Goal: Task Accomplishment & Management: Complete application form

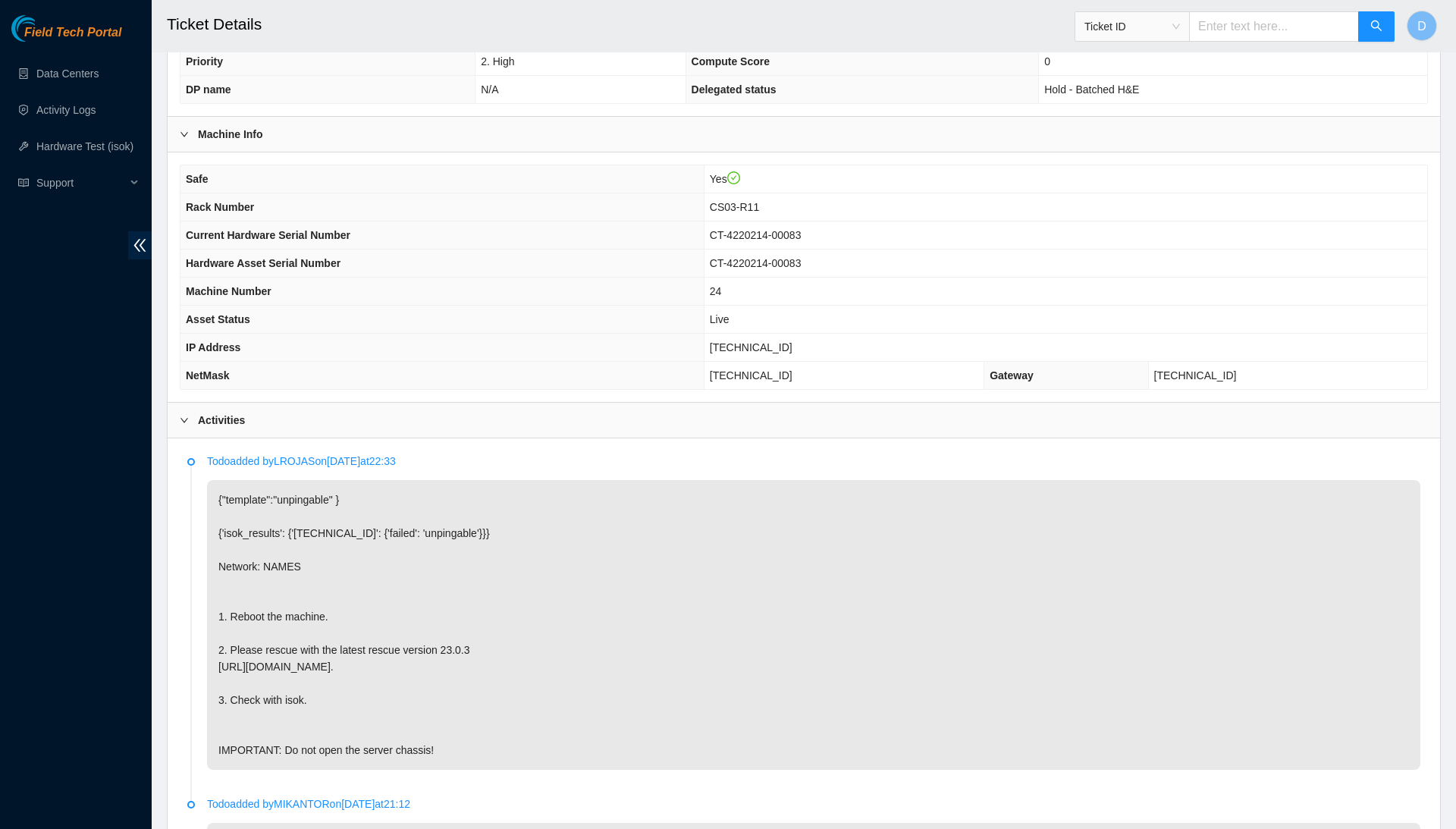
scroll to position [355, 0]
click at [537, 2] on h2 "Ticket Details" at bounding box center [665, 24] width 998 height 48
click at [771, 343] on span "[TECHNICAL_ID]" at bounding box center [752, 346] width 83 height 12
copy span "[TECHNICAL_ID]"
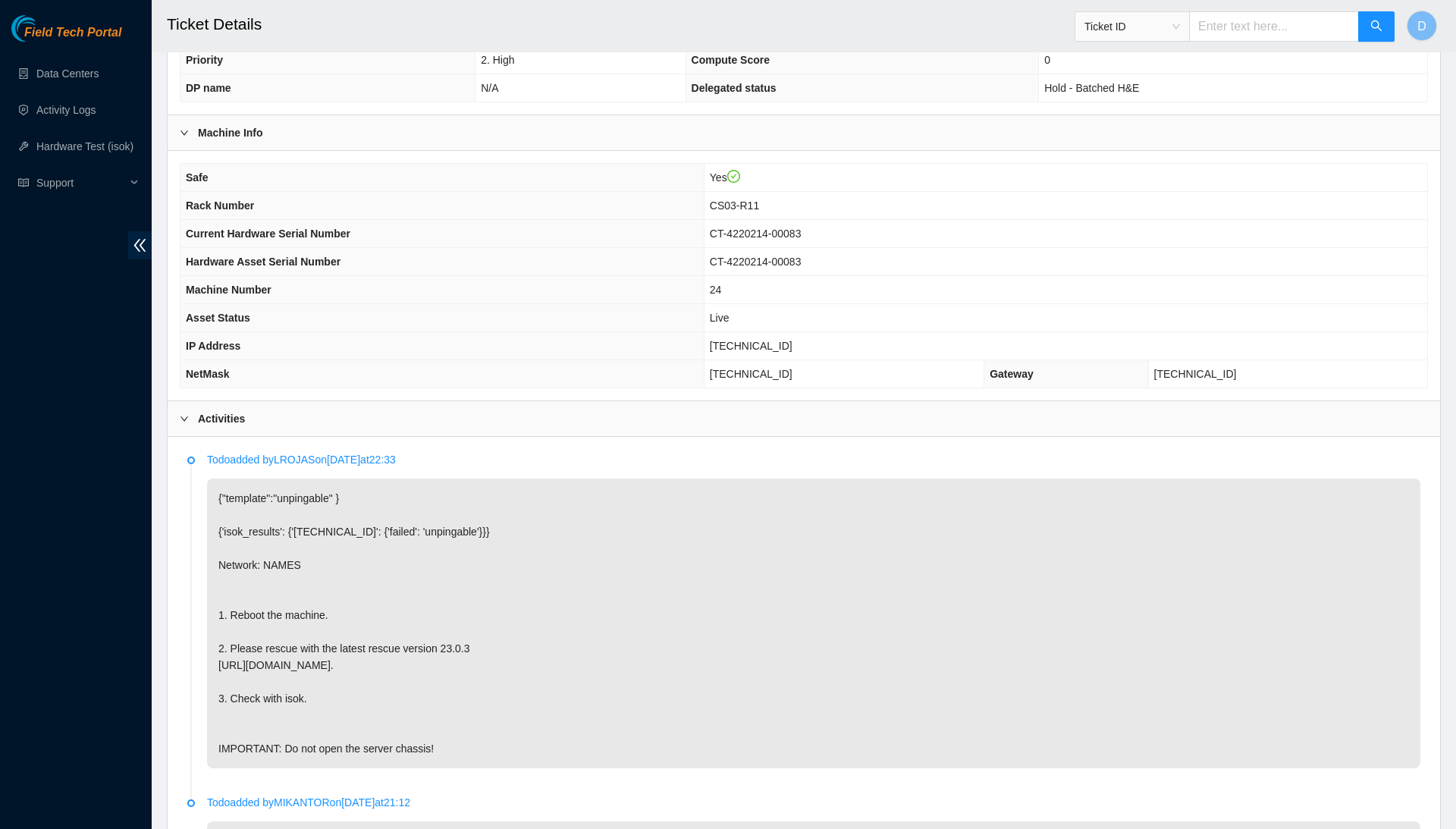
click at [783, 371] on span "255.255.255.192" at bounding box center [752, 374] width 83 height 12
copy span "255.255.255.192"
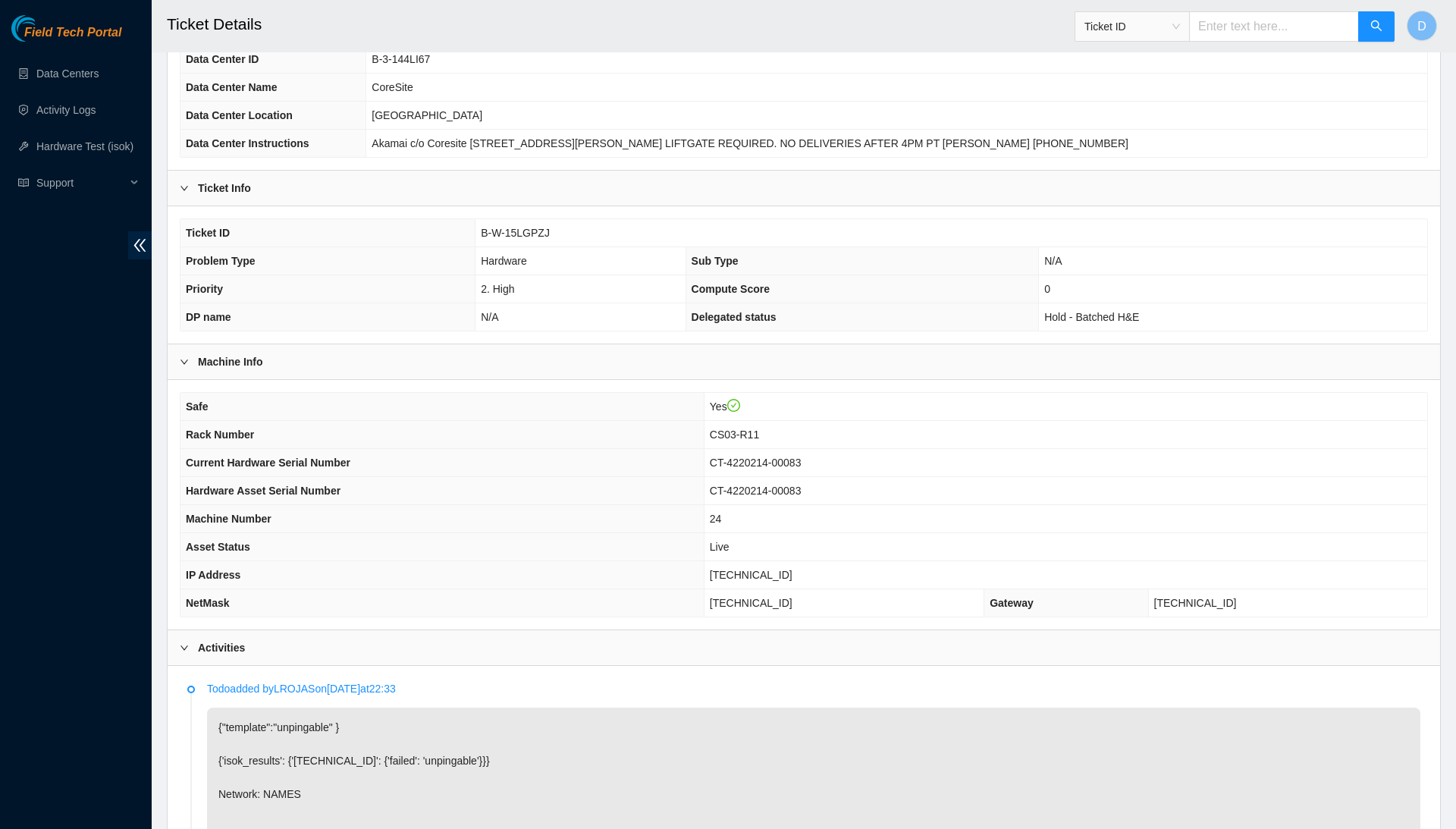
scroll to position [20, 0]
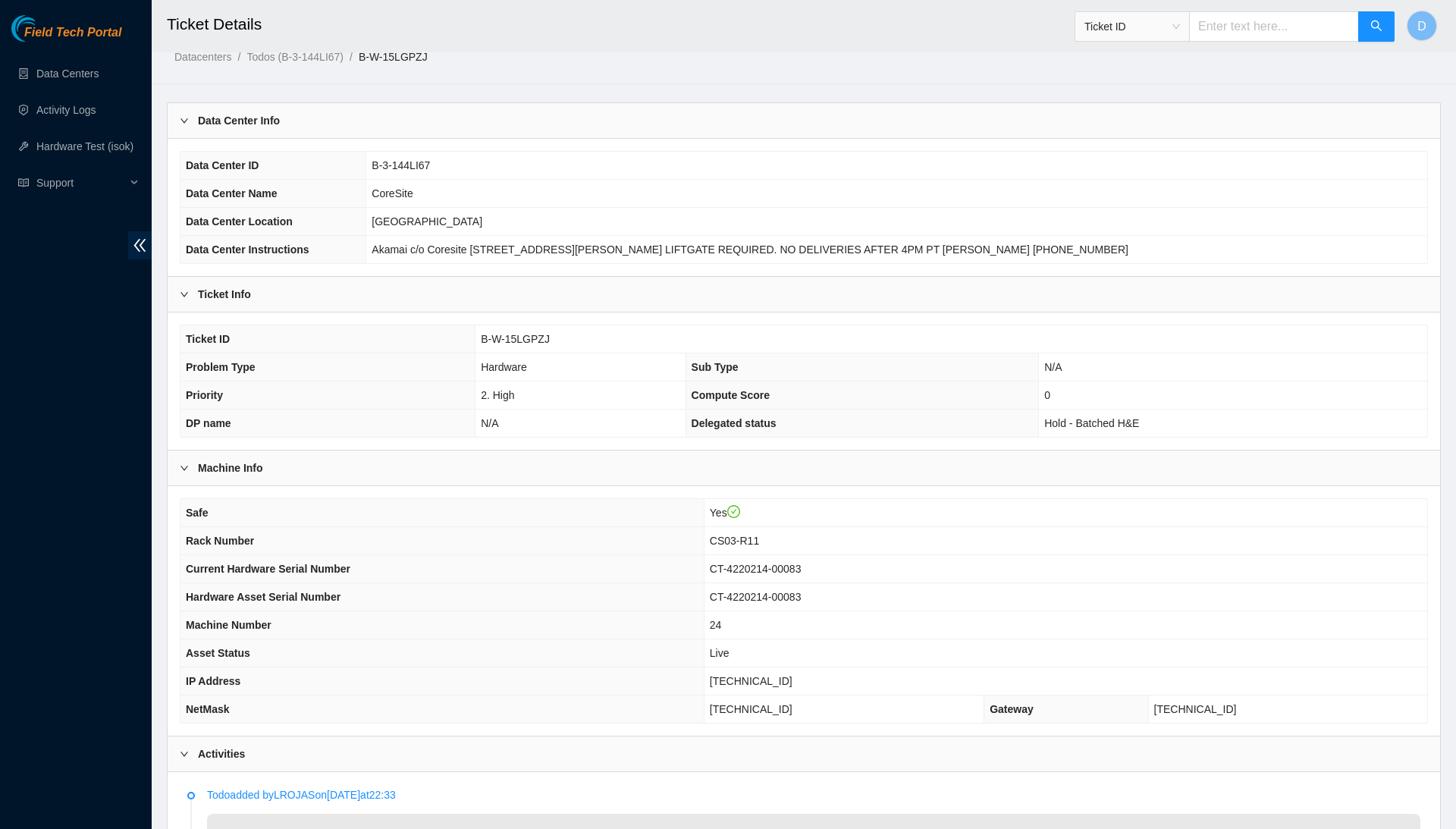
click at [773, 678] on span "[TECHNICAL_ID]" at bounding box center [752, 681] width 83 height 12
copy span "[TECHNICAL_ID]"
click at [280, 166] on th "Data Center ID" at bounding box center [273, 166] width 186 height 28
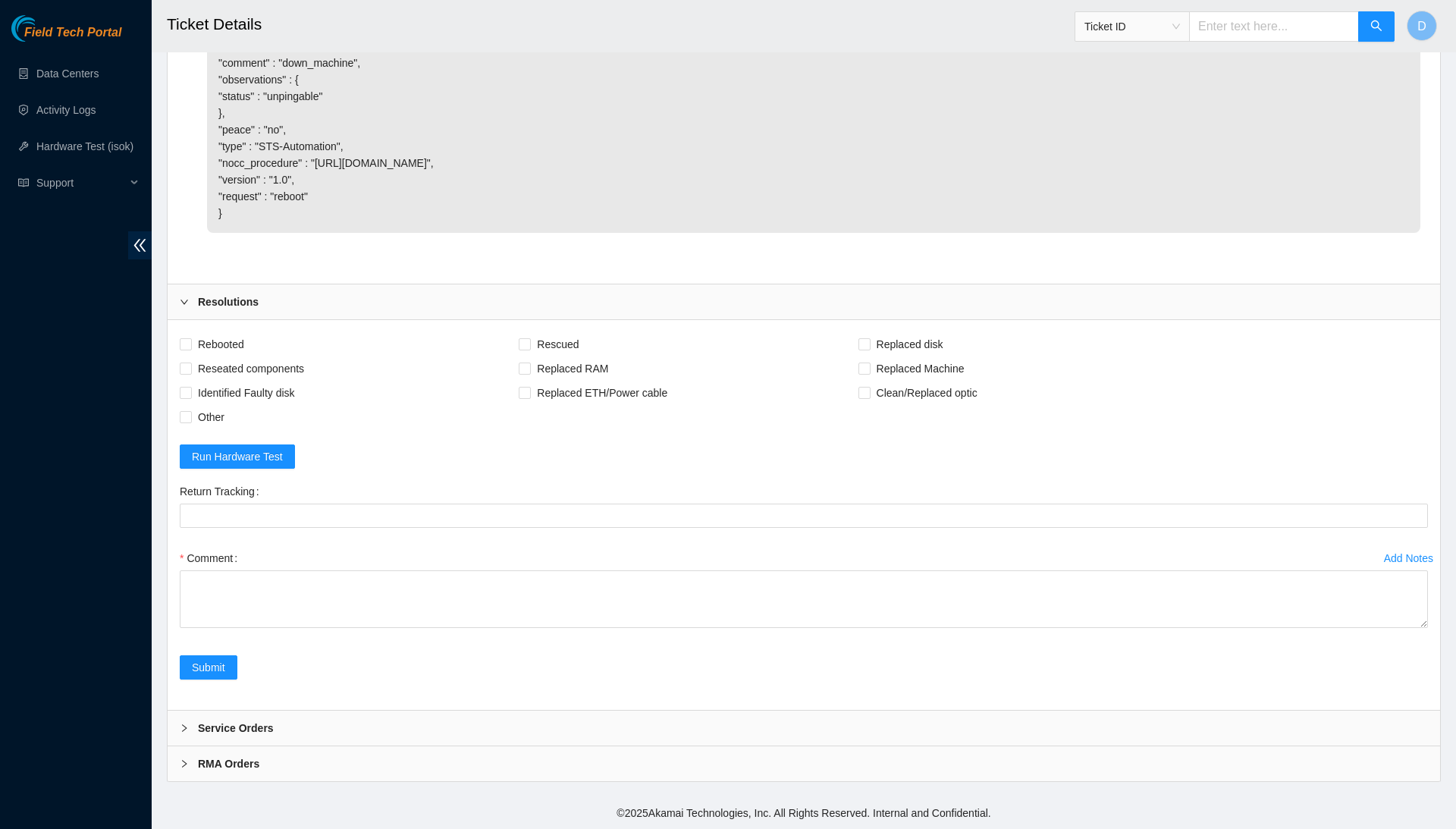
scroll to position [1181, 0]
click at [237, 349] on span "Rebooted" at bounding box center [221, 344] width 59 height 24
click at [190, 349] on input "Rebooted" at bounding box center [185, 343] width 10 height 10
checkbox input "true"
click at [585, 344] on span "Rescued" at bounding box center [557, 344] width 54 height 24
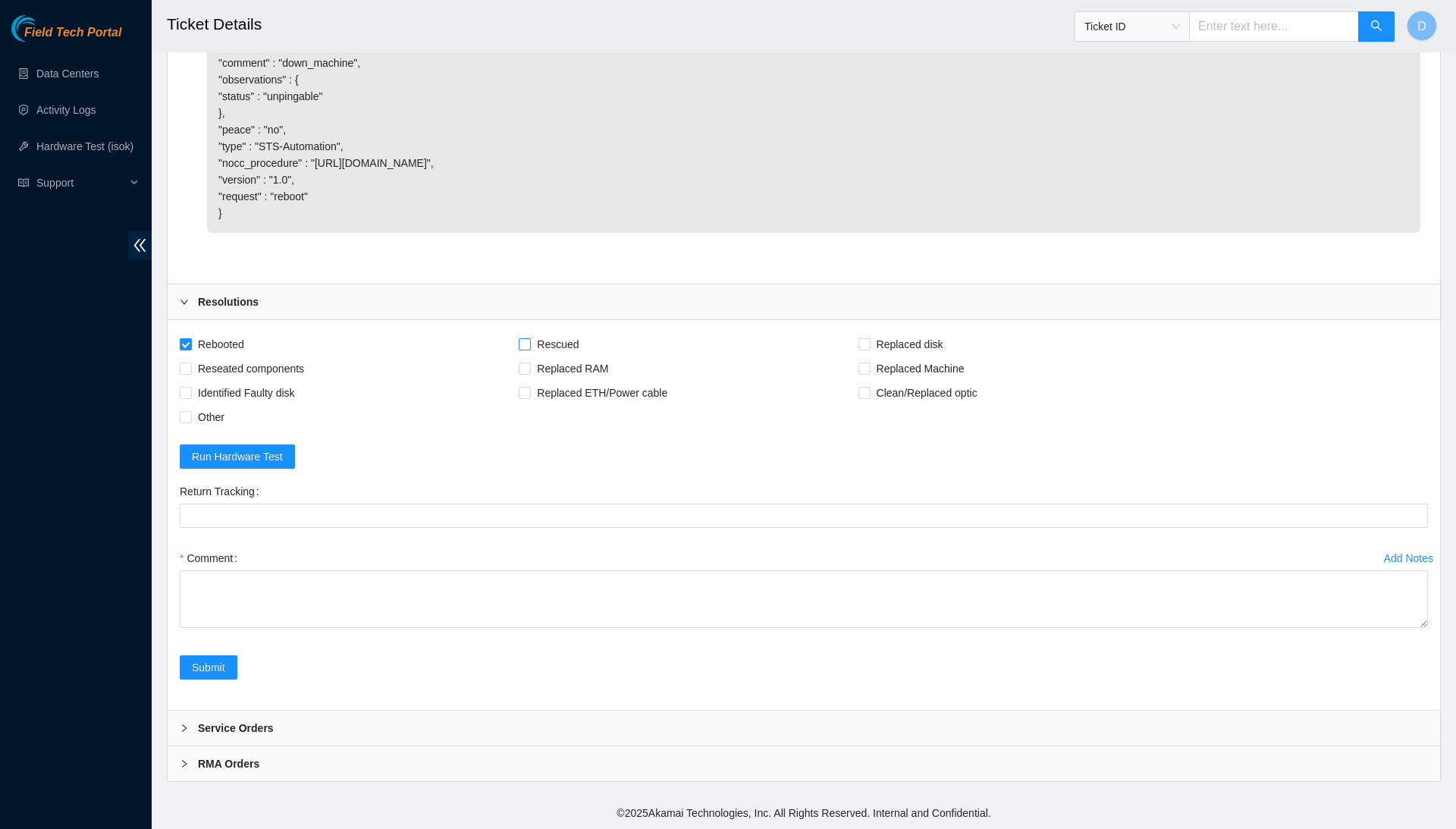
click at [530, 344] on input "Rescued" at bounding box center [524, 343] width 10 height 10
checkbox input "true"
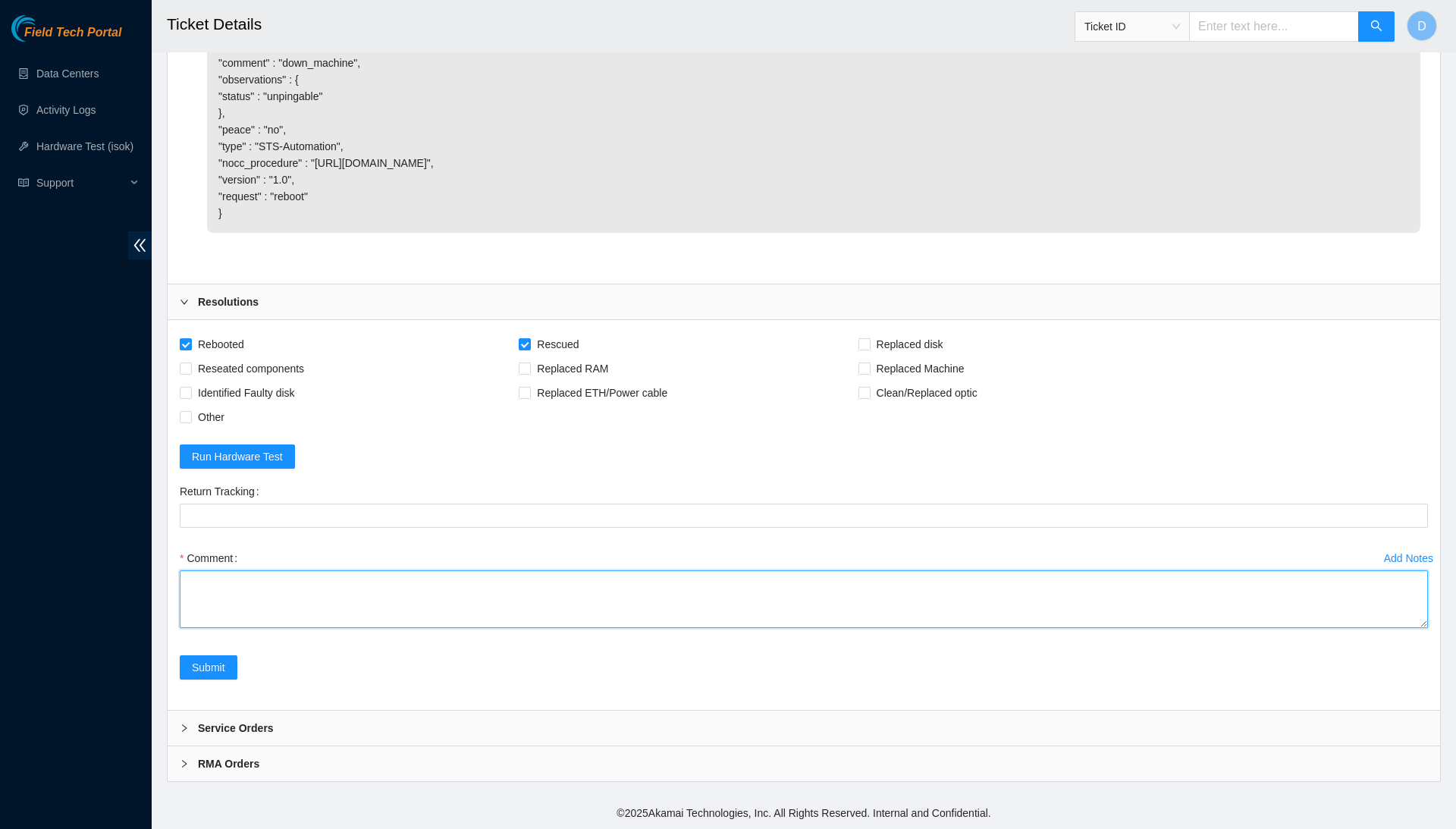
click at [531, 603] on textarea "Comment" at bounding box center [804, 599] width 1249 height 58
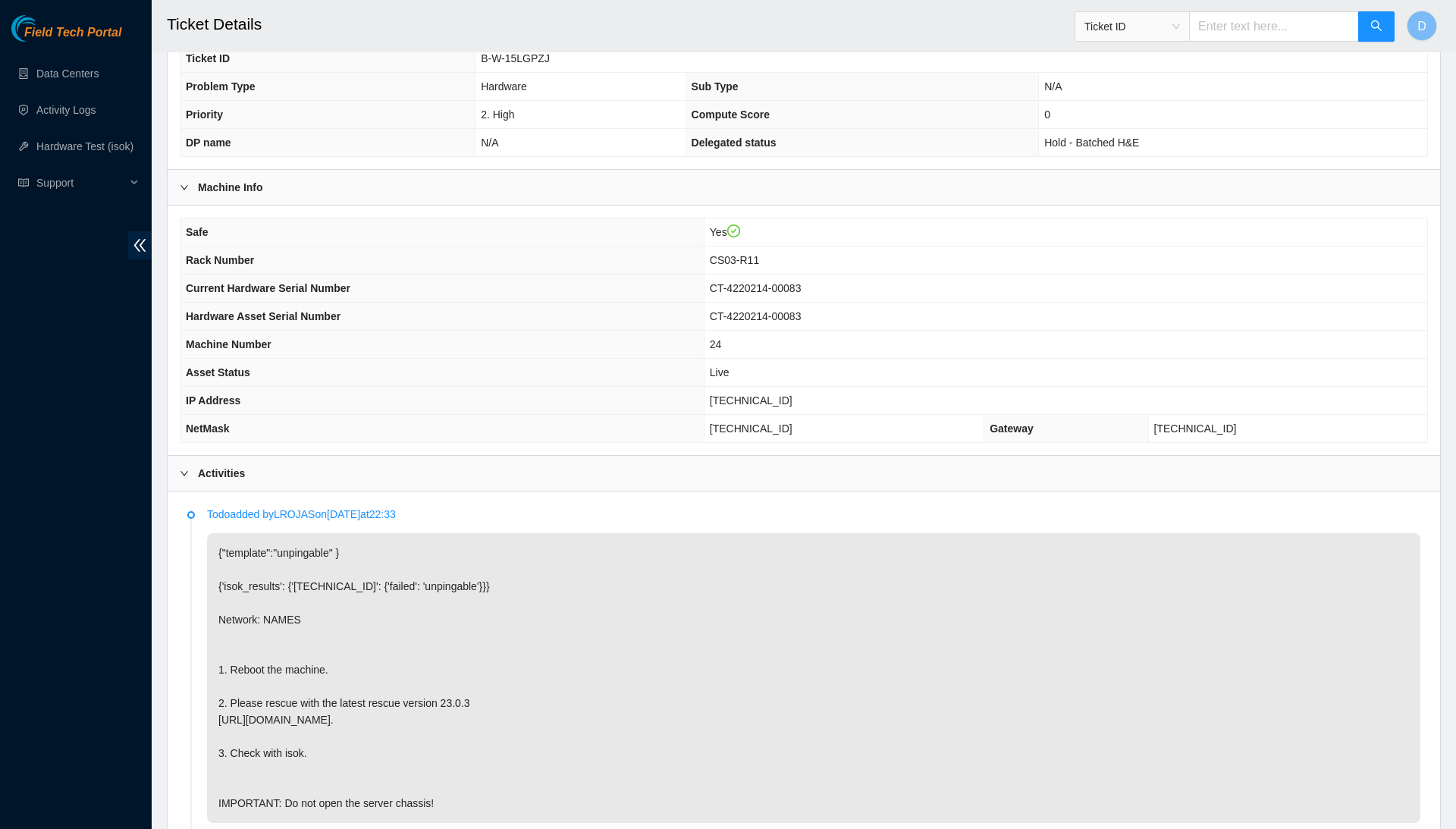
scroll to position [308, 0]
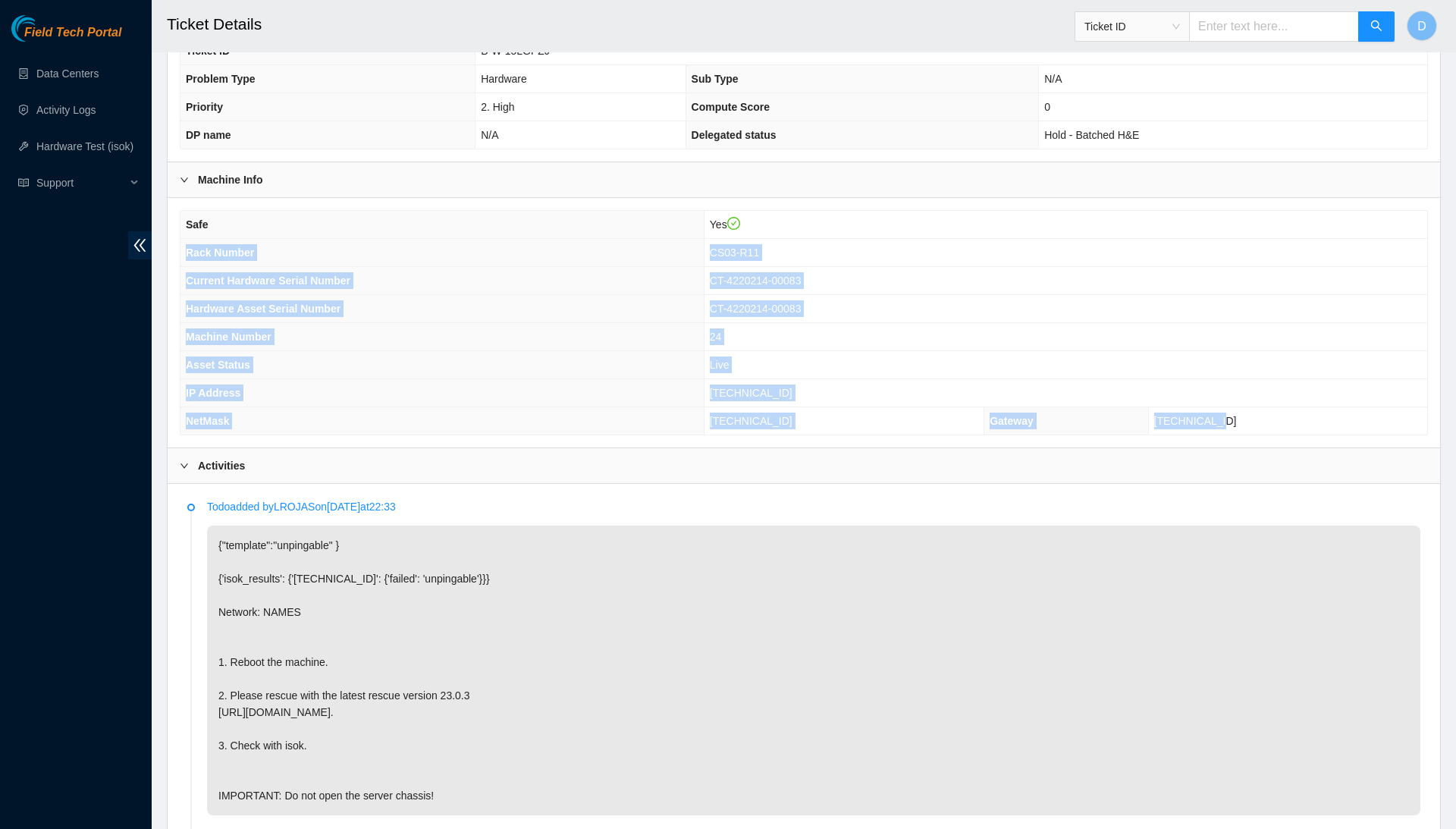
drag, startPoint x: 183, startPoint y: 247, endPoint x: 1344, endPoint y: 425, distance: 1174.6
click at [1344, 425] on tbody "Safe Yes Rack Number CS03-R11 Current Hardware Serial Number CT-4220214-00083 H…" at bounding box center [804, 322] width 1247 height 224
copy tbody "Rack Number CS03-R11 Current Hardware Serial Number CT-4220214-00083 Hardware A…"
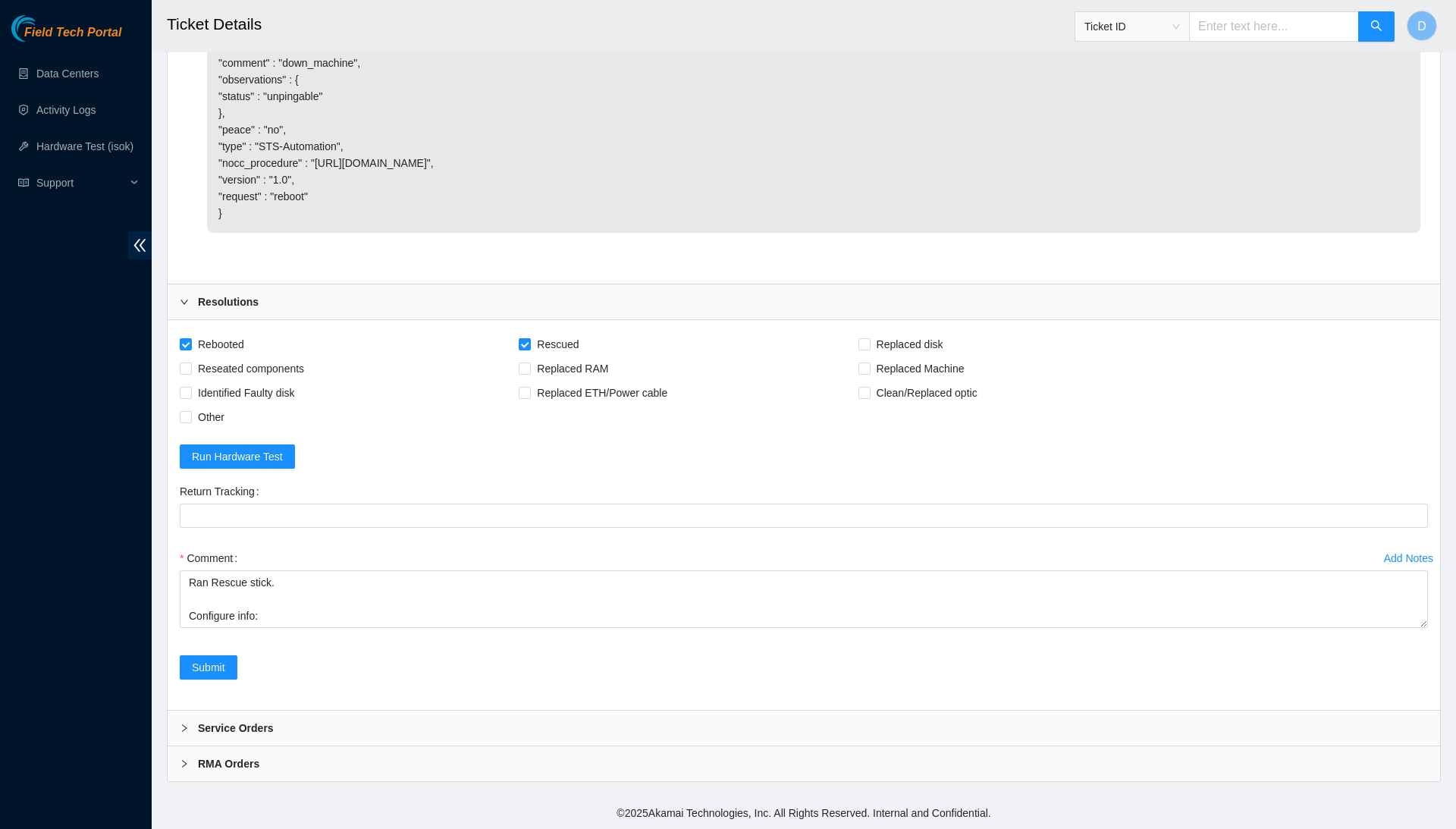
scroll to position [1181, 0]
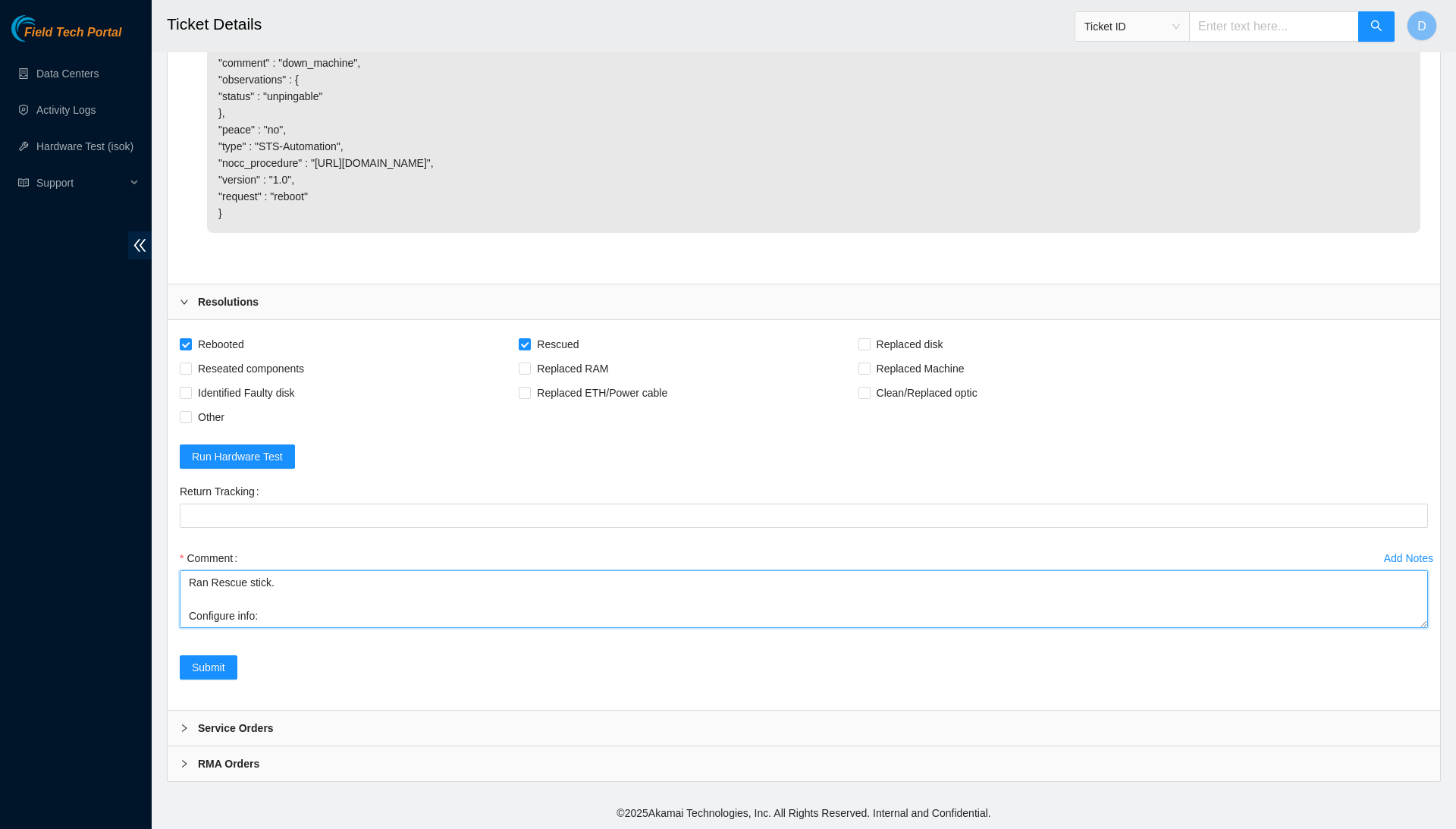
click at [564, 610] on textarea "Confirmed with the NOCC to make sure the ticket was safe to be worked on. Safel…" at bounding box center [804, 599] width 1249 height 58
paste textarea "Rack Number CS03-R11 Current Hardware Serial Number CT-4220214-00083 Hardware A…"
click at [338, 617] on textarea "Confirmed with the NOCC to make sure the ticket was safe to be worked on. Safel…" at bounding box center [804, 599] width 1249 height 58
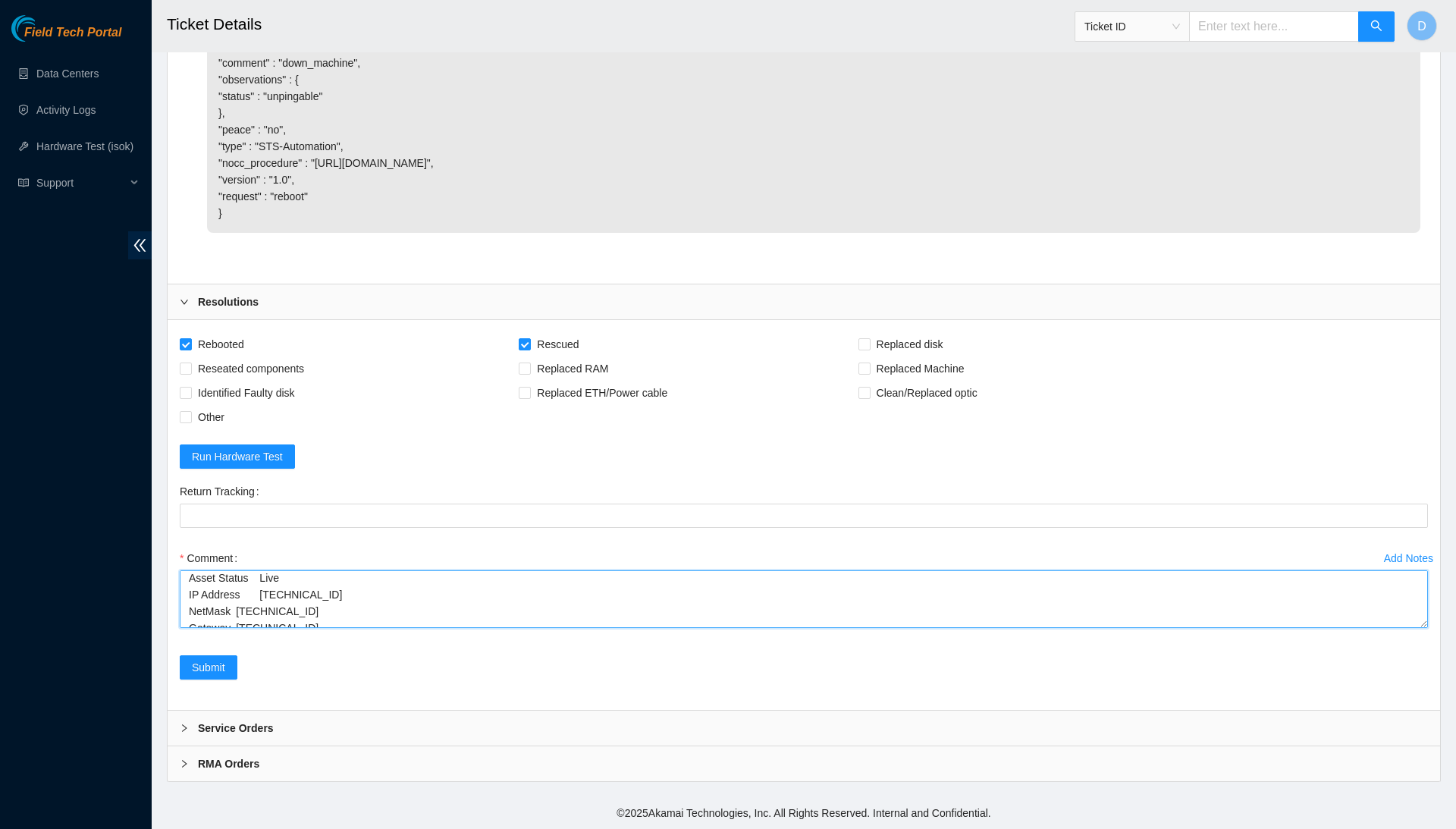
click at [238, 616] on textarea "Confirmed with the NOCC to make sure the ticket was safe to be worked on. Safel…" at bounding box center [804, 599] width 1249 height 58
click at [239, 603] on textarea "Confirmed with the NOCC to make sure the ticket was safe to be worked on. Safel…" at bounding box center [804, 599] width 1249 height 58
click at [264, 587] on textarea "Confirmed with the NOCC to make sure the ticket was safe to be worked on. Safel…" at bounding box center [804, 599] width 1249 height 58
click at [271, 577] on textarea "Confirmed with the NOCC to make sure the ticket was safe to be worked on. Safel…" at bounding box center [804, 599] width 1249 height 58
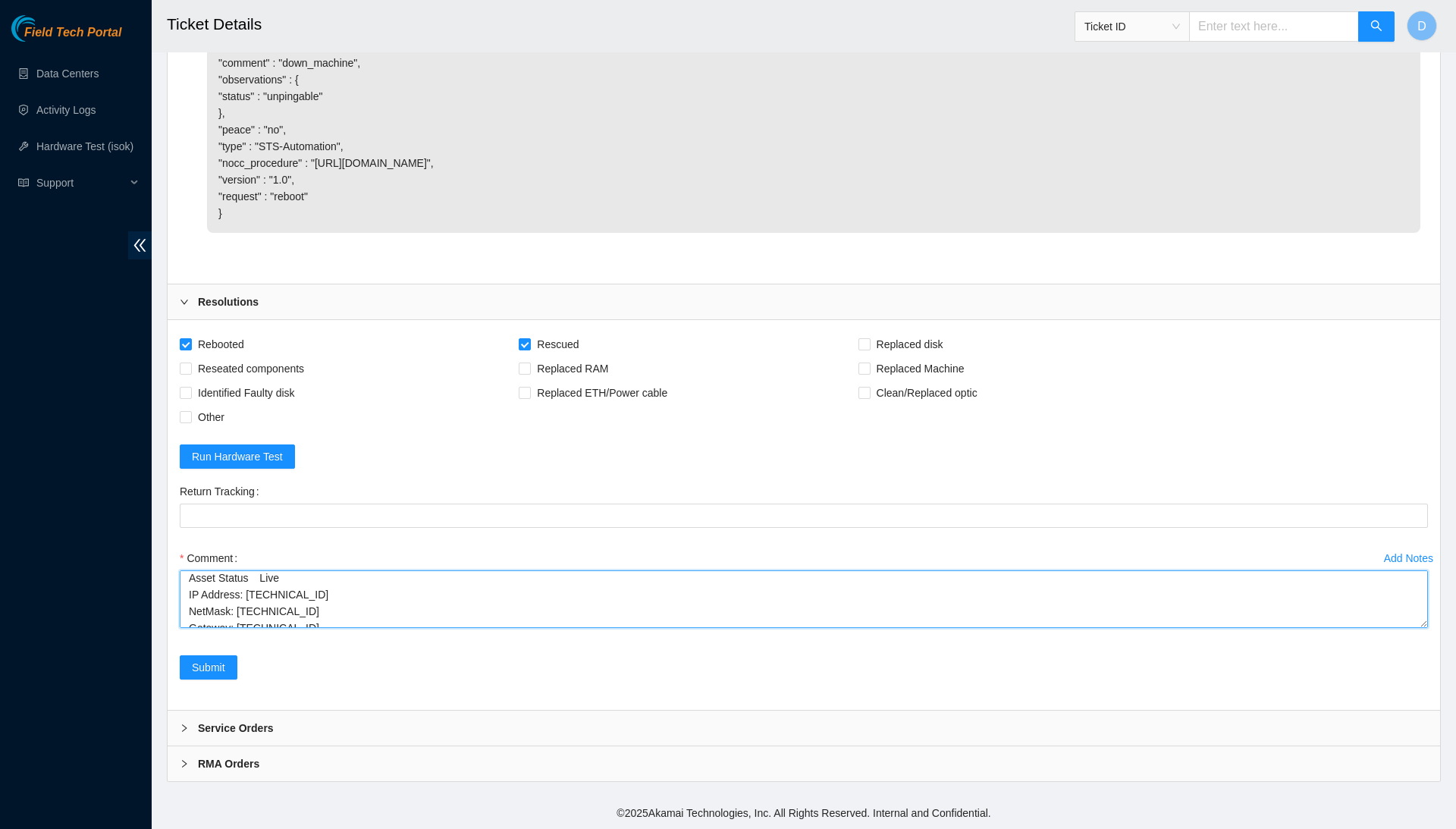
click at [271, 577] on textarea "Confirmed with the NOCC to make sure the ticket was safe to be worked on. Safel…" at bounding box center [804, 599] width 1249 height 58
click at [287, 609] on textarea "Confirmed with the NOCC to make sure the ticket was safe to be worked on. Safel…" at bounding box center [804, 599] width 1249 height 58
click at [364, 592] on textarea "Confirmed with the NOCC to make sure the ticket was safe to be worked on. Safel…" at bounding box center [804, 599] width 1249 height 58
click at [362, 577] on textarea "Confirmed with the NOCC to make sure the ticket was safe to be worked on. Safel…" at bounding box center [804, 599] width 1249 height 58
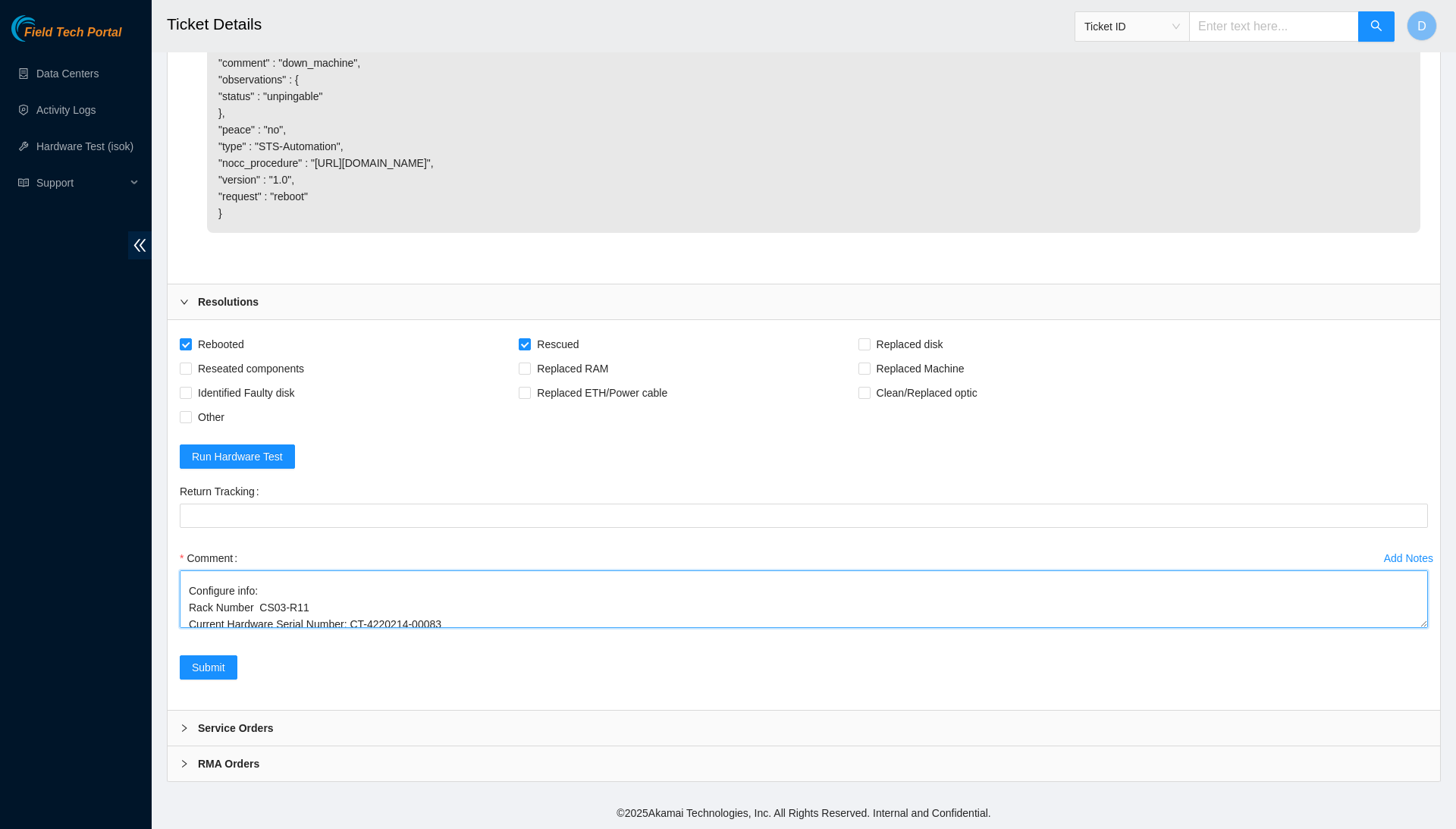
scroll to position [90, 0]
click at [263, 604] on textarea "Confirmed with the NOCC to make sure the ticket was safe to be worked on. Safel…" at bounding box center [804, 599] width 1249 height 58
click at [459, 616] on textarea "Confirmed with the NOCC to make sure the ticket was safe to be worked on. Safel…" at bounding box center [804, 599] width 1249 height 58
paste textarea "184.27.206.27 : passed: ok"
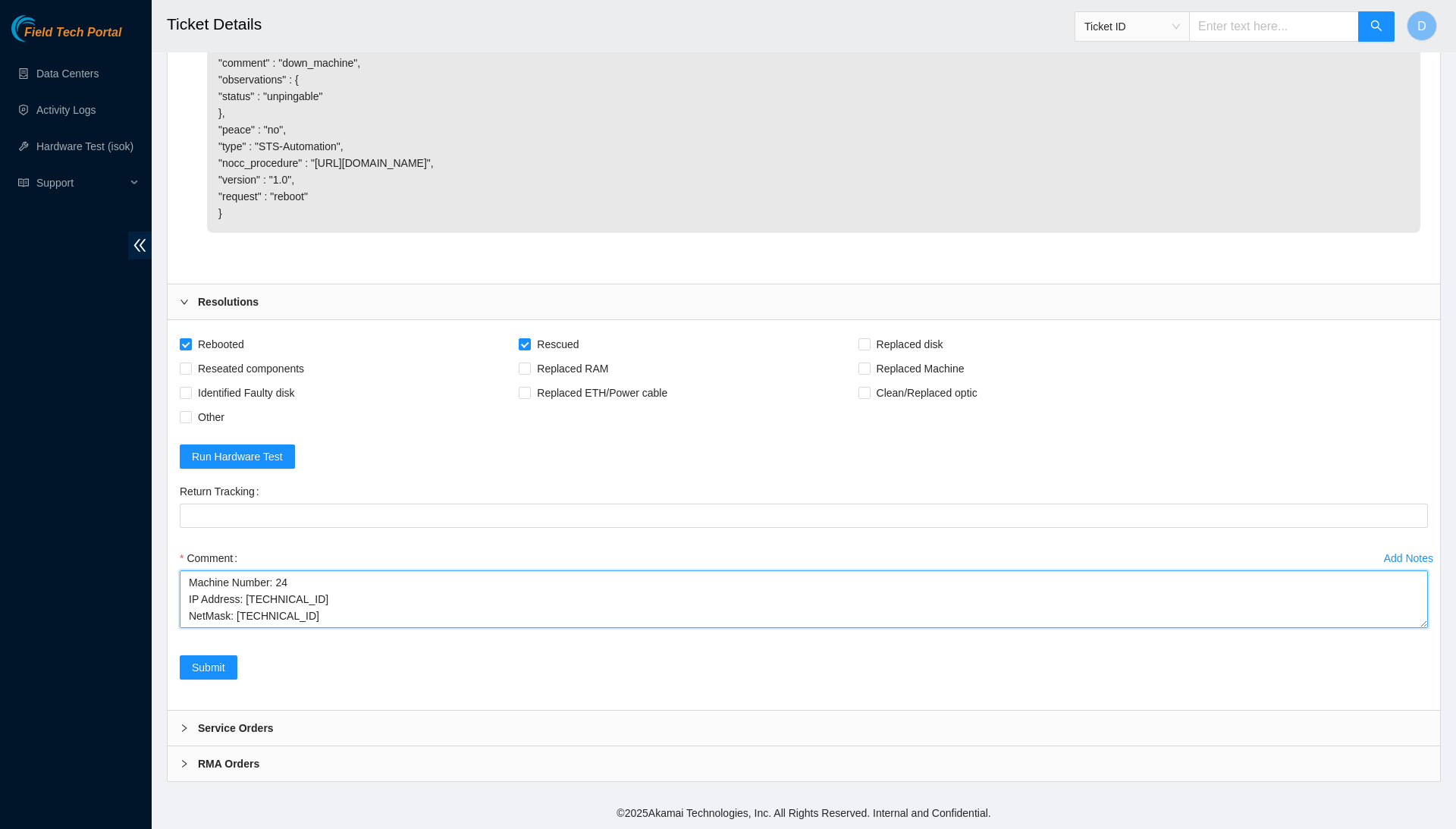
scroll to position [0, 0]
drag, startPoint x: 468, startPoint y: 610, endPoint x: 488, endPoint y: 437, distance: 174.2
click at [488, 437] on form "Rebooted Rescued Replaced disk Reseated components Replaced RAM Replaced Machin…" at bounding box center [804, 514] width 1249 height 366
type textarea "Confirmed with the NOCC to make sure the ticket was safe to be worked on. Safel…"
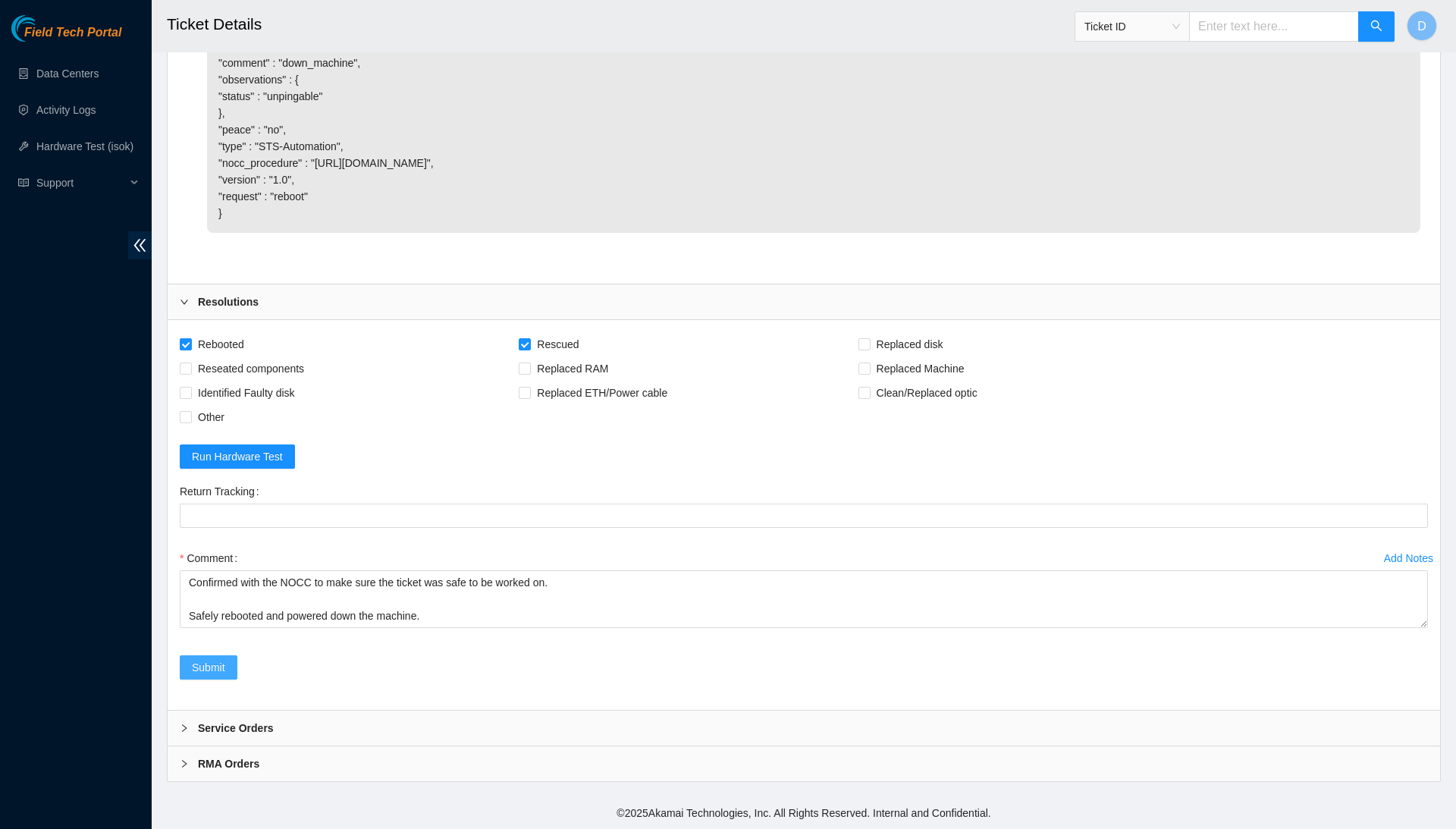
click at [222, 663] on span "Submit" at bounding box center [208, 667] width 34 height 16
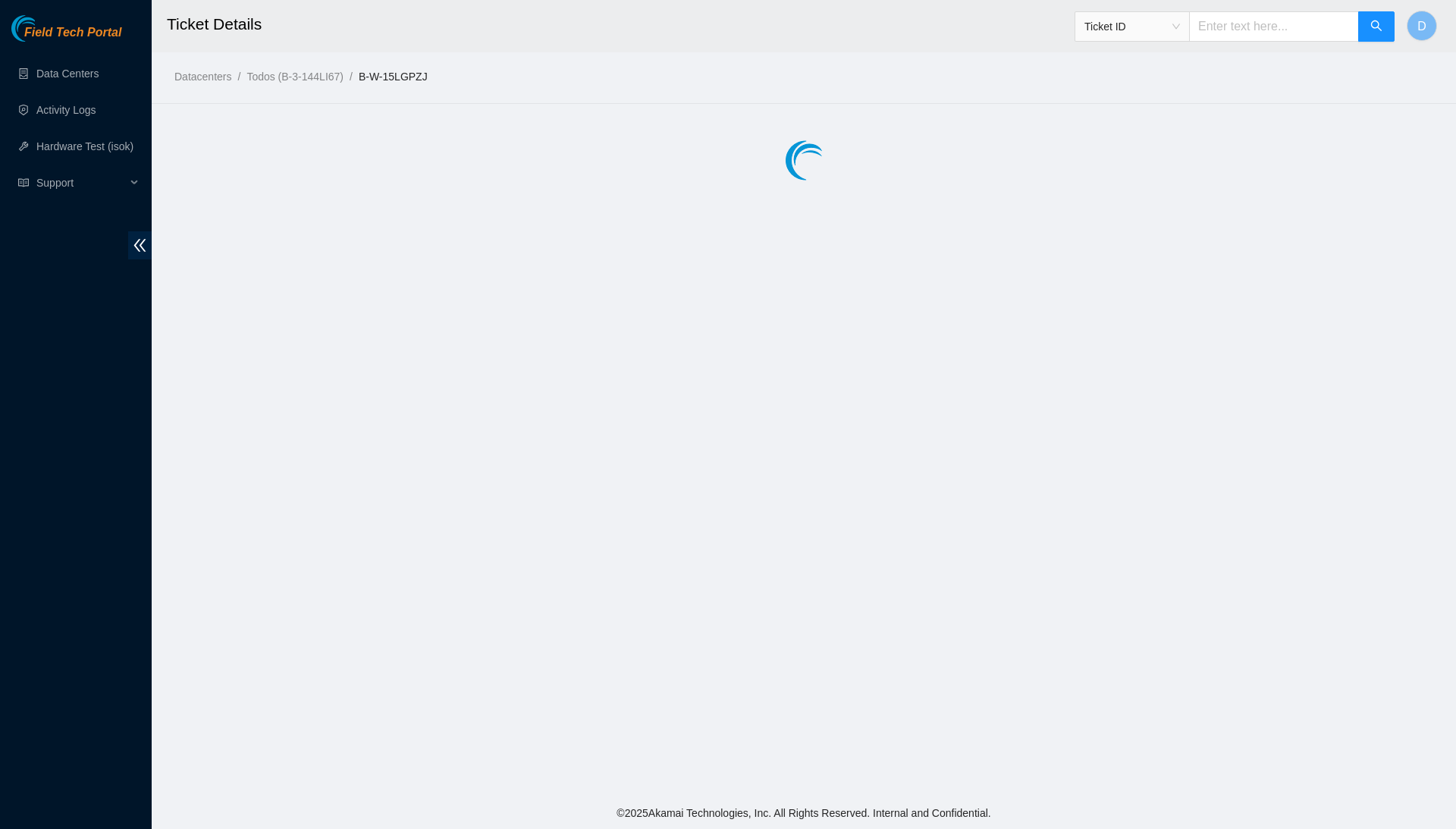
scroll to position [0, 0]
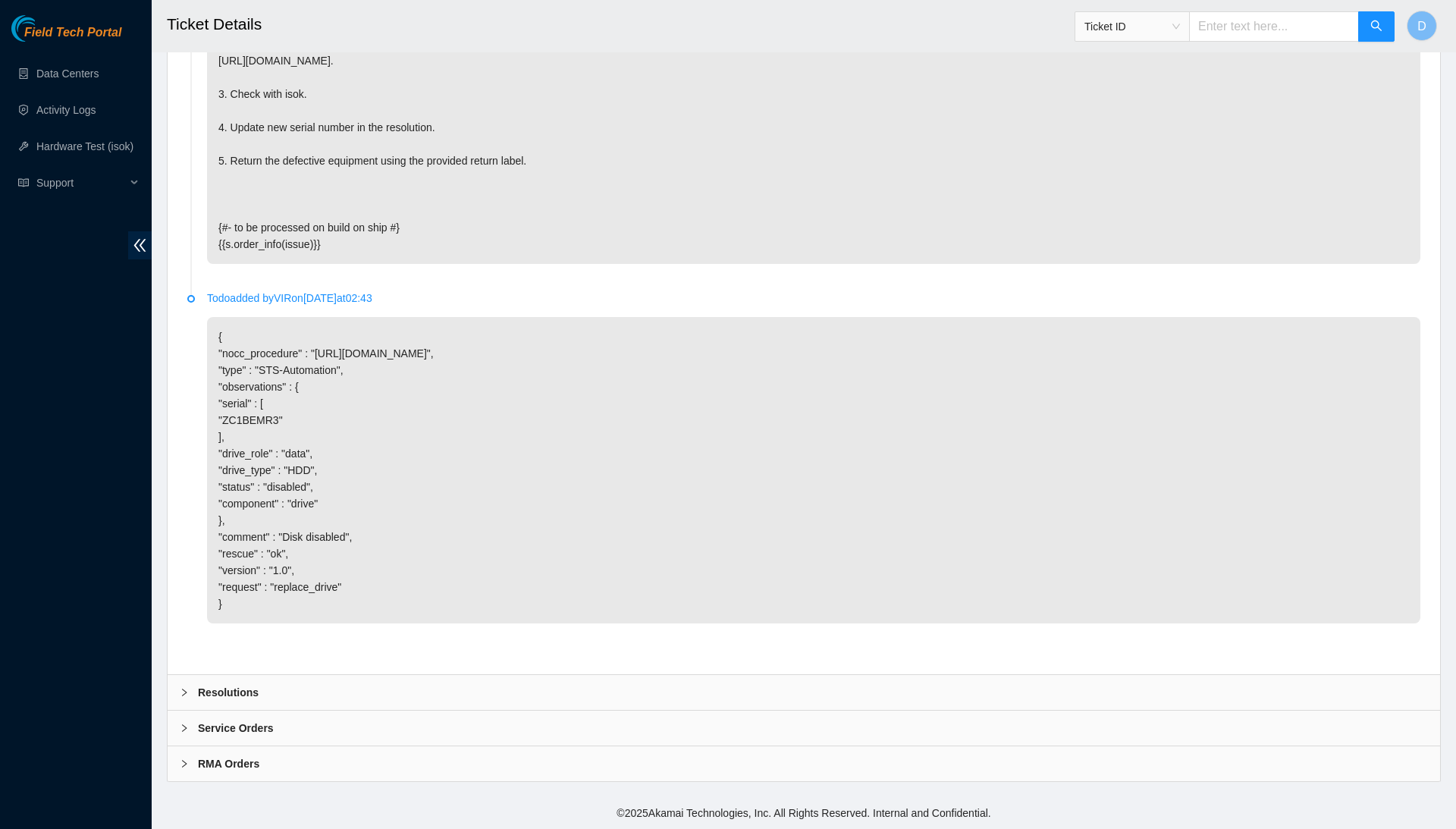
scroll to position [2392, 0]
click at [523, 687] on div "Resolutions" at bounding box center [804, 692] width 1273 height 35
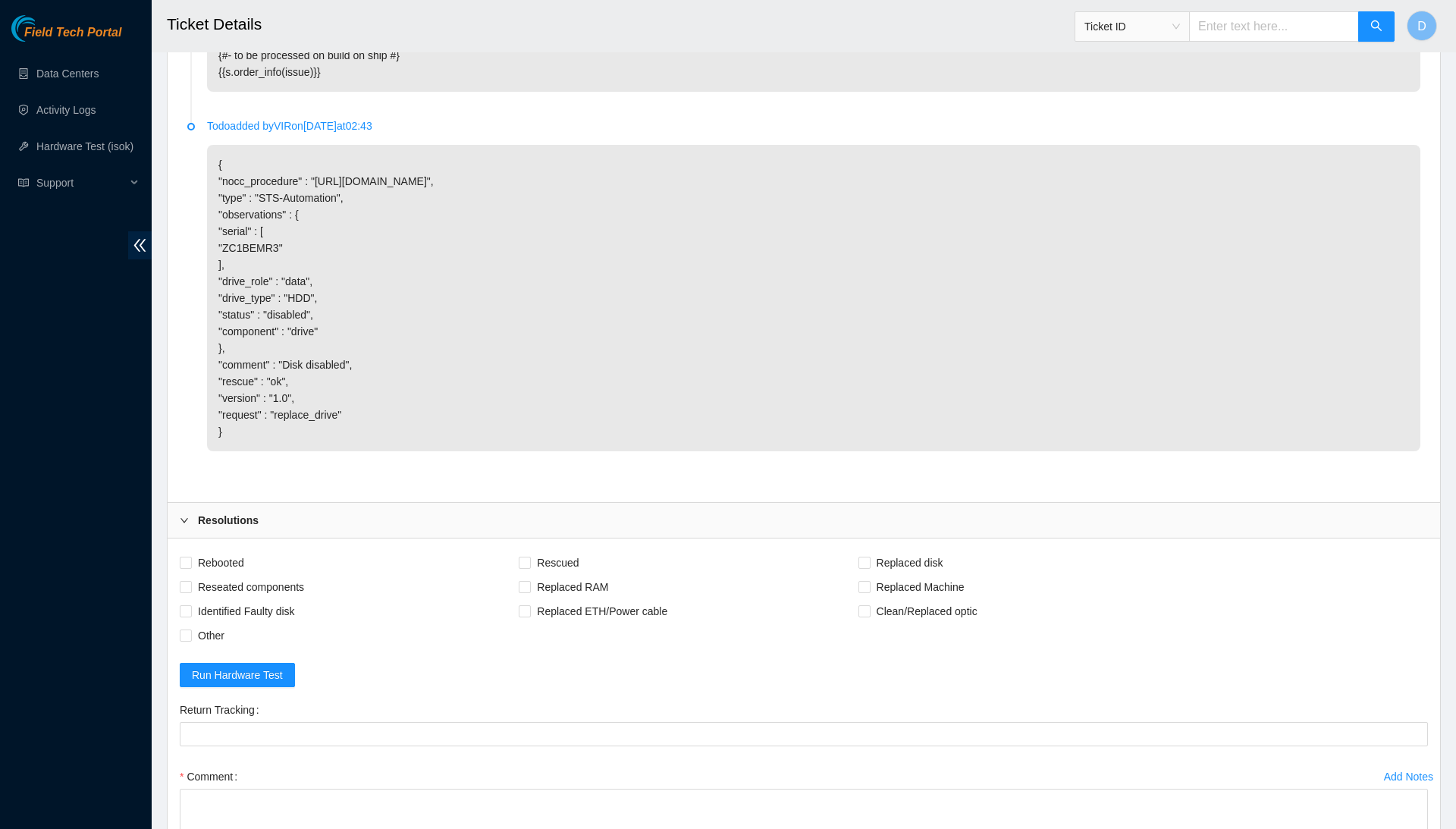
scroll to position [2498, 0]
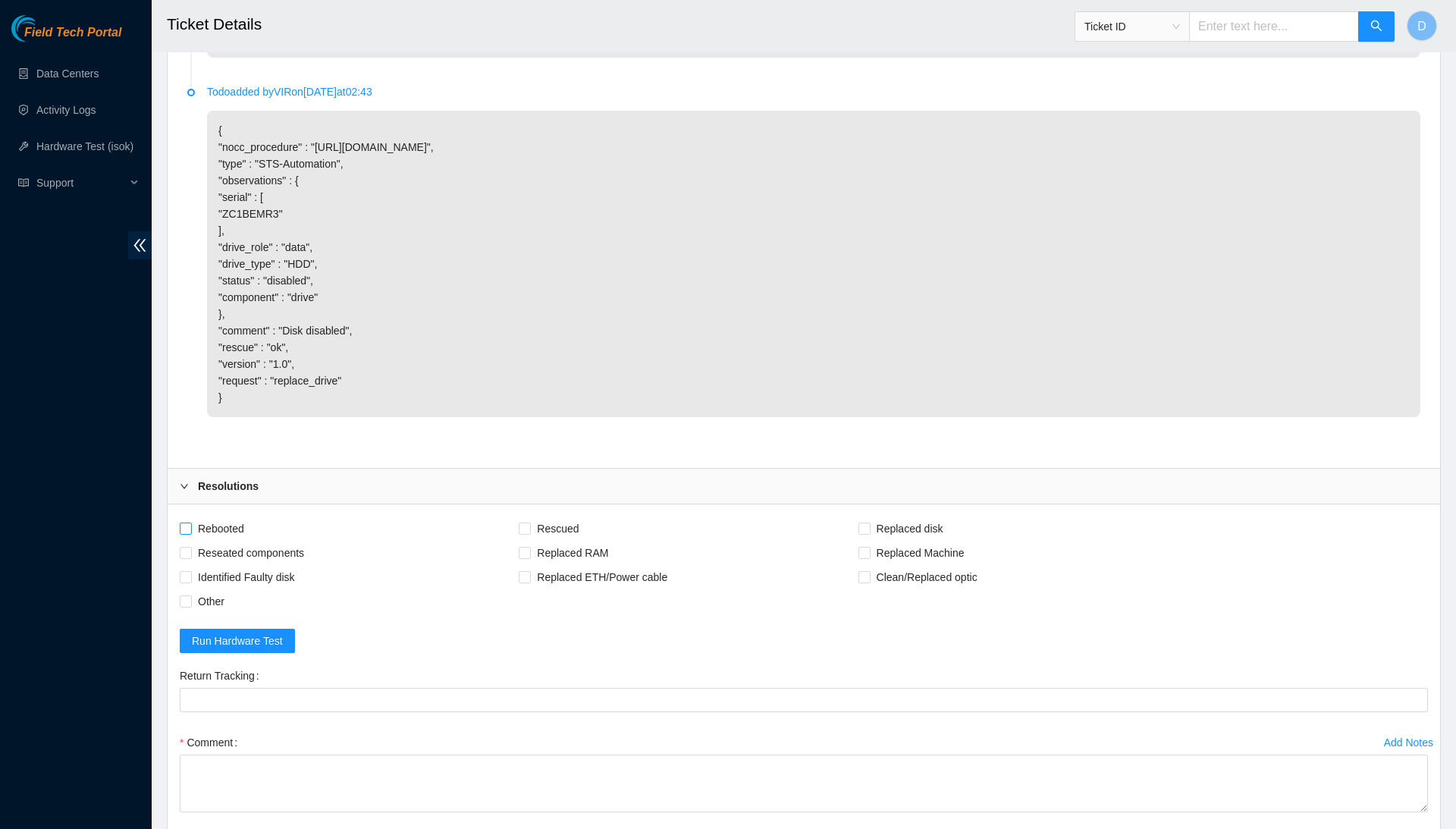
click at [226, 541] on span "Rebooted" at bounding box center [221, 529] width 59 height 24
click at [190, 533] on input "Rebooted" at bounding box center [185, 528] width 10 height 10
checkbox input "true"
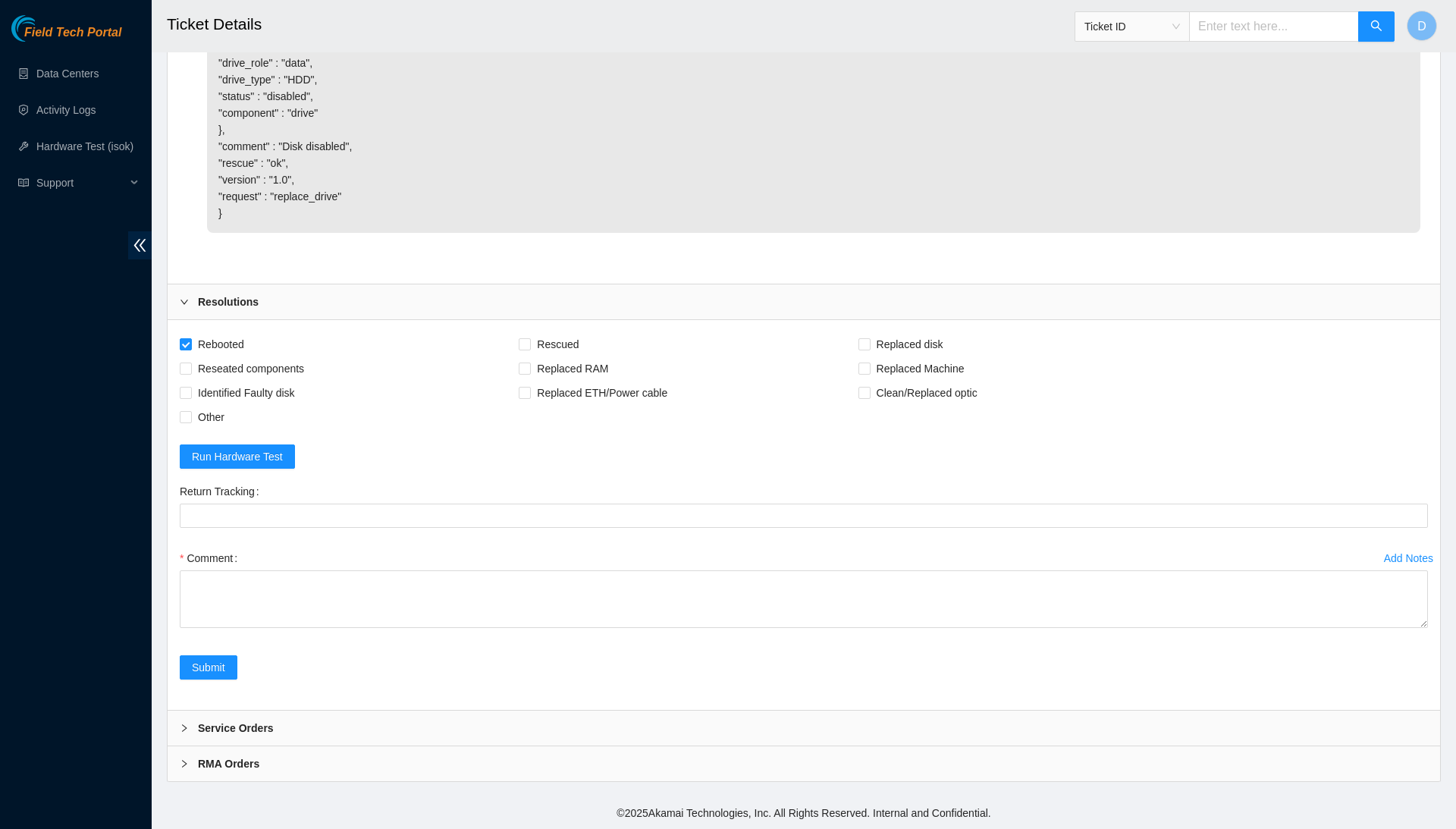
scroll to position [2784, 0]
click at [550, 344] on span "Rescued" at bounding box center [557, 344] width 54 height 24
click at [530, 344] on input "Rescued" at bounding box center [524, 343] width 10 height 10
checkbox input "true"
click at [927, 341] on span "Replaced disk" at bounding box center [910, 344] width 79 height 24
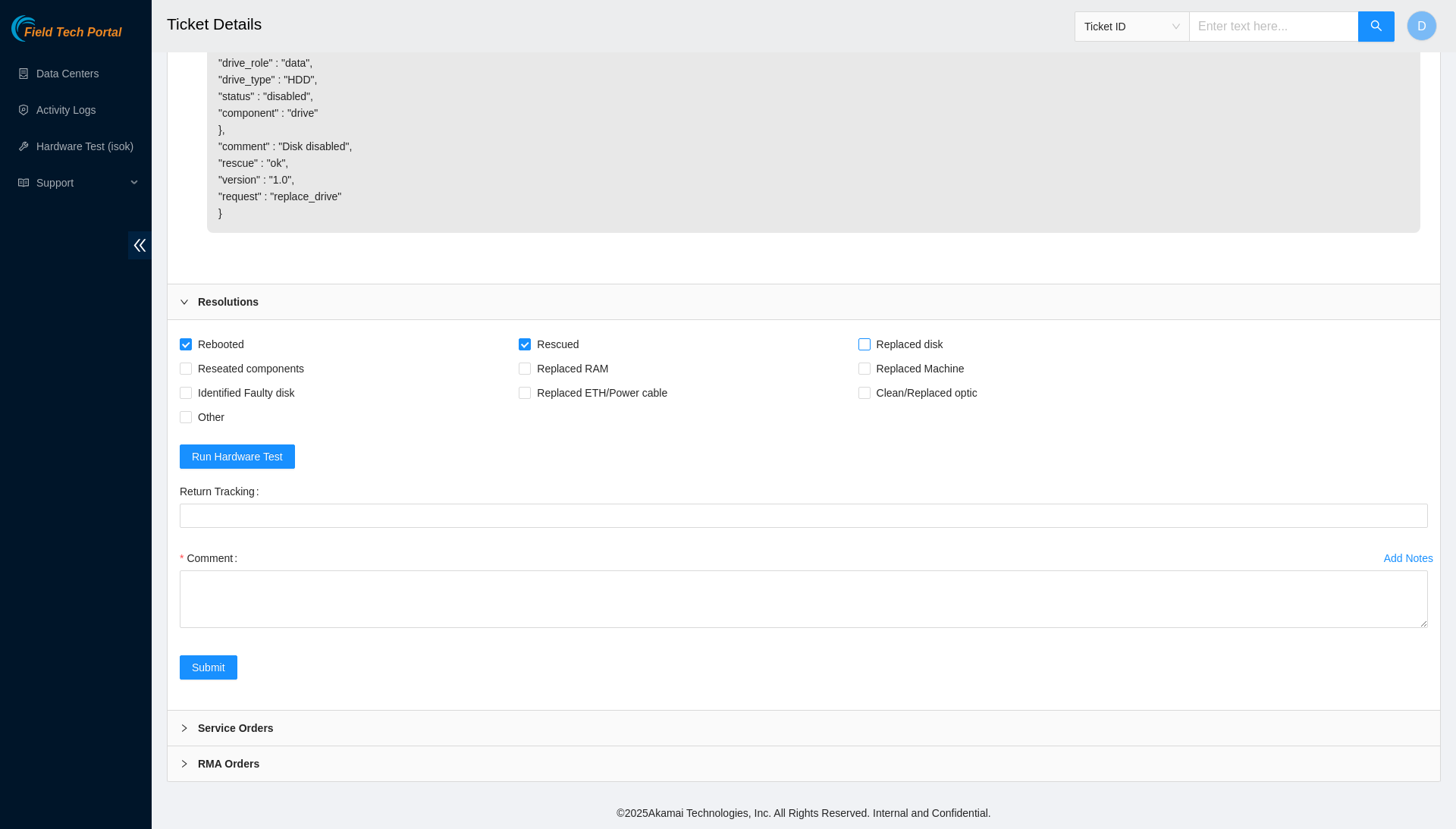
click at [869, 341] on input "Replaced disk" at bounding box center [864, 343] width 10 height 10
checkbox input "true"
click at [303, 366] on span "Reseated components" at bounding box center [251, 369] width 118 height 24
click at [190, 366] on input "Reseated components" at bounding box center [185, 368] width 10 height 10
checkbox input "true"
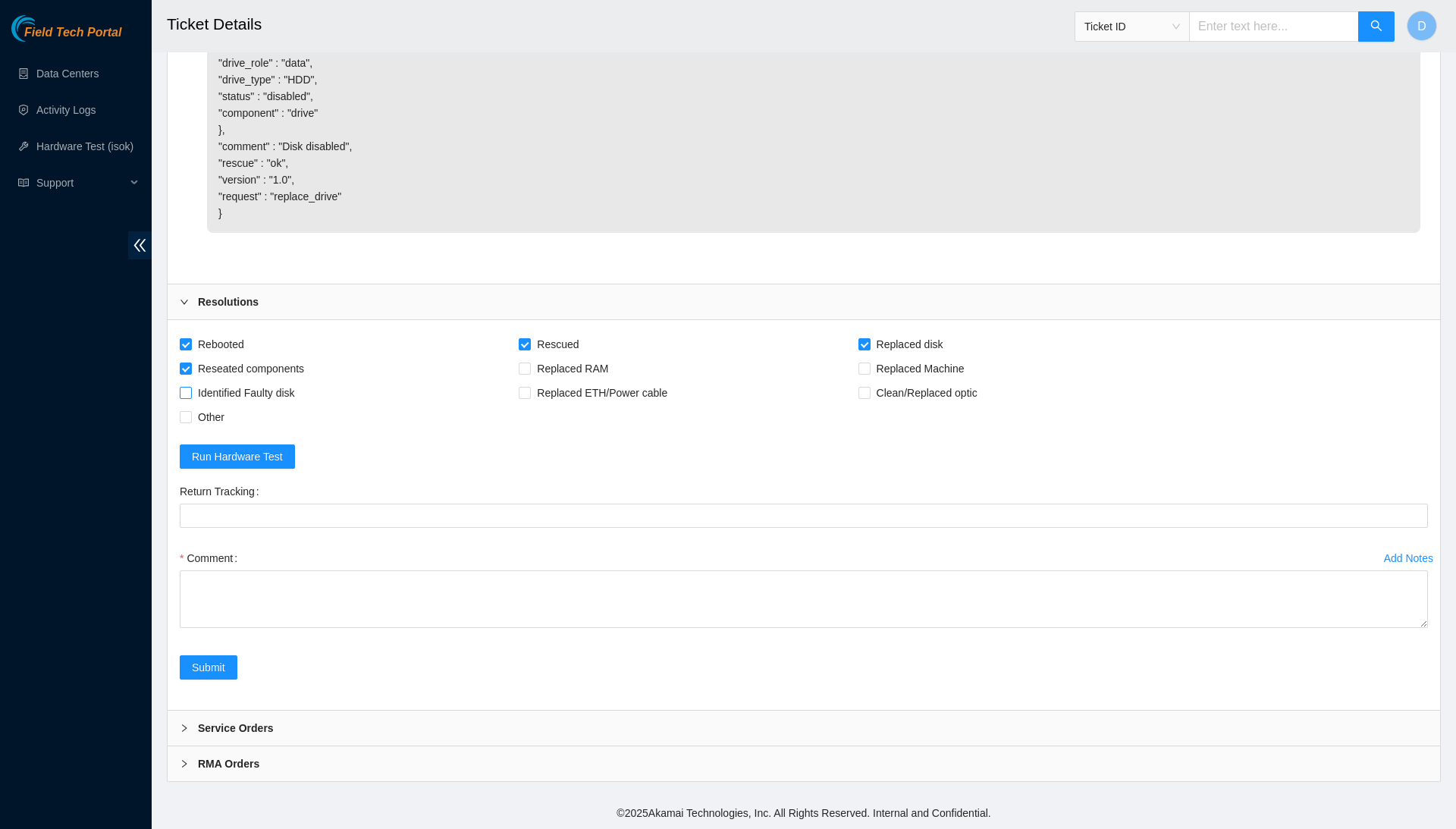
click at [276, 399] on span "Identified Faulty disk" at bounding box center [246, 393] width 109 height 24
click at [190, 398] on input "Identified Faulty disk" at bounding box center [185, 392] width 10 height 10
checkbox input "true"
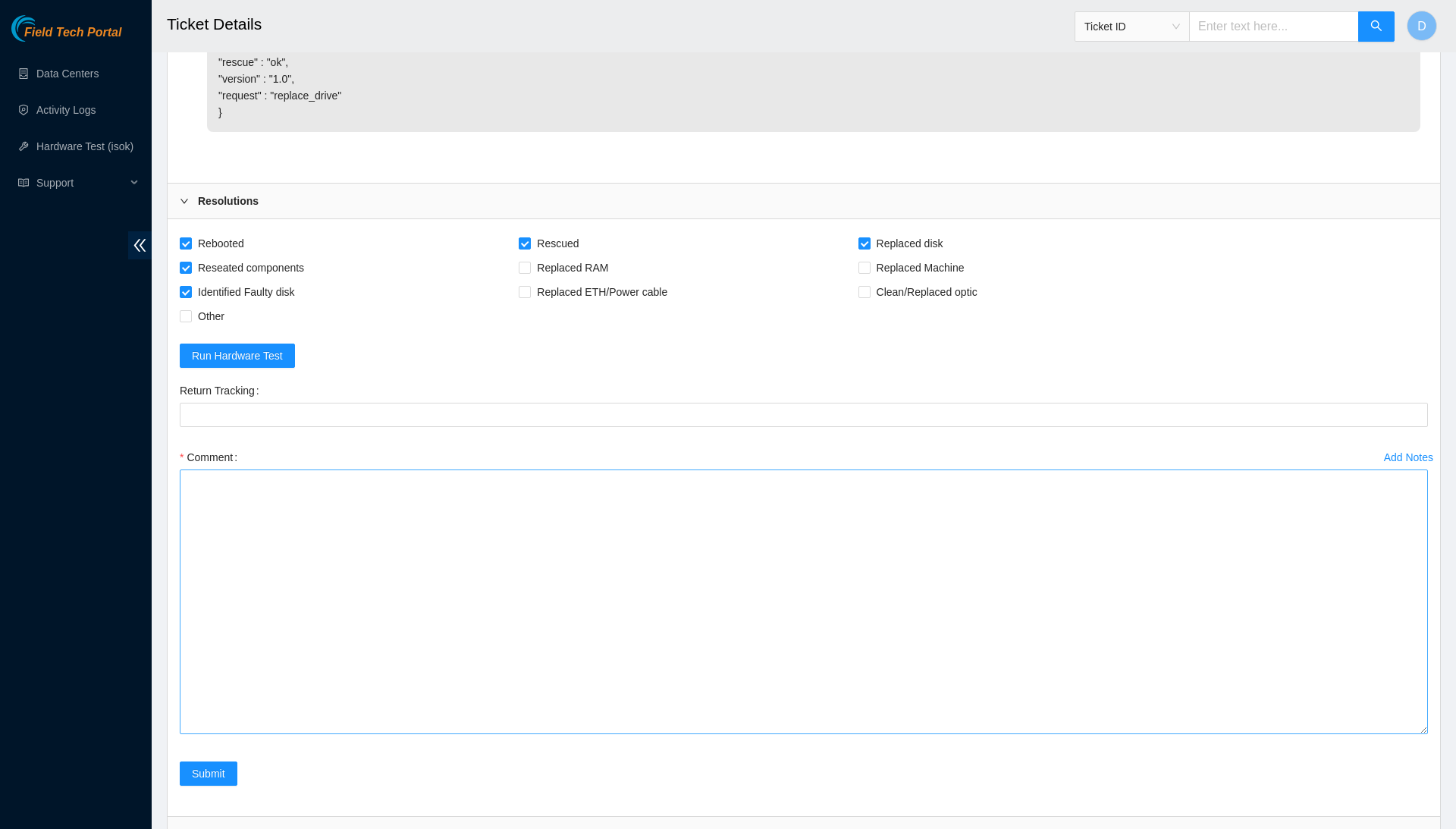
click at [1380, 735] on textarea "Comment" at bounding box center [804, 602] width 1249 height 265
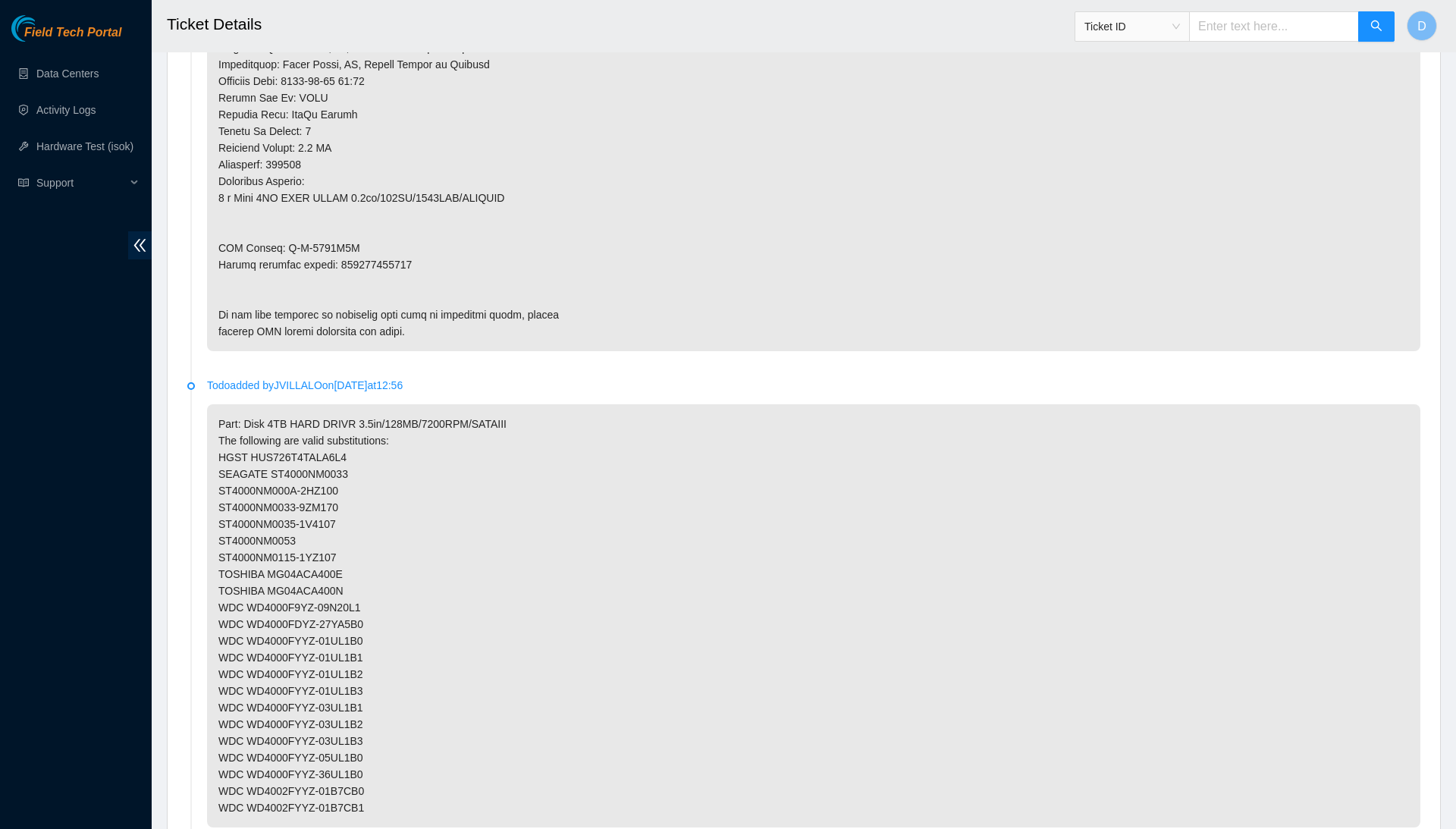
scroll to position [1235, 0]
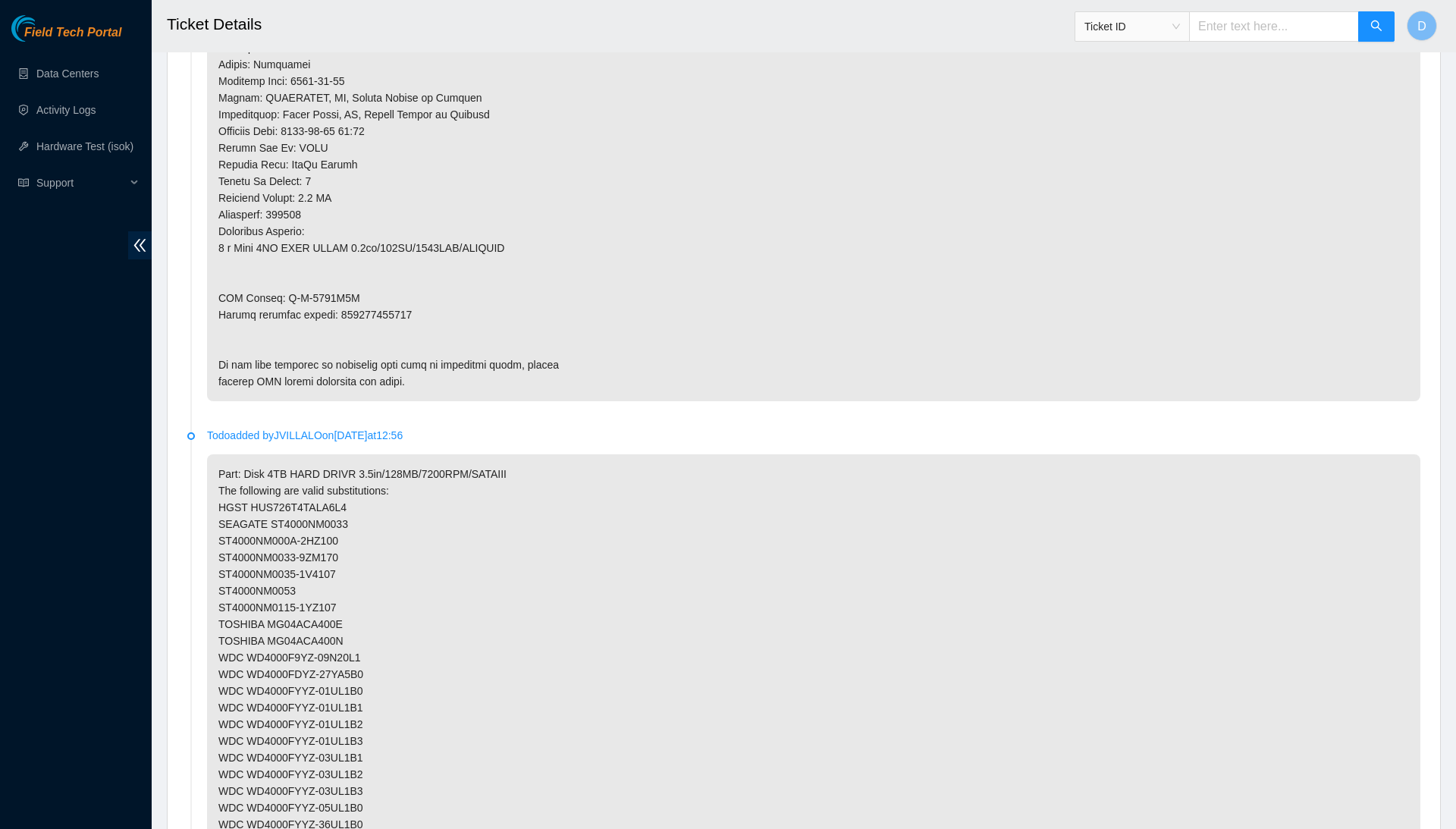
click at [367, 289] on p at bounding box center [814, 14] width 1213 height 774
copy p "463470047365"
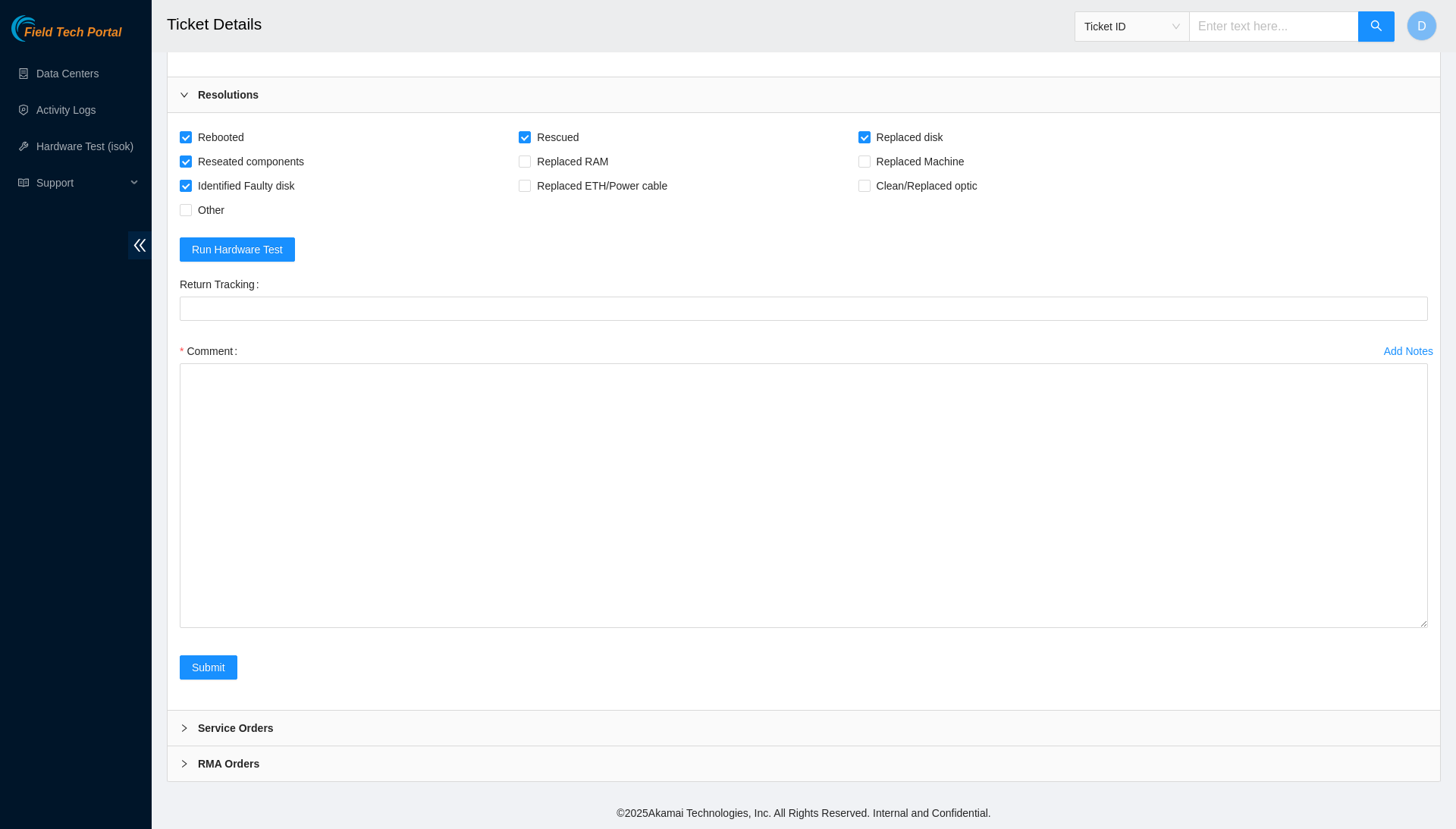
scroll to position [2990, 0]
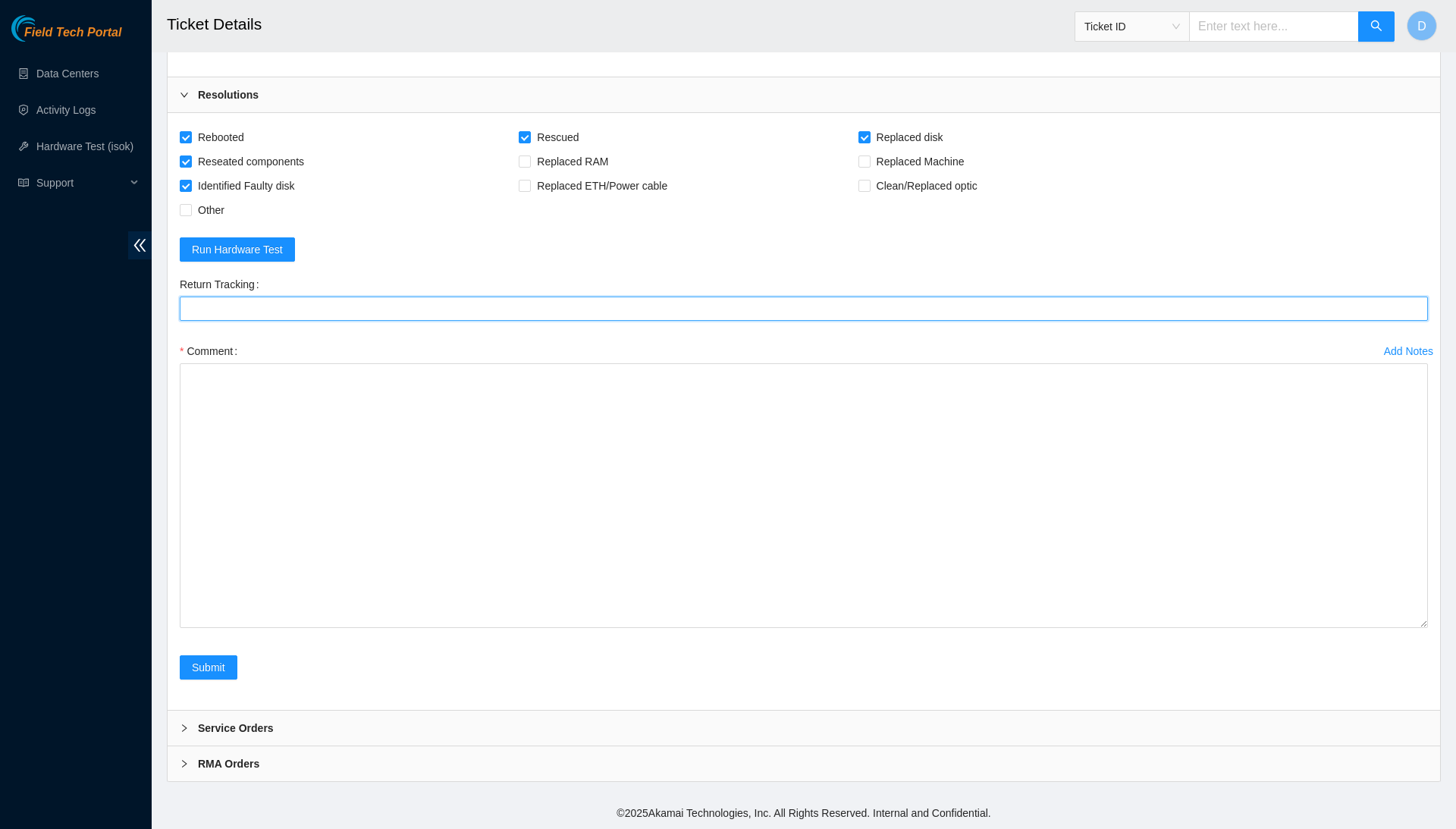
click at [371, 311] on Tracking "Return Tracking" at bounding box center [804, 309] width 1249 height 24
paste Tracking "463470047365"
type Tracking "463470047365"
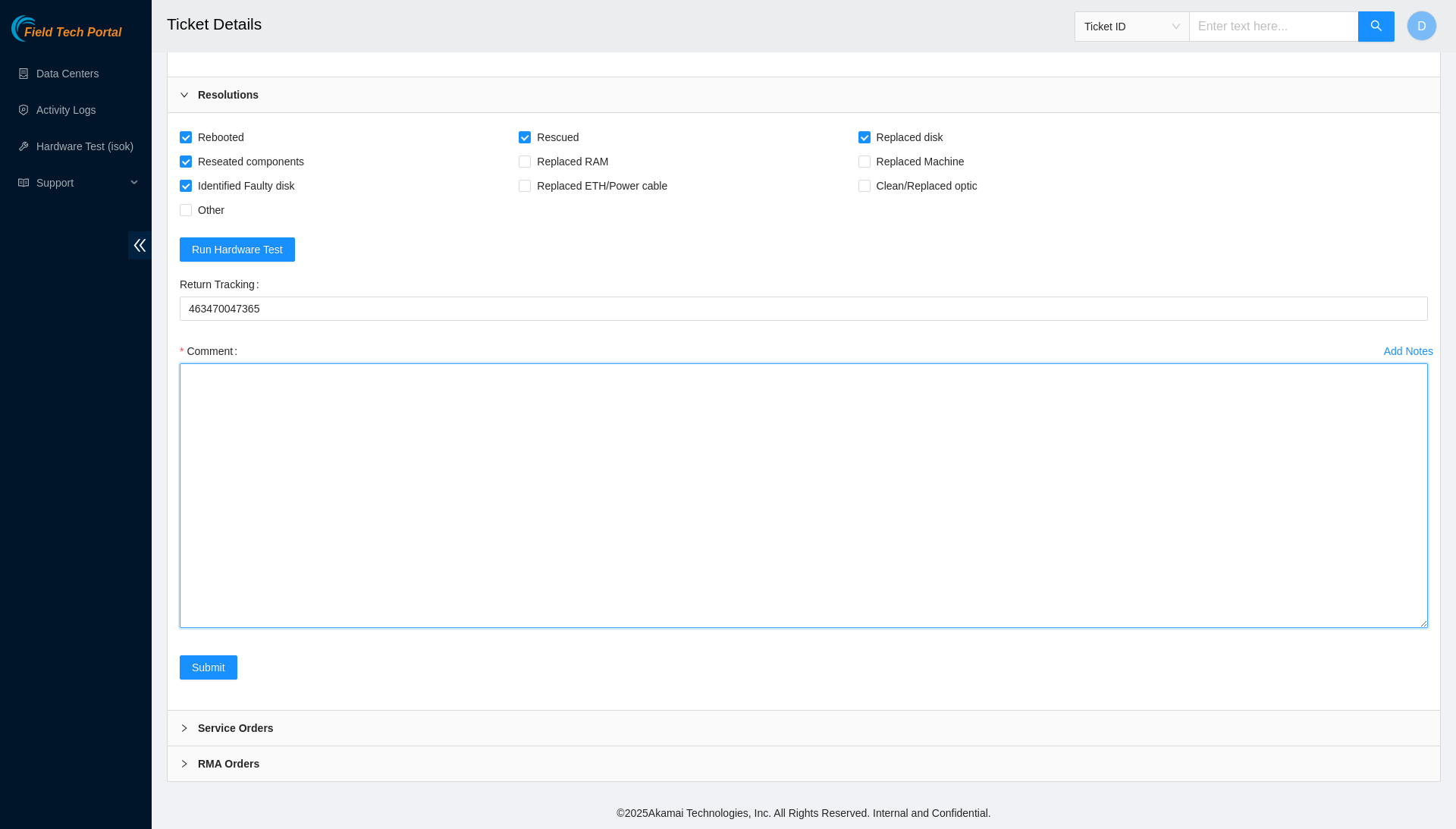
click at [395, 424] on textarea "Comment" at bounding box center [804, 495] width 1249 height 265
type textarea "F"
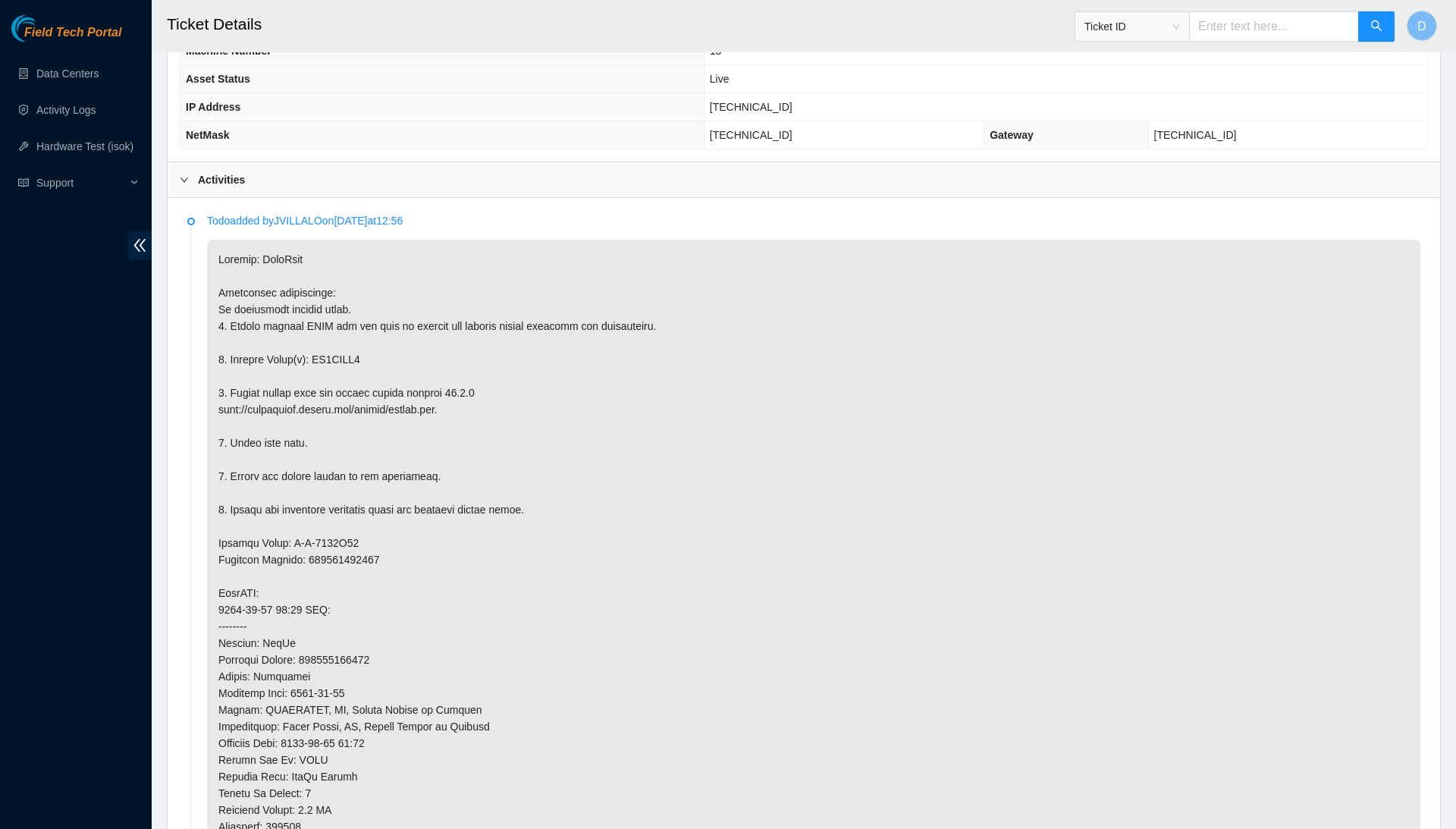
scroll to position [623, 0]
click at [352, 348] on p at bounding box center [814, 625] width 1213 height 774
copy p "ZC1BEMR3"
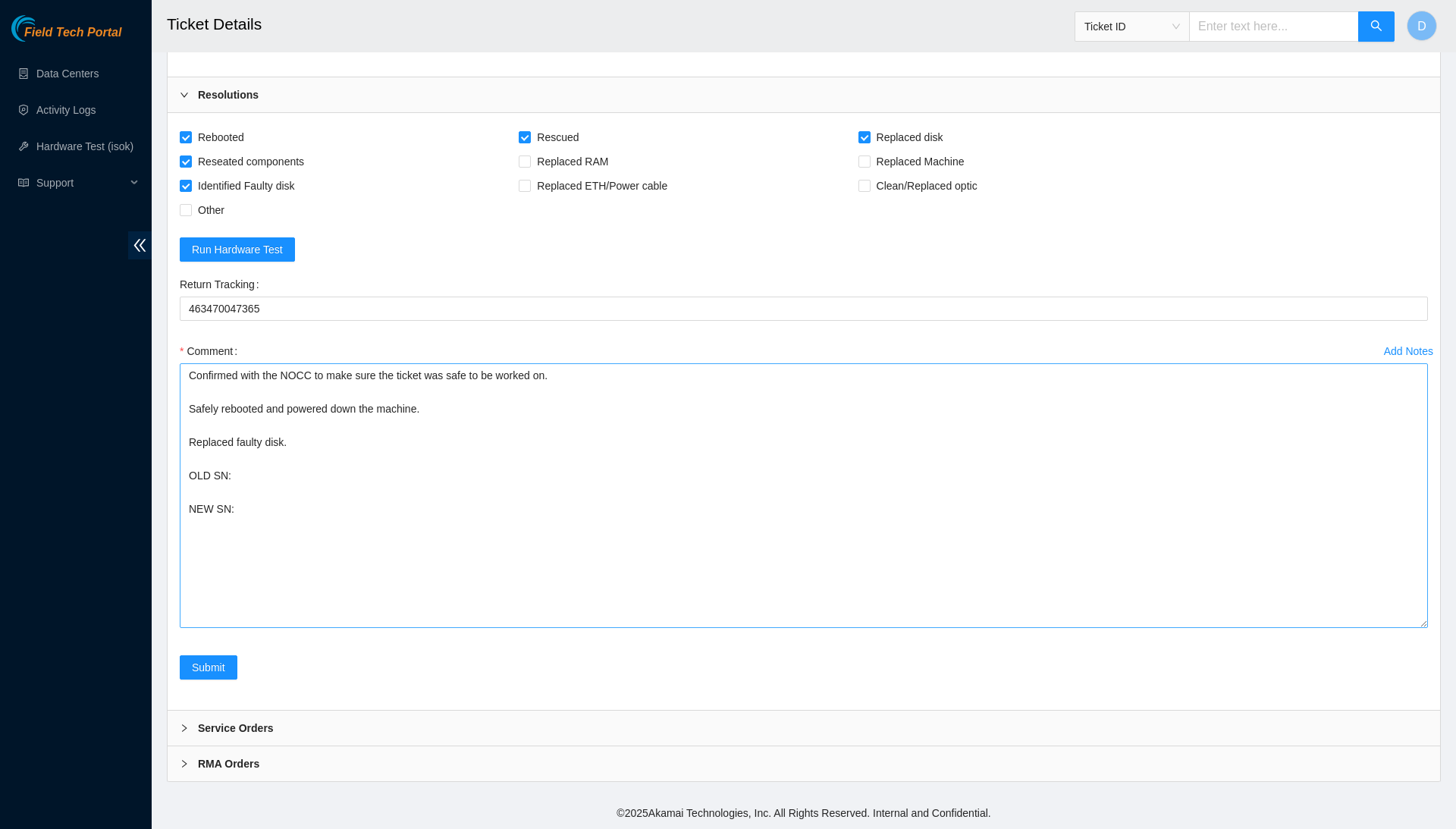
scroll to position [2990, 0]
click at [302, 471] on textarea "Confirmed with the NOCC to make sure the ticket was safe to be worked on. Safel…" at bounding box center [804, 495] width 1249 height 265
paste textarea "ZC1BEMR3"
click at [258, 503] on textarea "Confirmed with the NOCC to make sure the ticket was safe to be worked on. Safel…" at bounding box center [804, 495] width 1249 height 265
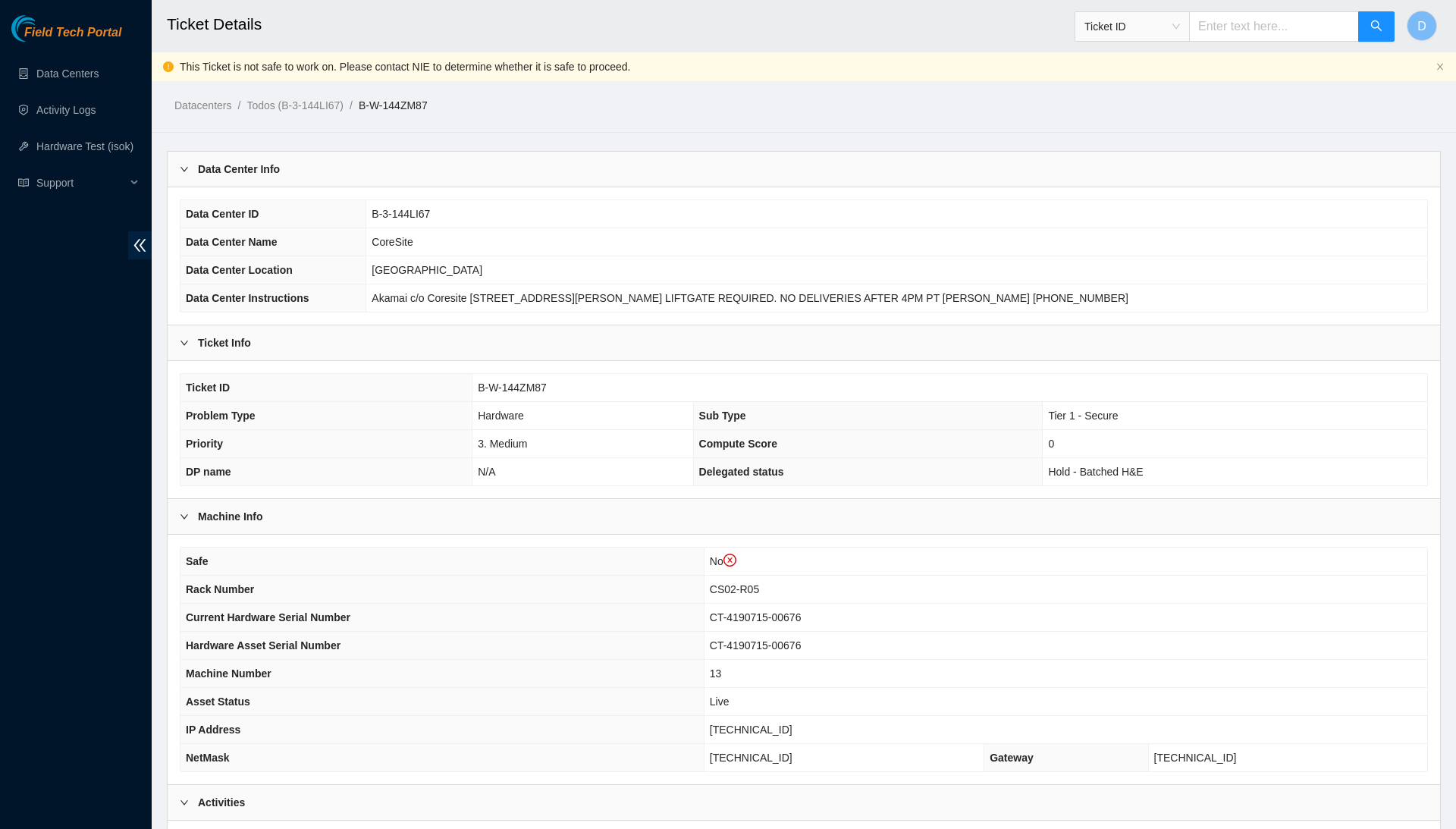
scroll to position [0, 0]
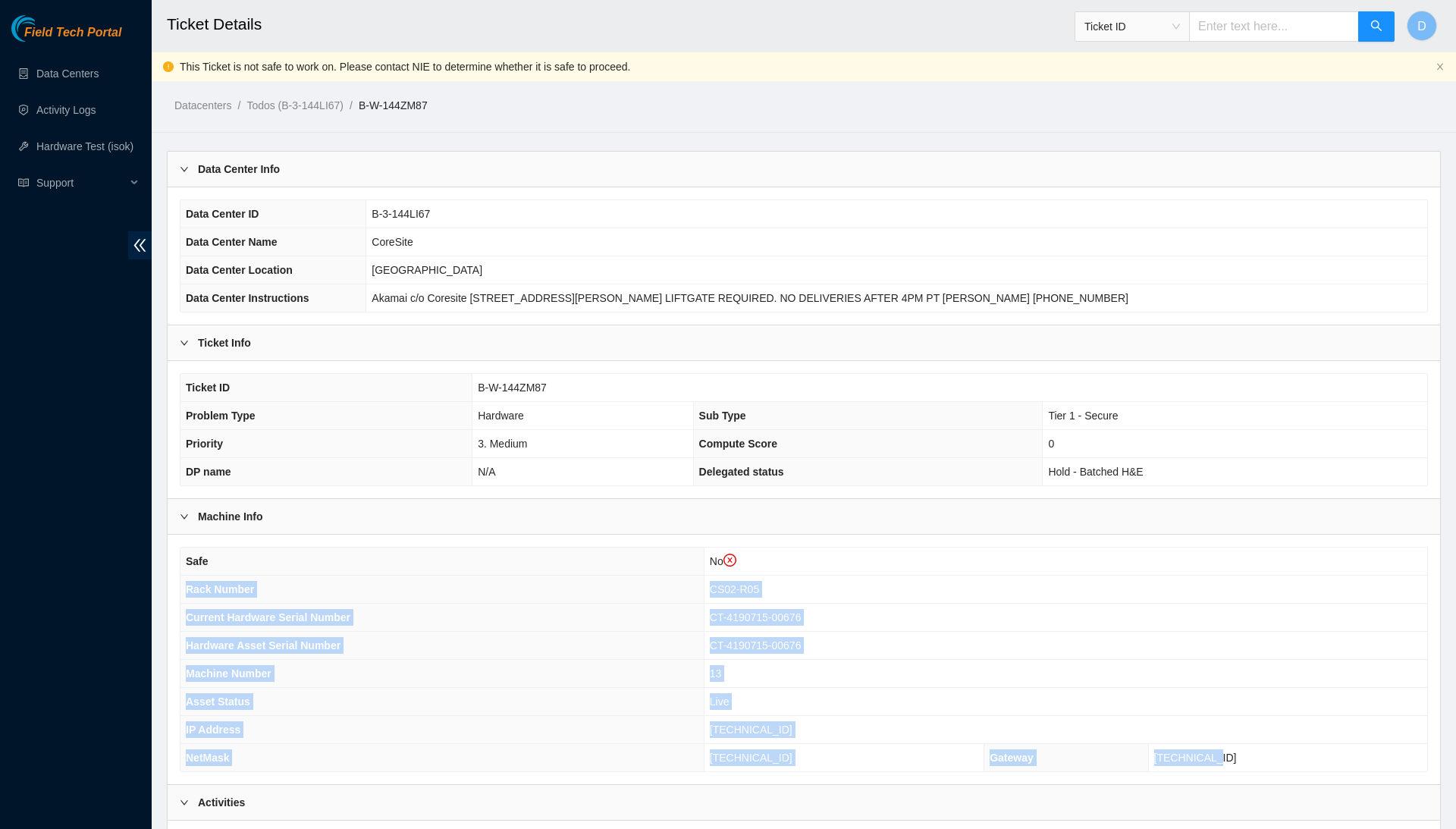
drag, startPoint x: 188, startPoint y: 589, endPoint x: 1289, endPoint y: 762, distance: 1114.5
click at [1289, 762] on tbody "Safe No Rack Number CS02-R05 Current Hardware Serial Number CT-4190715-00676 Ha…" at bounding box center [804, 660] width 1247 height 224
copy tbody "Rack Number CS02-R05 Current Hardware Serial Number CT-4190715-00676 Hardware A…"
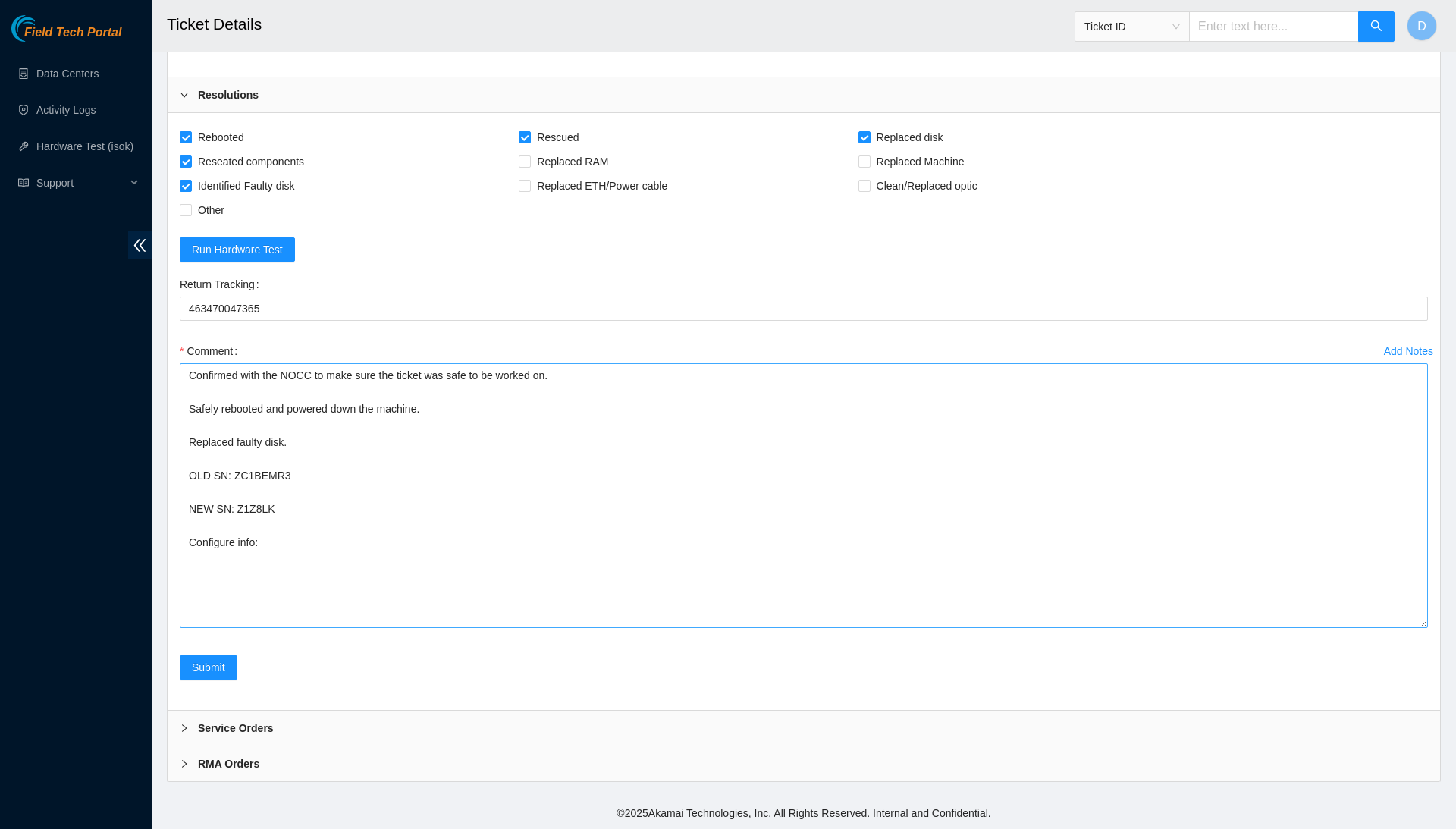
scroll to position [2990, 0]
click at [519, 555] on textarea "Confirmed with the NOCC to make sure the ticket was safe to be worked on. Safel…" at bounding box center [804, 495] width 1249 height 265
click at [486, 518] on textarea "Confirmed with the NOCC to make sure the ticket was safe to be worked on. Safel…" at bounding box center [804, 495] width 1249 height 265
click at [467, 593] on textarea "Confirmed with the NOCC to make sure the ticket was safe to be worked on. Safel…" at bounding box center [804, 495] width 1249 height 265
paste textarea "Rack Number CS02-R05 Current Hardware Serial Number CT-4190715-00676 Hardware A…"
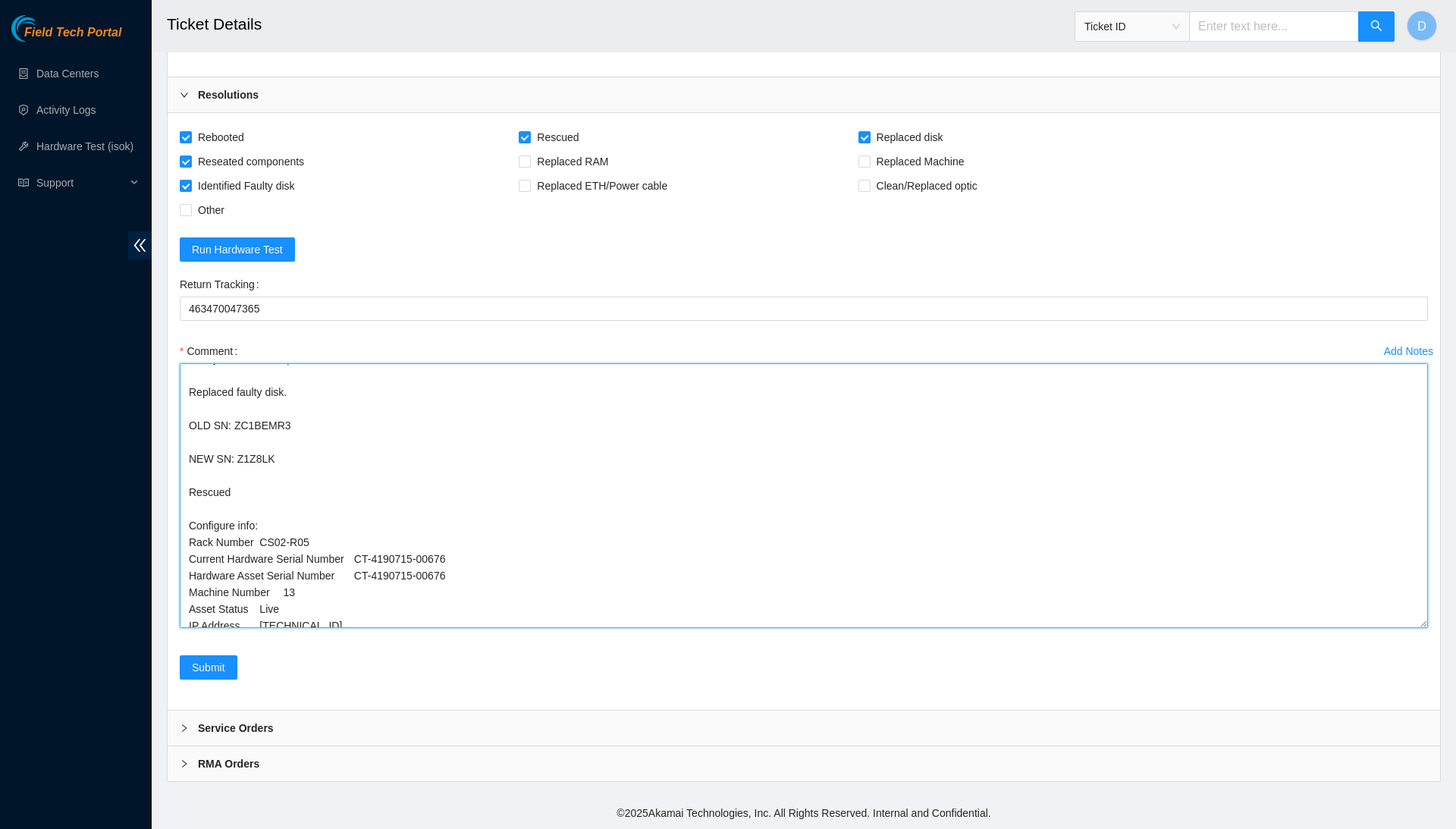
scroll to position [67, 0]
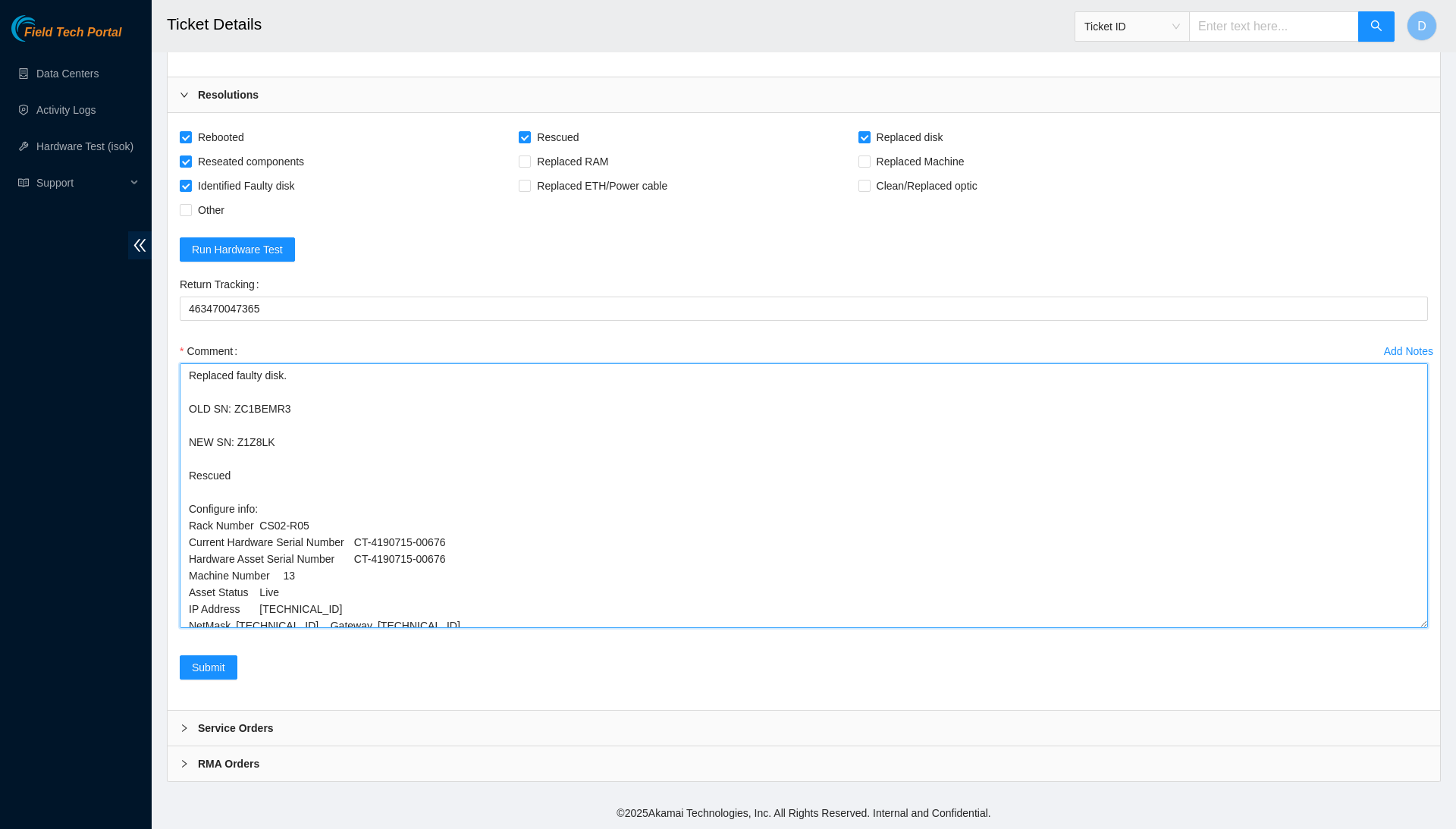
click at [263, 520] on textarea "Confirmed with the NOCC to make sure the ticket was safe to be worked on. Safel…" at bounding box center [804, 495] width 1249 height 265
click at [363, 538] on textarea "Confirmed with the NOCC to make sure the ticket was safe to be worked on. Safel…" at bounding box center [804, 495] width 1249 height 265
click at [365, 550] on textarea "Confirmed with the NOCC to make sure the ticket was safe to be worked on. Safel…" at bounding box center [804, 495] width 1249 height 265
click at [289, 568] on textarea "Confirmed with the NOCC to make sure the ticket was safe to be worked on. Safel…" at bounding box center [804, 495] width 1249 height 265
click at [271, 588] on textarea "Confirmed with the NOCC to make sure the ticket was safe to be worked on. Safel…" at bounding box center [804, 495] width 1249 height 265
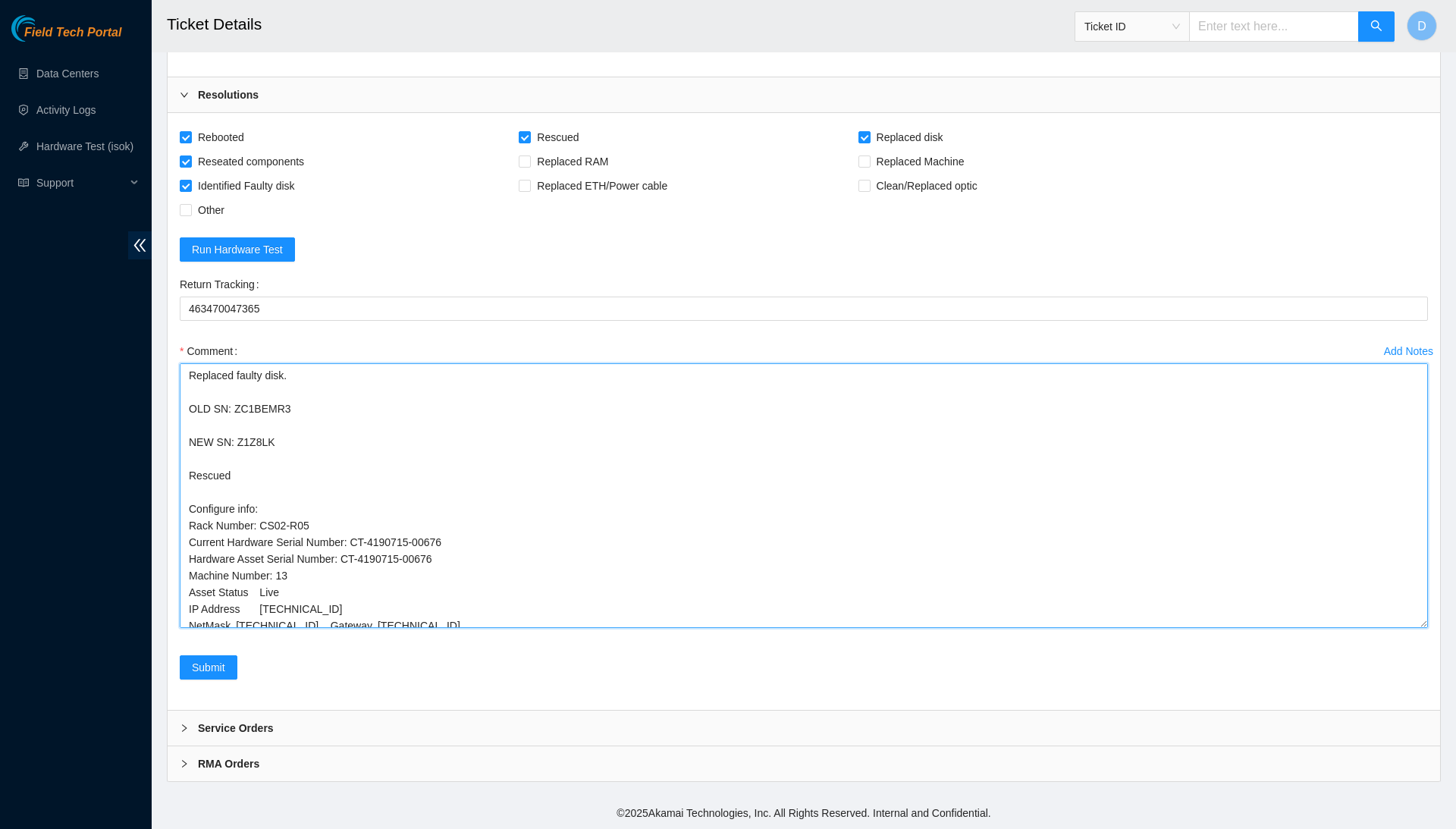
click at [271, 588] on textarea "Confirmed with the NOCC to make sure the ticket was safe to be worked on. Safel…" at bounding box center [804, 495] width 1249 height 265
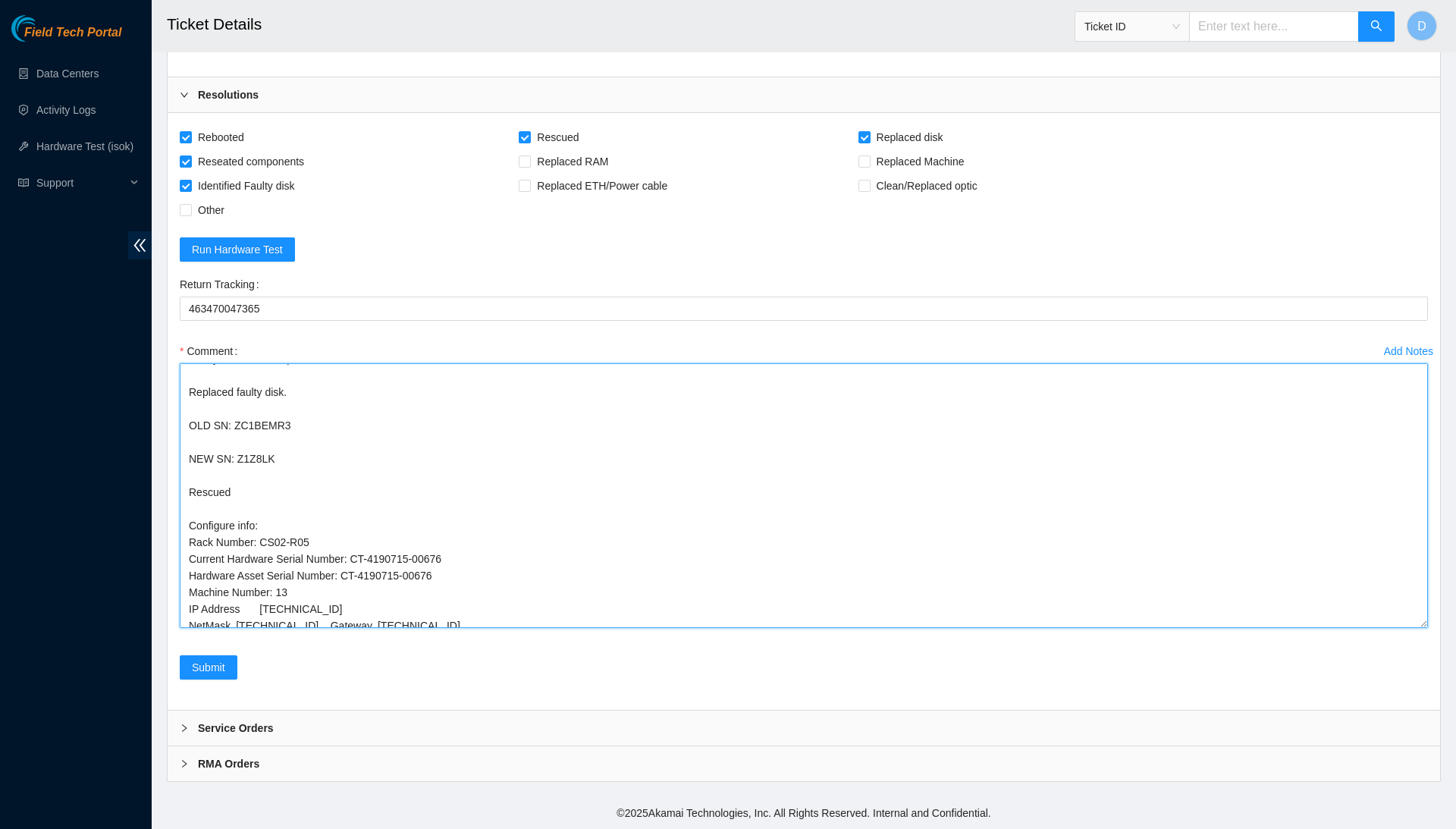
click at [265, 603] on textarea "Confirmed with the NOCC to make sure the ticket was safe to be worked on. Safel…" at bounding box center [804, 495] width 1249 height 265
click at [240, 611] on textarea "Confirmed with the NOCC to make sure the ticket was safe to be worked on. Safel…" at bounding box center [804, 495] width 1249 height 265
click at [334, 615] on textarea "Confirmed with the NOCC to make sure the ticket was safe to be worked on. Safel…" at bounding box center [804, 495] width 1249 height 265
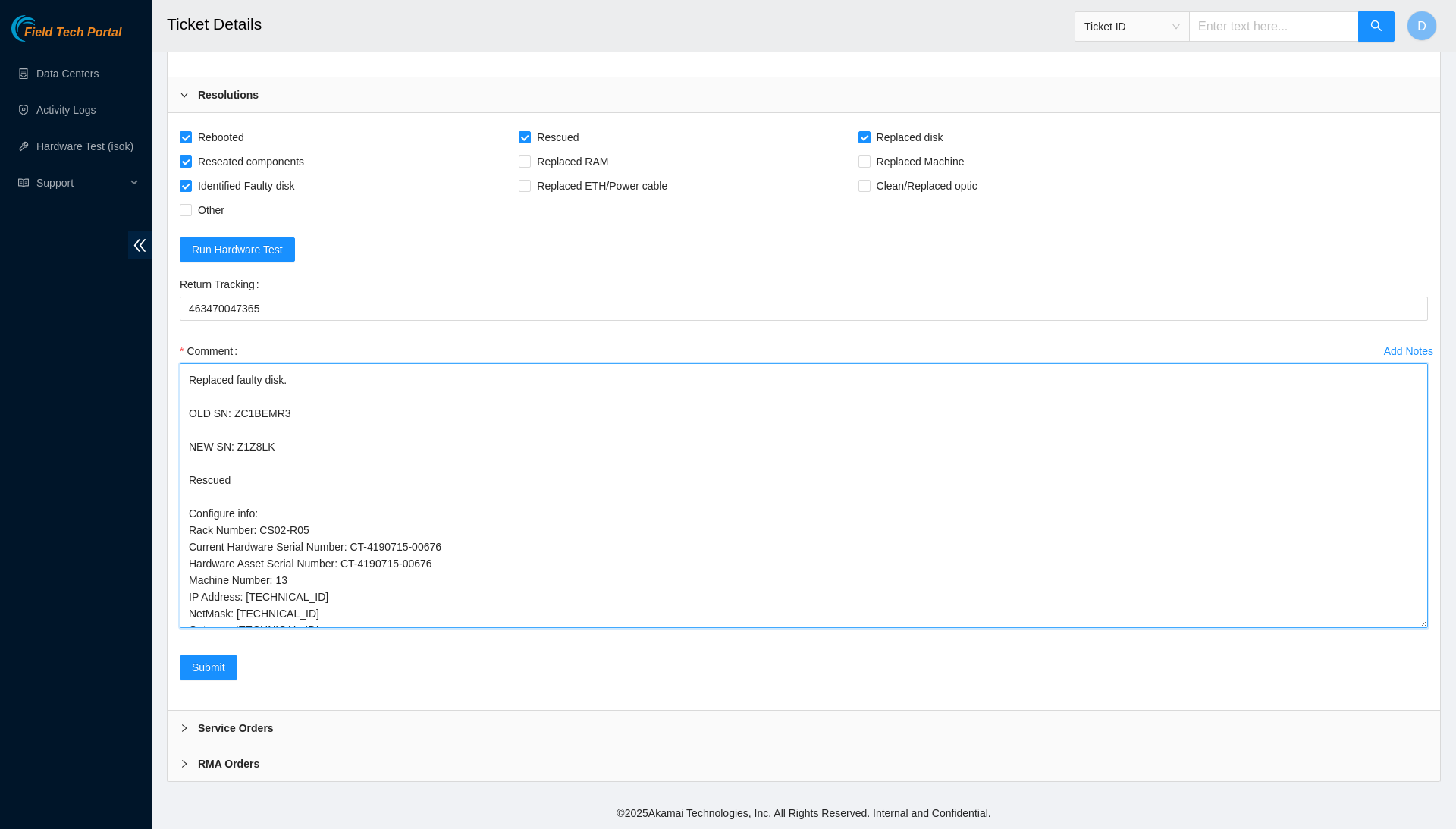
click at [238, 617] on textarea "Confirmed with the NOCC to make sure the ticket was safe to be worked on. Safel…" at bounding box center [804, 495] width 1249 height 265
click at [314, 628] on textarea "Confirmed with the NOCC to make sure the ticket was safe to be worked on. Safel…" at bounding box center [804, 495] width 1249 height 265
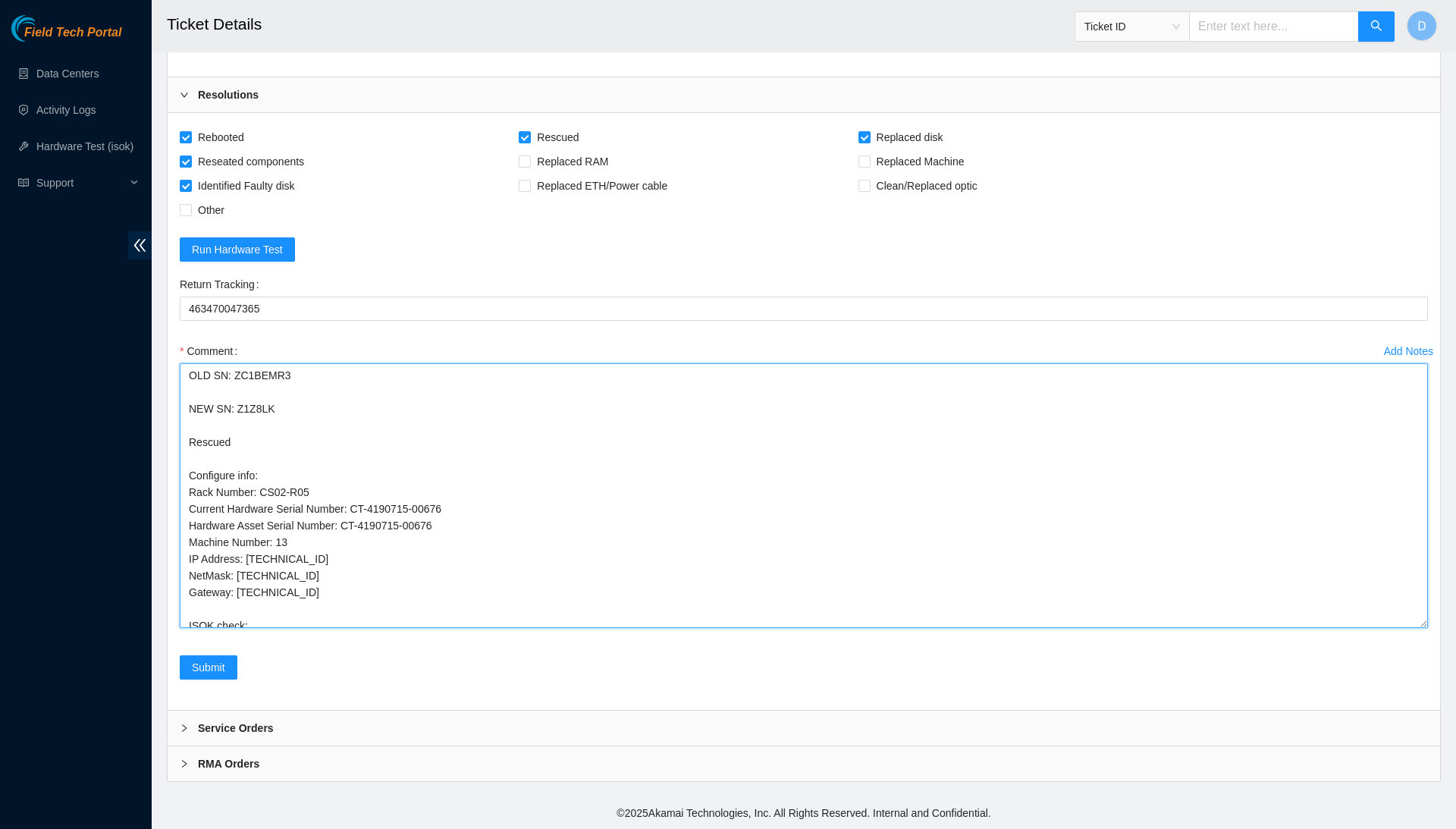
scroll to position [99, 0]
click at [293, 552] on textarea "Confirmed with the NOCC to make sure the ticket was safe to be worked on. Safel…" at bounding box center [804, 495] width 1249 height 265
click at [356, 608] on textarea "Confirmed with the NOCC to make sure the ticket was safe to be worked on. Safel…" at bounding box center [804, 495] width 1249 height 265
paste textarea "23.218.80.197 : passed: ok"
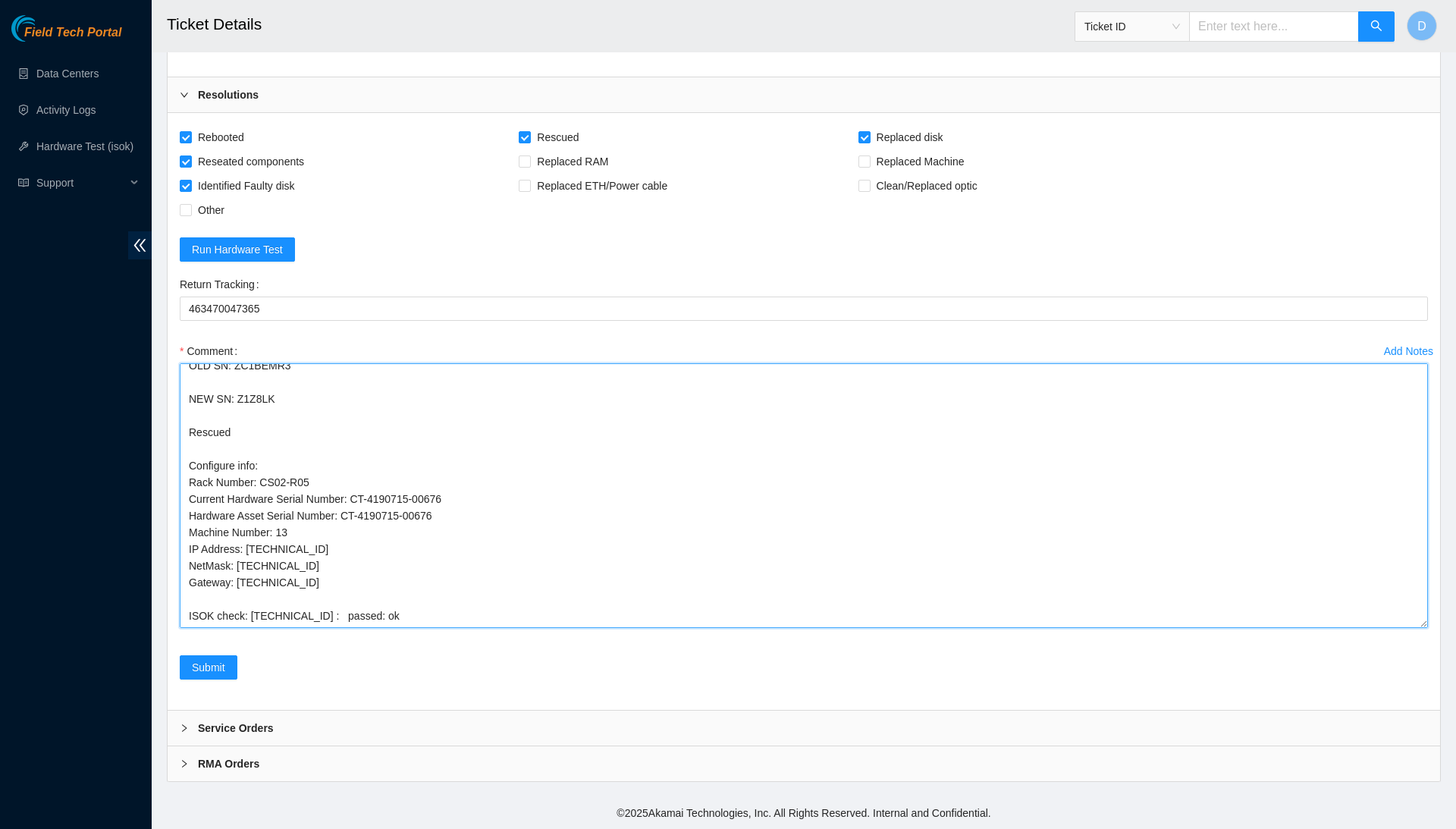
scroll to position [0, 0]
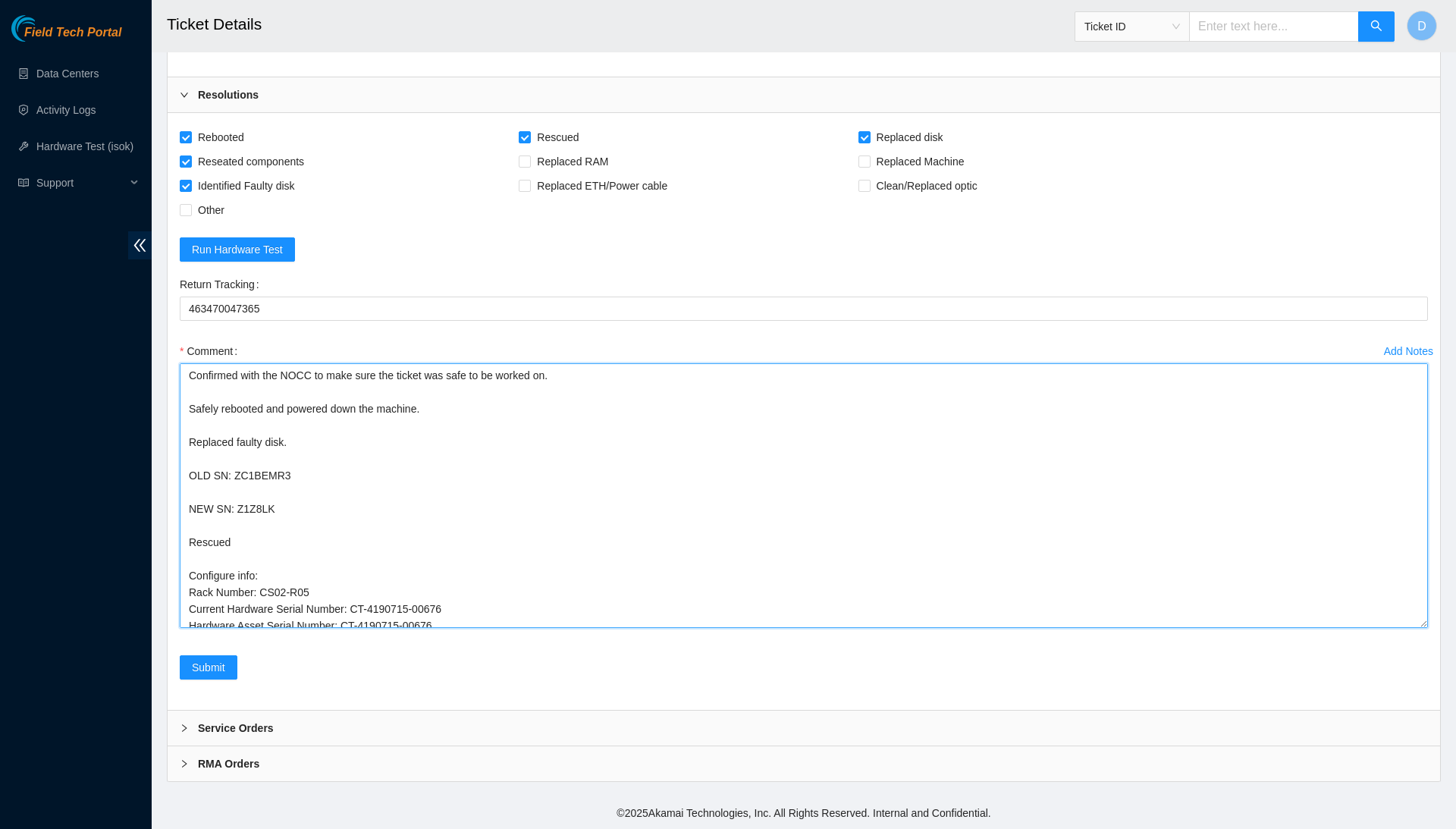
drag, startPoint x: 428, startPoint y: 603, endPoint x: 410, endPoint y: 234, distance: 369.4
click at [410, 234] on form "Rebooted Rescued Replaced disk Reseated components Replaced RAM Replaced Machin…" at bounding box center [804, 411] width 1249 height 573
type textarea "Confirmed with the NOCC to make sure the ticket was safe to be worked on. Safel…"
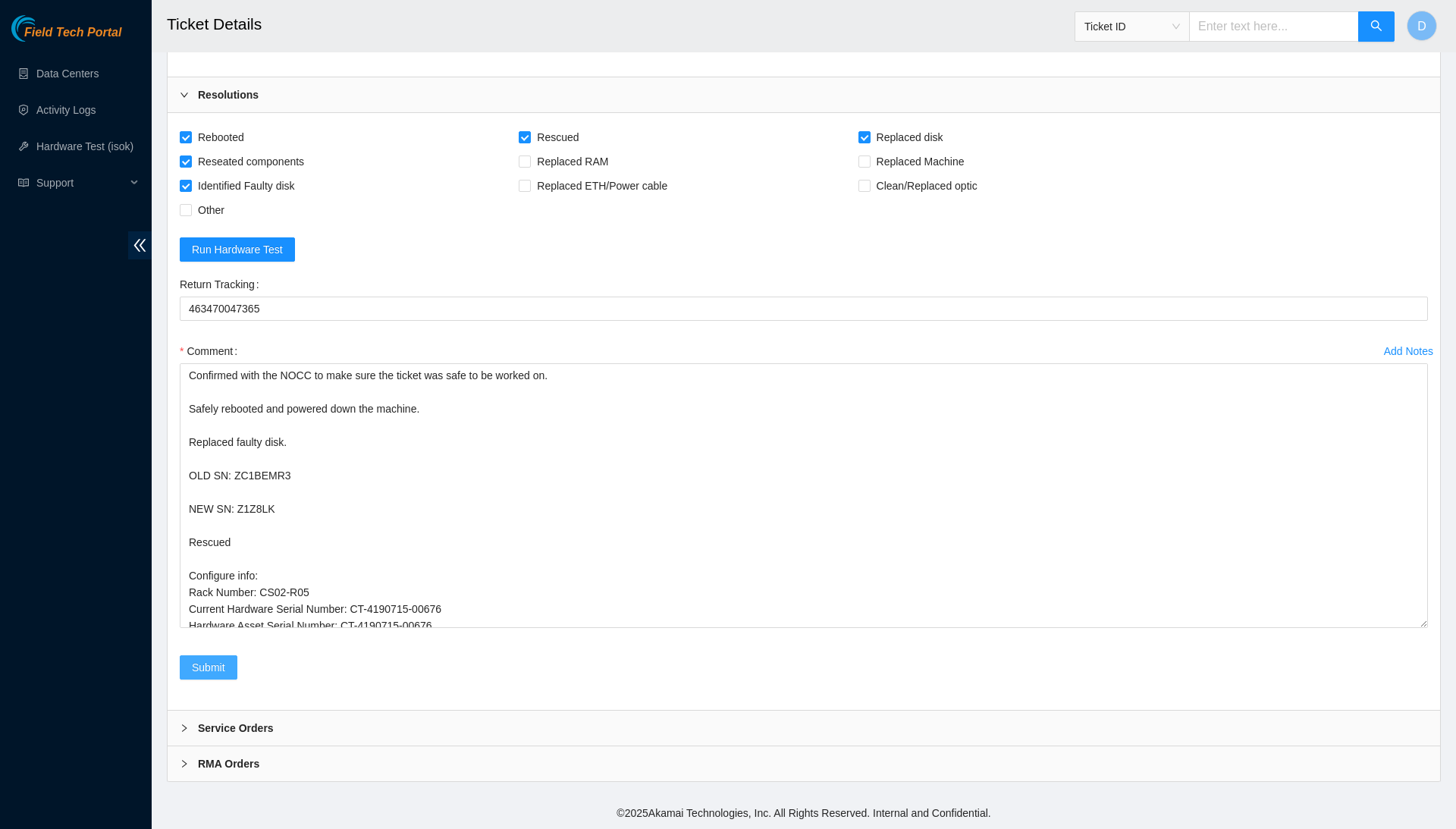
click at [226, 673] on span "Submit" at bounding box center [208, 667] width 34 height 16
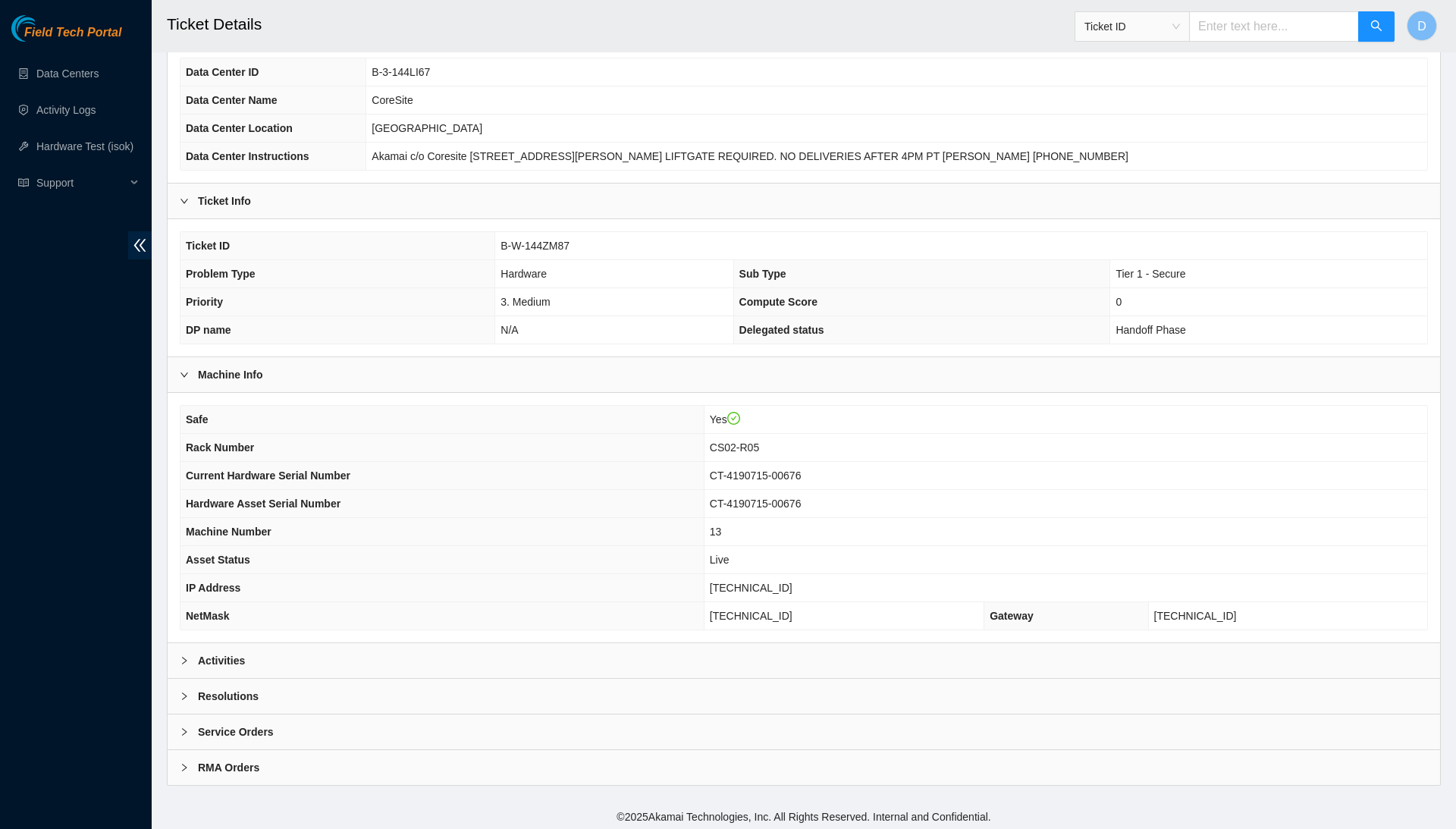
scroll to position [112, 0]
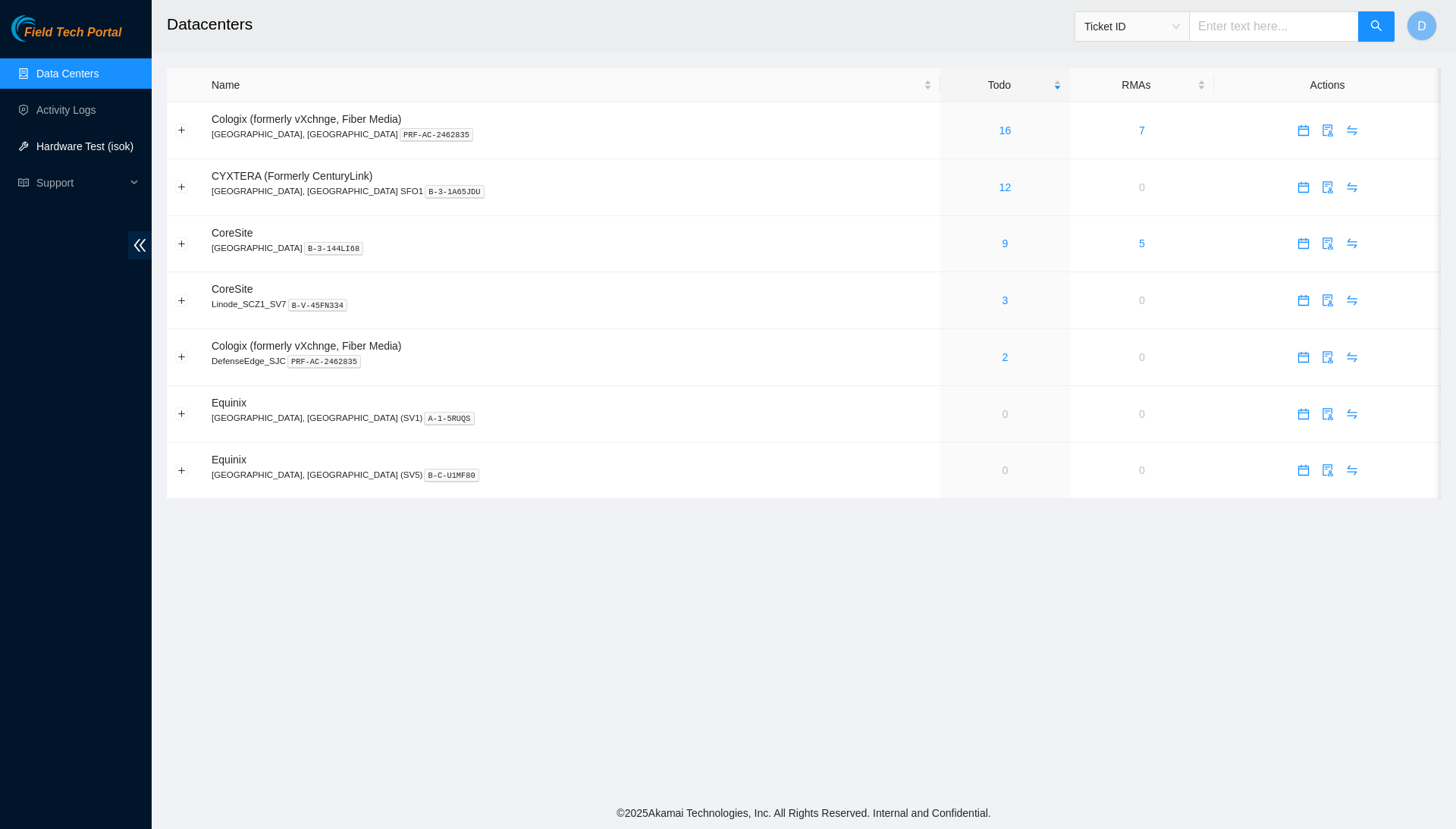
click at [99, 144] on link "Hardware Test (isok)" at bounding box center [85, 146] width 97 height 12
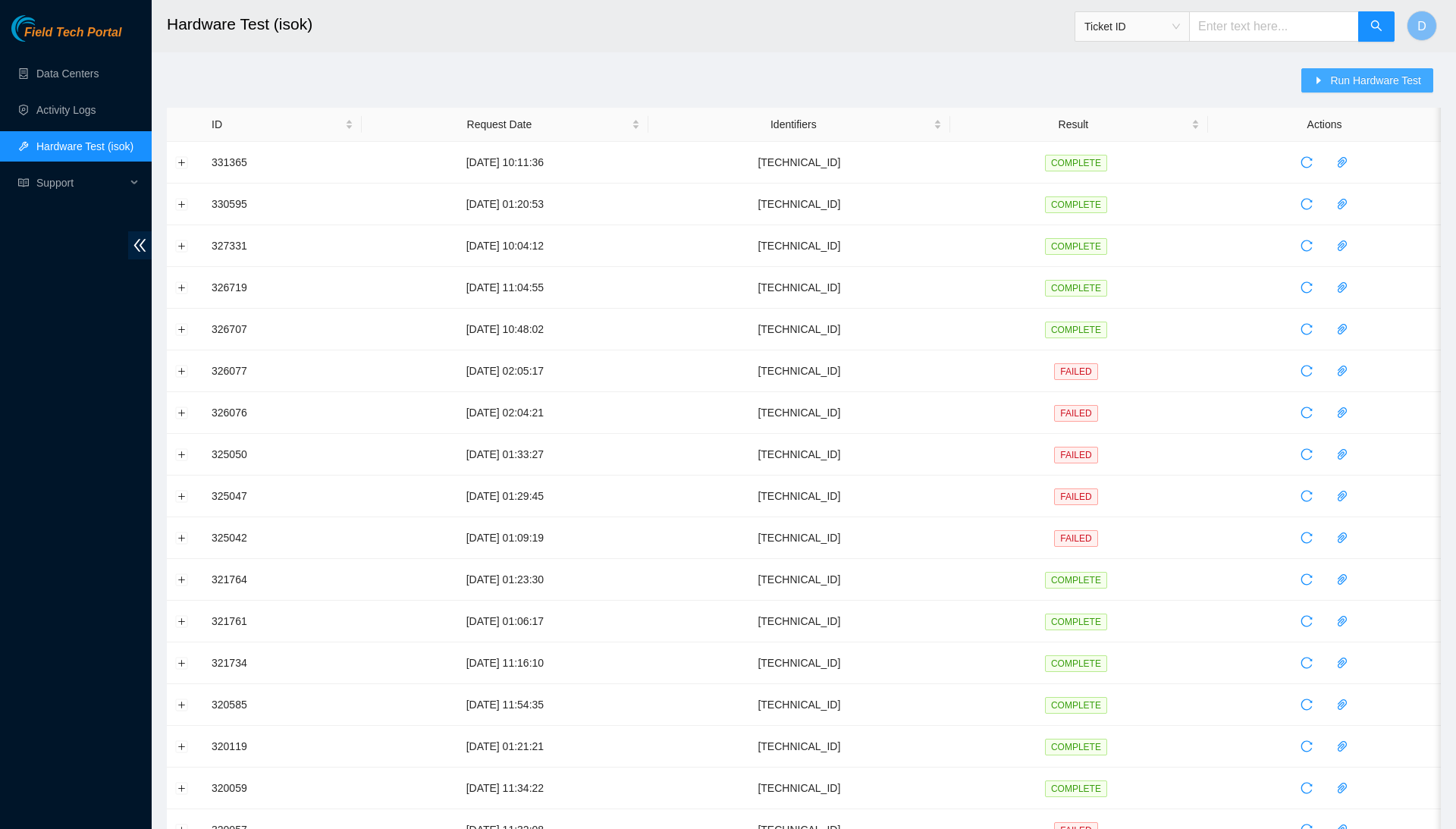
click at [1393, 84] on span "Run Hardware Test" at bounding box center [1375, 80] width 91 height 16
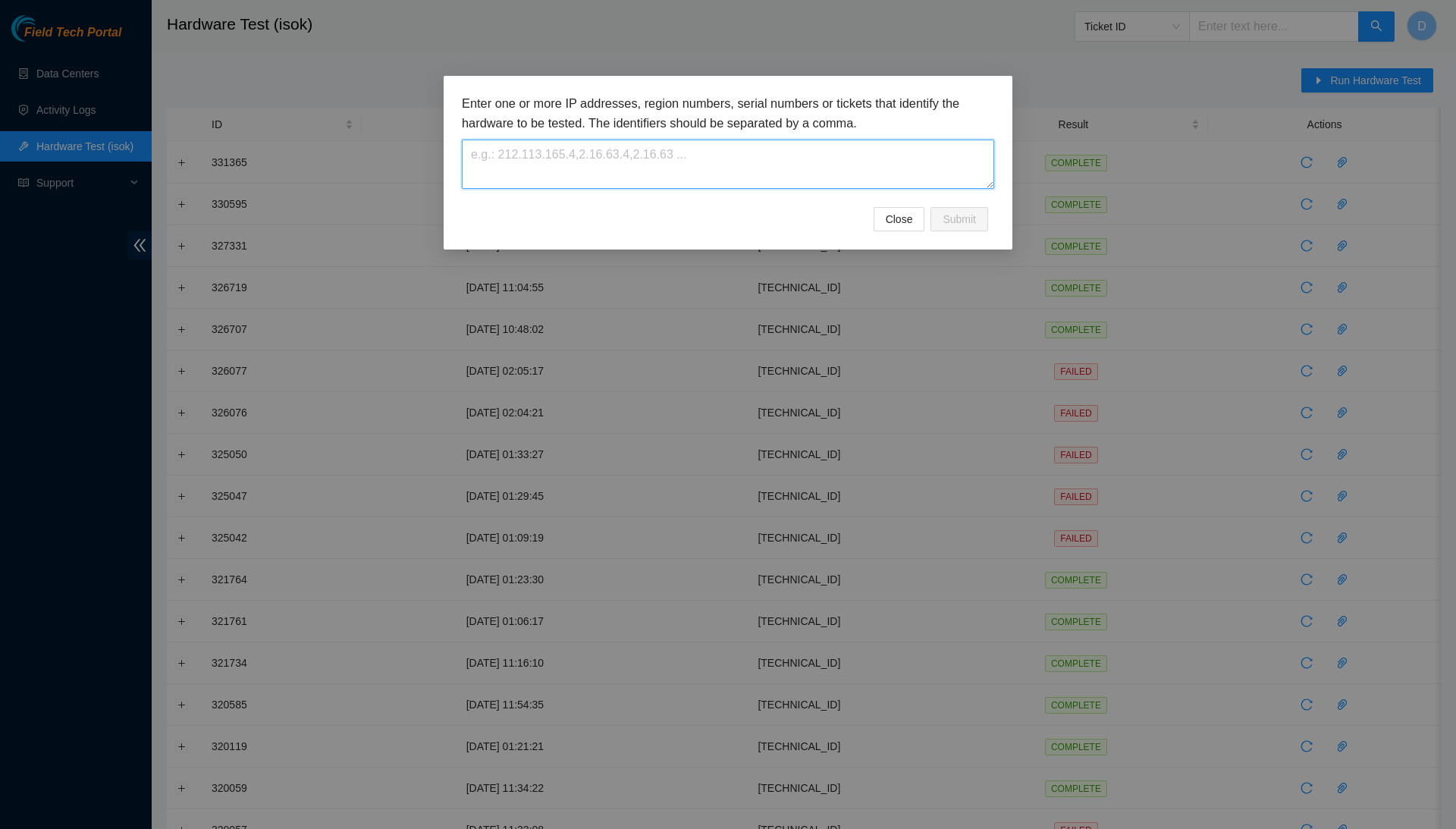
click at [914, 174] on textarea at bounding box center [728, 163] width 532 height 49
paste textarea "[TECHNICAL_ID]"
type textarea "[TECHNICAL_ID]"
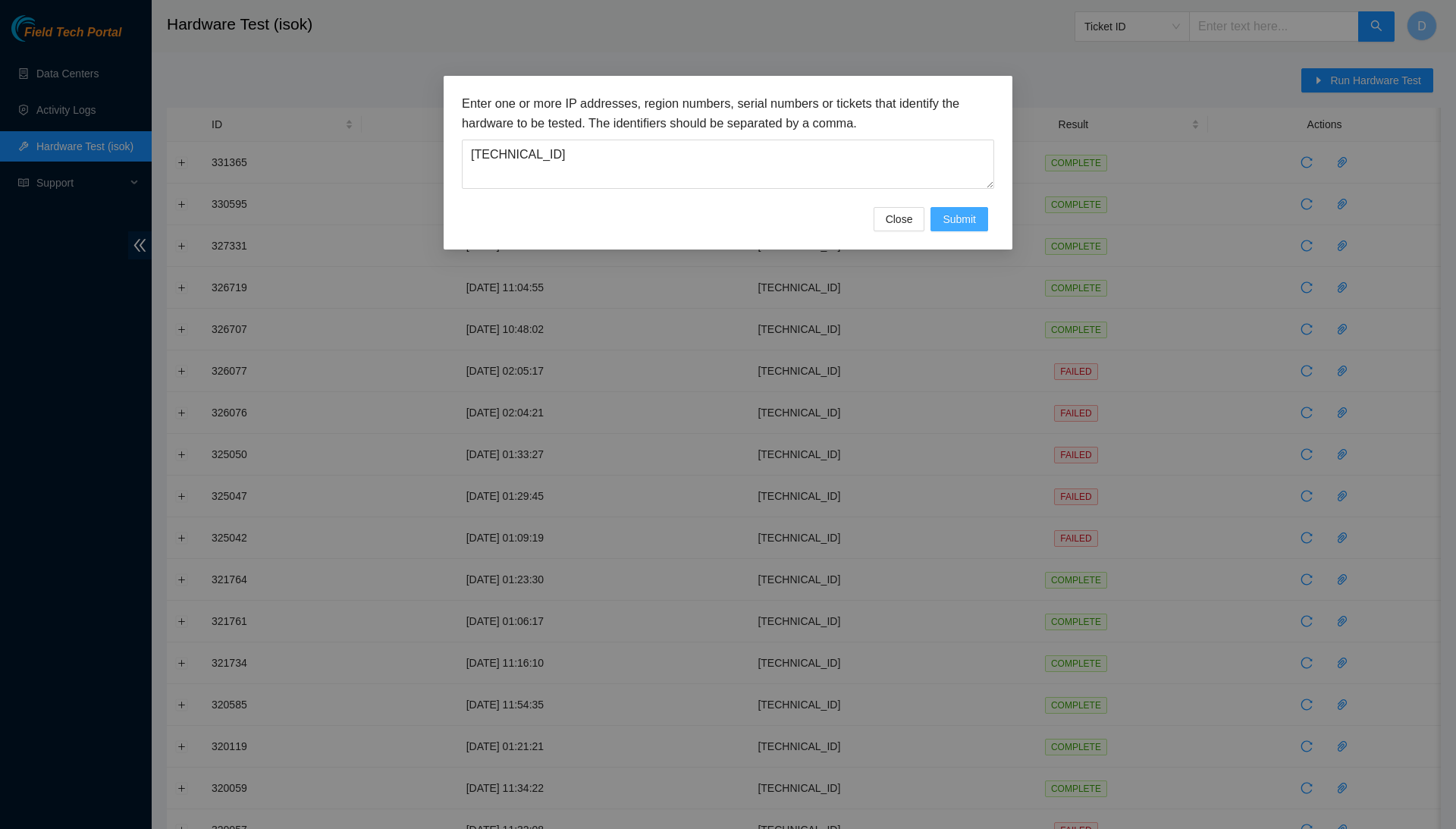
click at [951, 225] on span "Submit" at bounding box center [959, 219] width 34 height 16
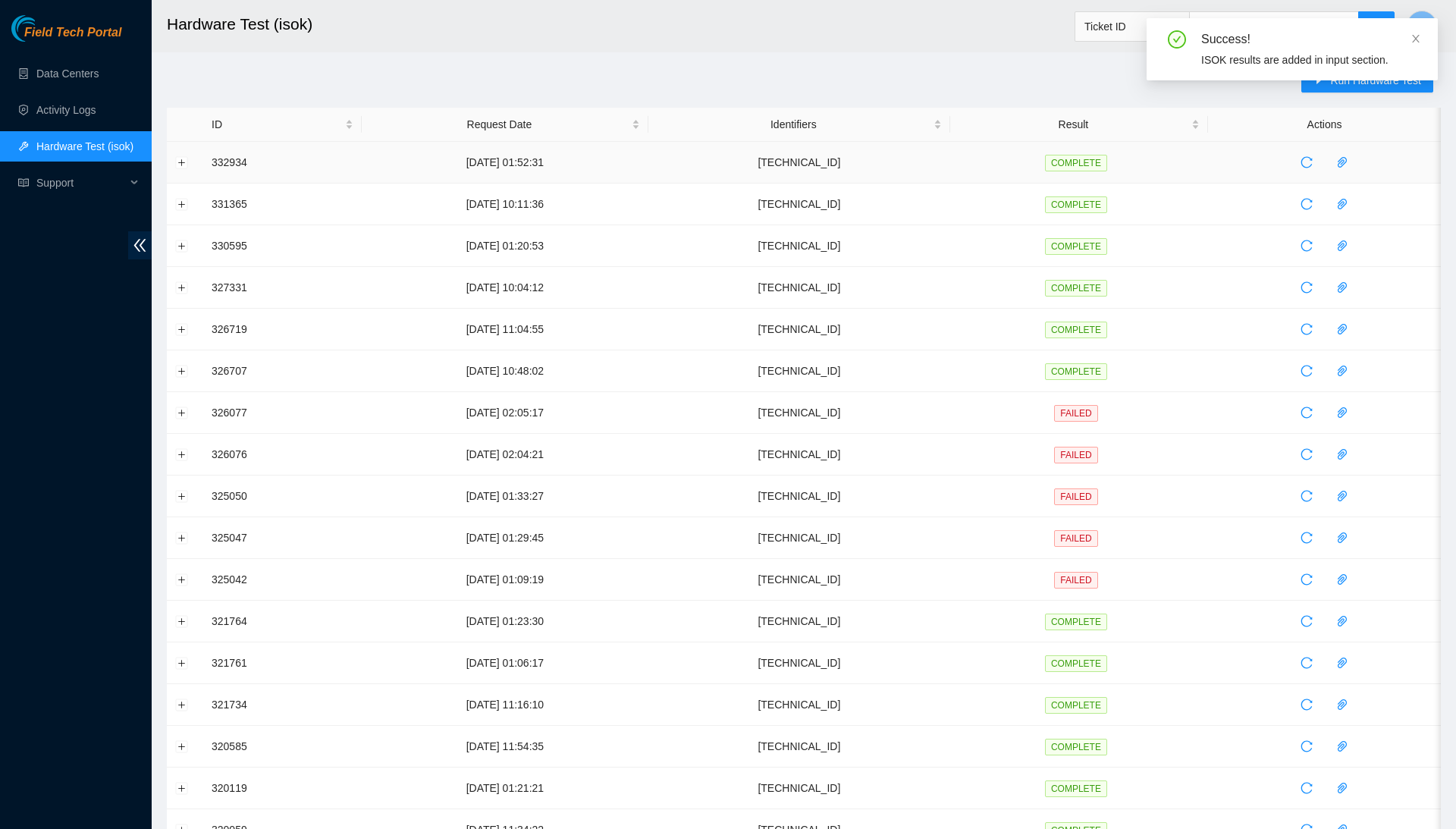
click at [181, 170] on td at bounding box center [185, 163] width 36 height 41
click at [182, 164] on button "Expand row" at bounding box center [182, 163] width 12 height 12
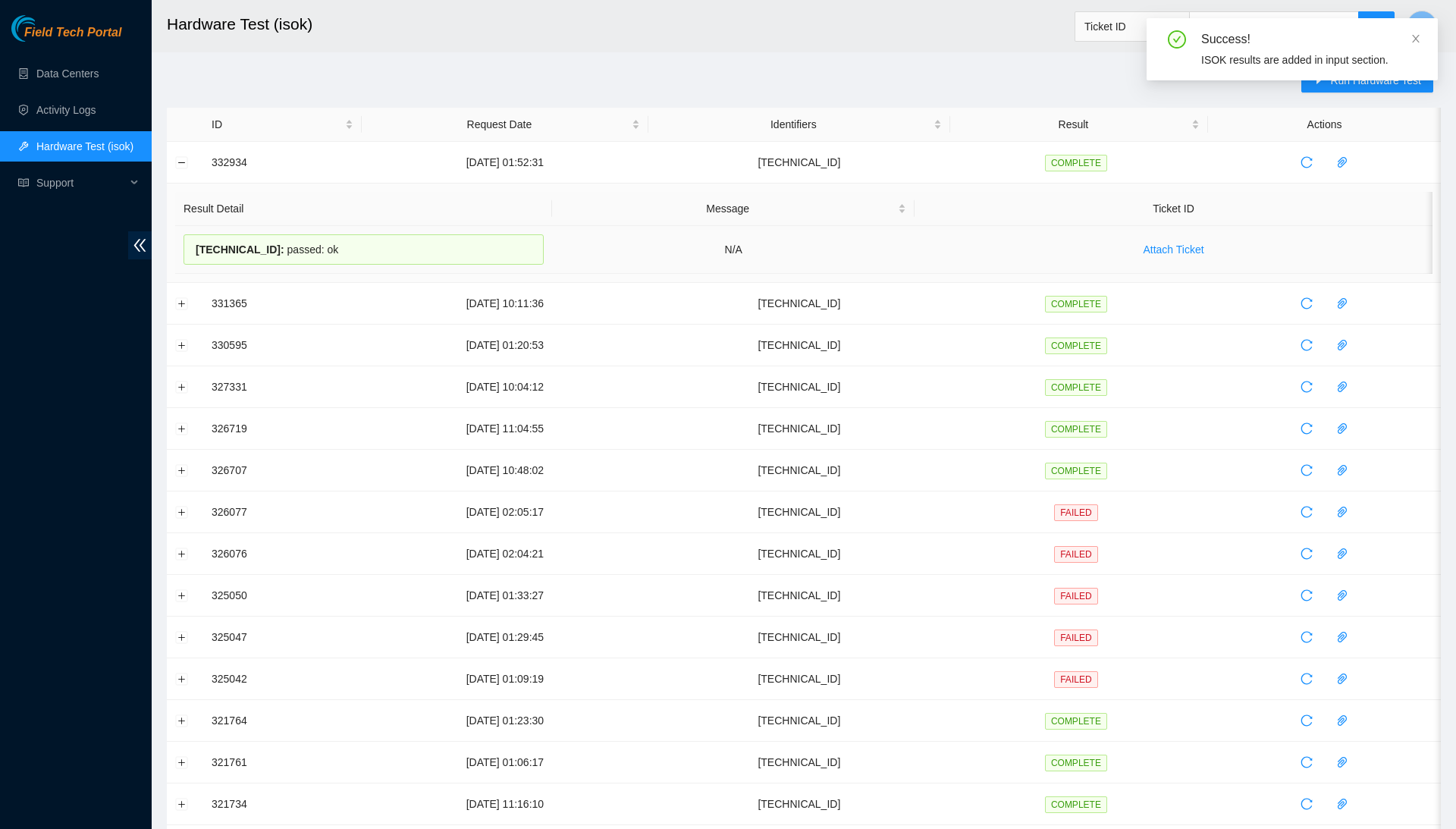
click at [262, 256] on div "[TECHNICAL_ID] : passed: ok" at bounding box center [363, 249] width 360 height 30
copy div "[TECHNICAL_ID] : passed: ok"
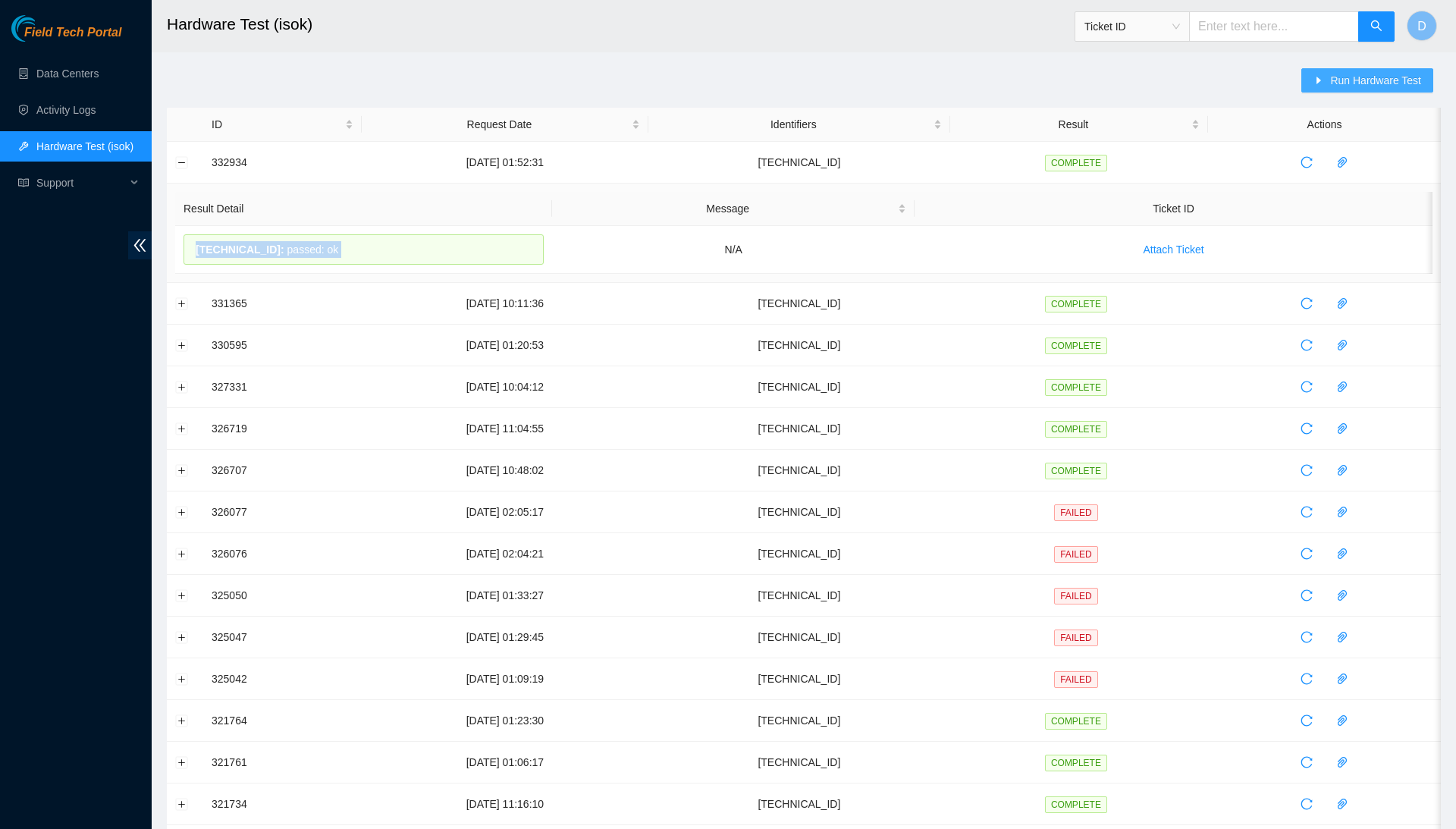
click at [1353, 80] on span "Run Hardware Test" at bounding box center [1375, 80] width 91 height 16
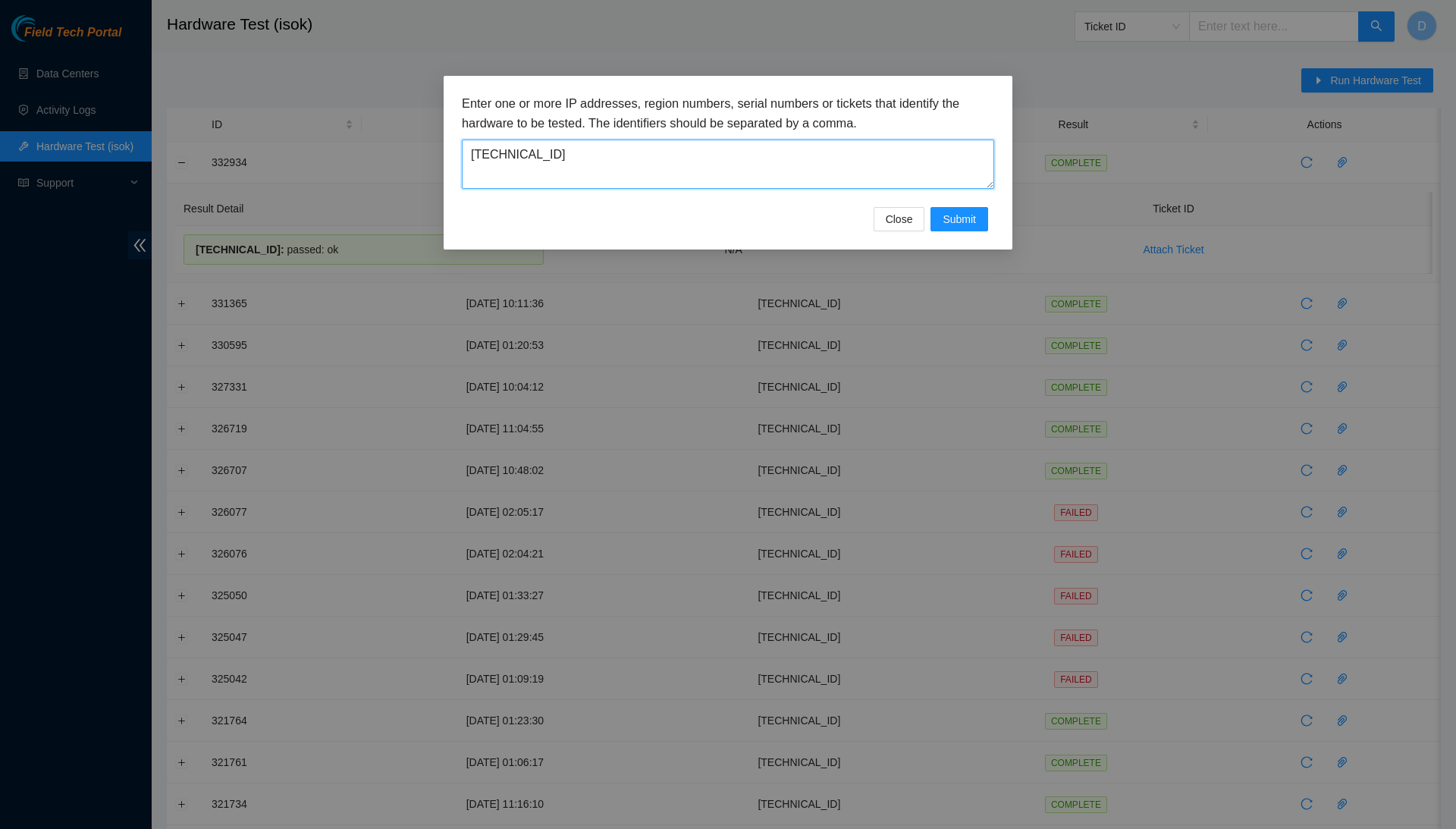
click at [774, 167] on textarea "[TECHNICAL_ID]" at bounding box center [728, 163] width 532 height 49
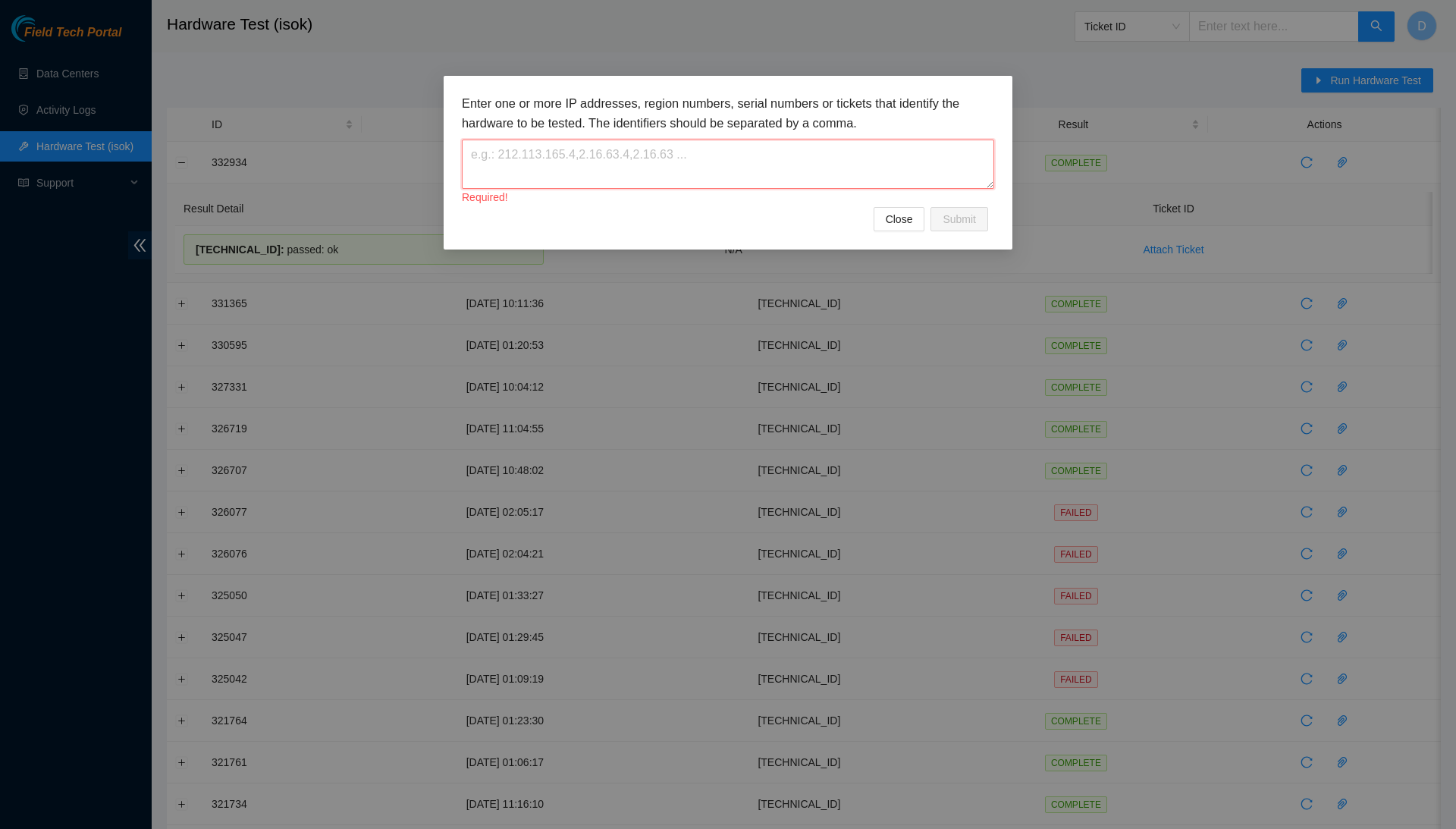
paste textarea "[TECHNICAL_ID]"
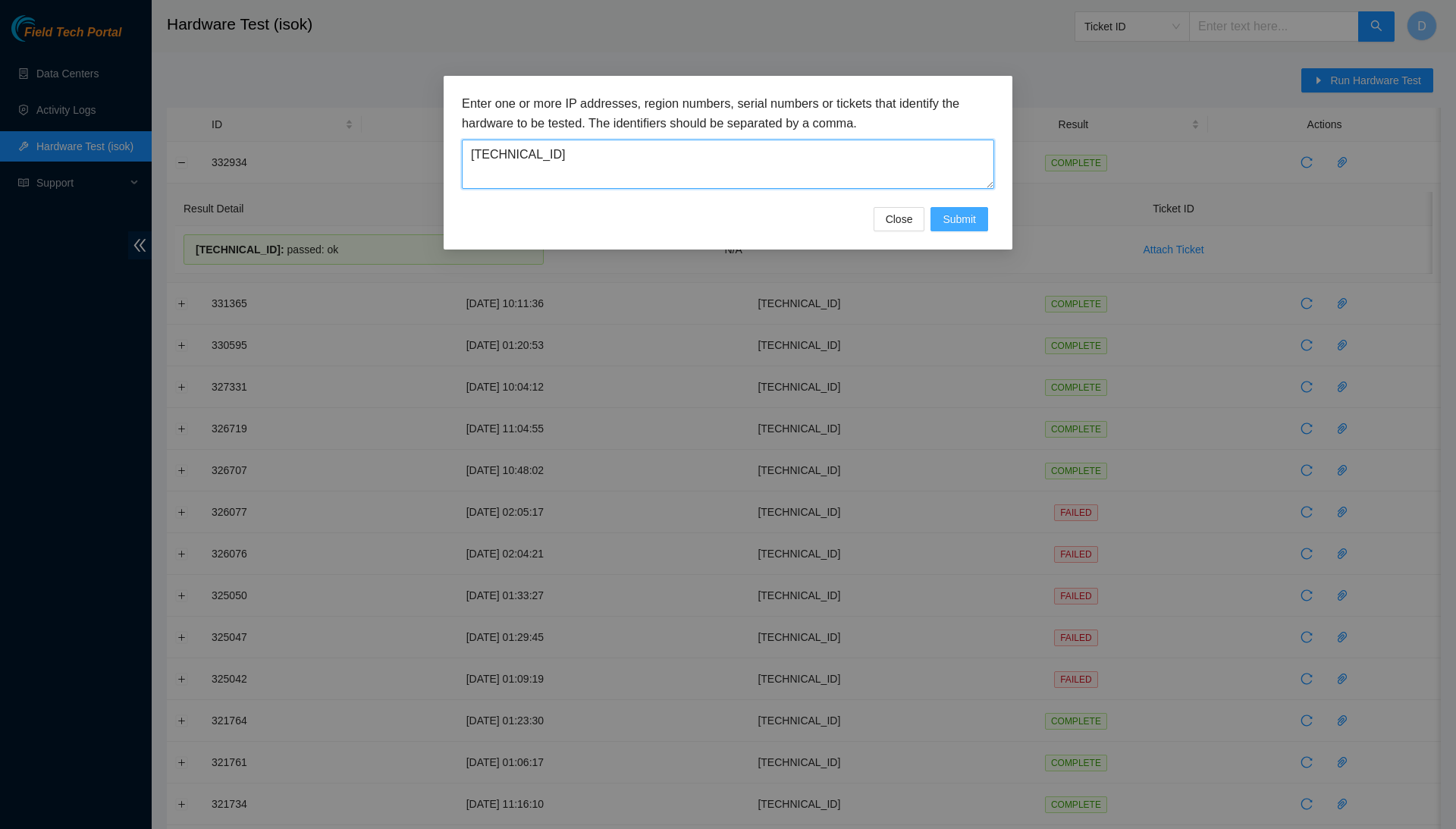
type textarea "[TECHNICAL_ID]"
click at [965, 221] on span "Submit" at bounding box center [959, 219] width 34 height 16
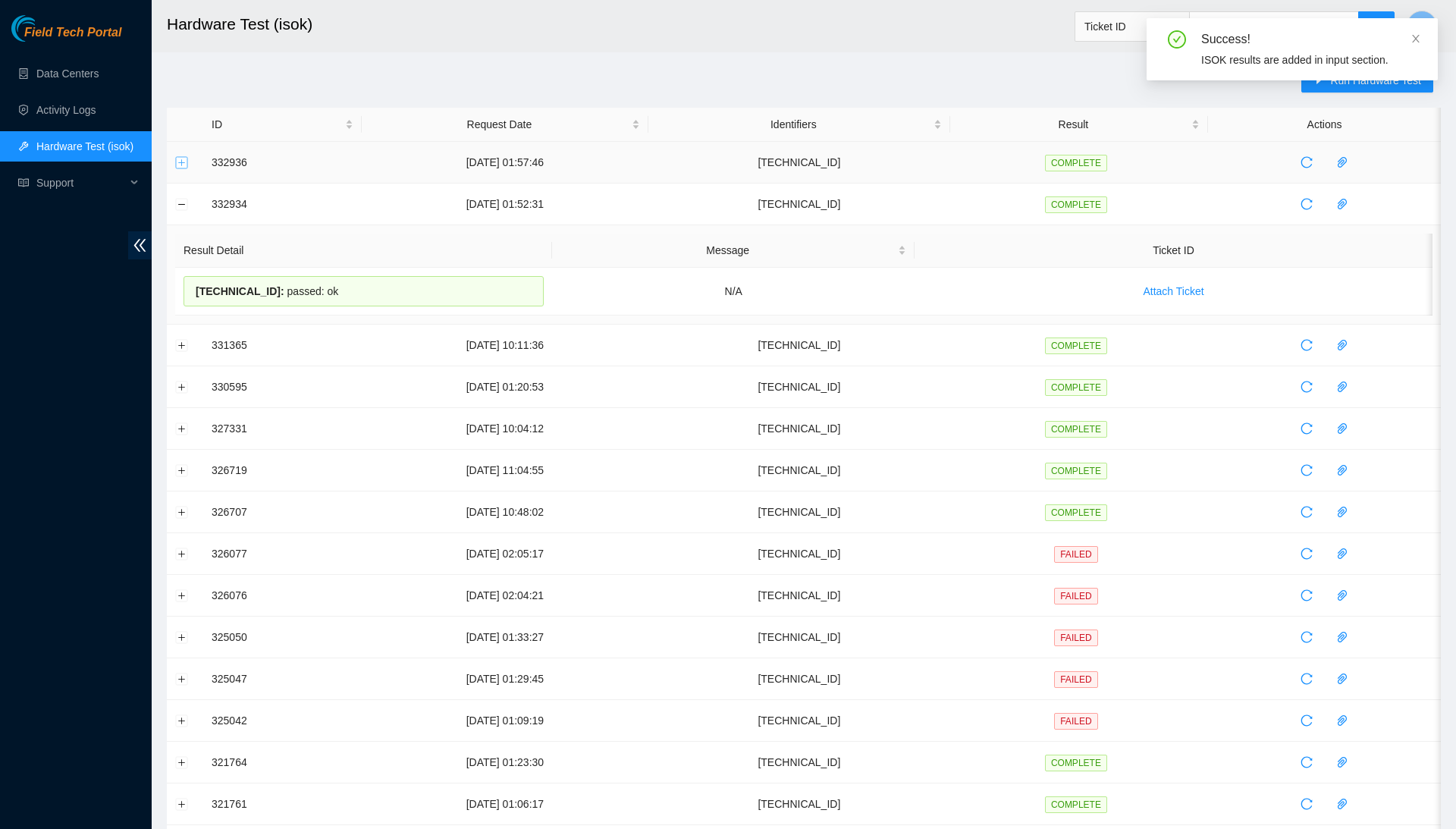
click at [183, 164] on button "Expand row" at bounding box center [182, 163] width 12 height 12
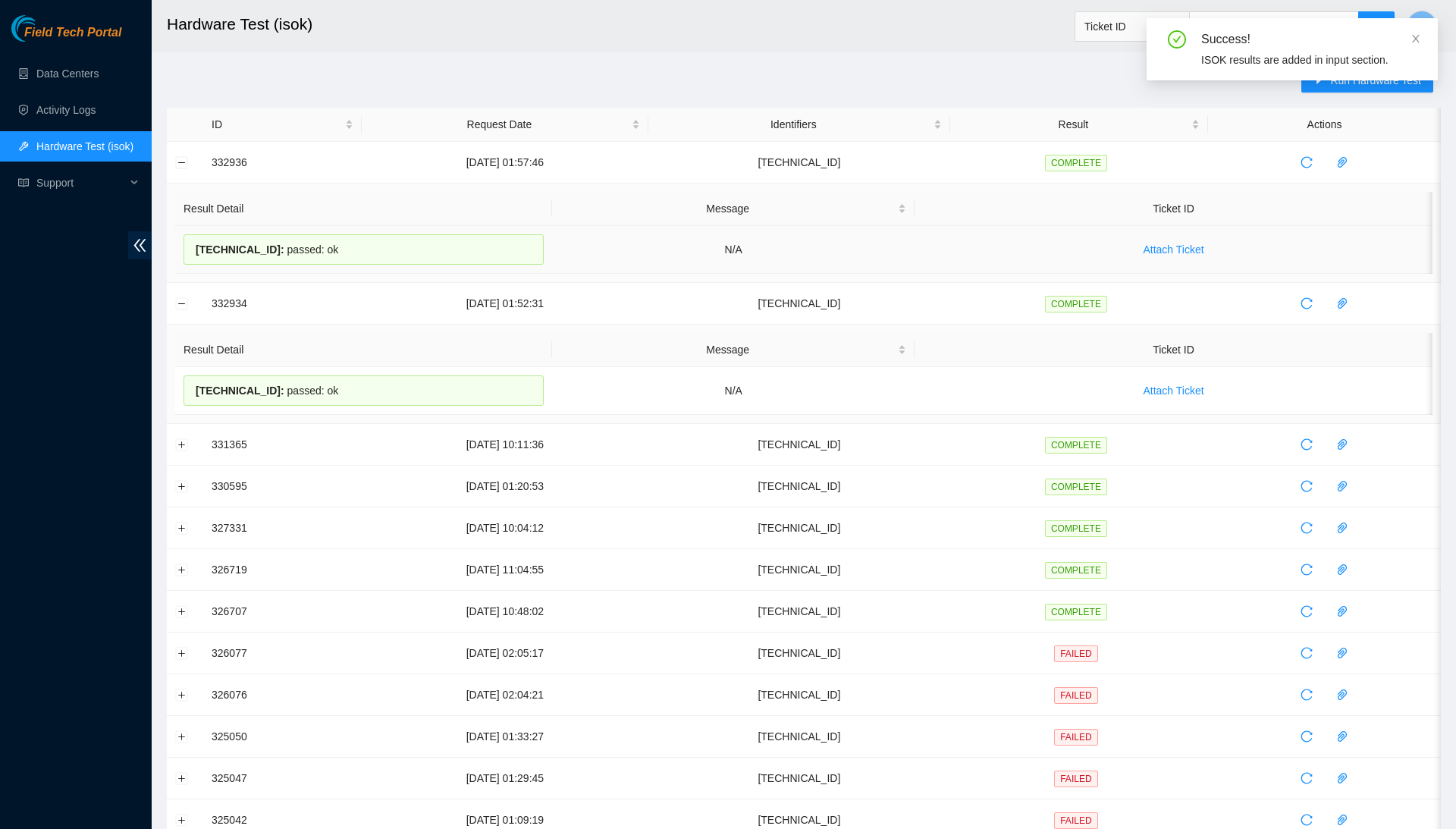
click at [238, 246] on span "[TECHNICAL_ID] :" at bounding box center [239, 250] width 89 height 12
copy div "[TECHNICAL_ID] : passed: ok"
click at [96, 115] on link "Activity Logs" at bounding box center [66, 110] width 60 height 12
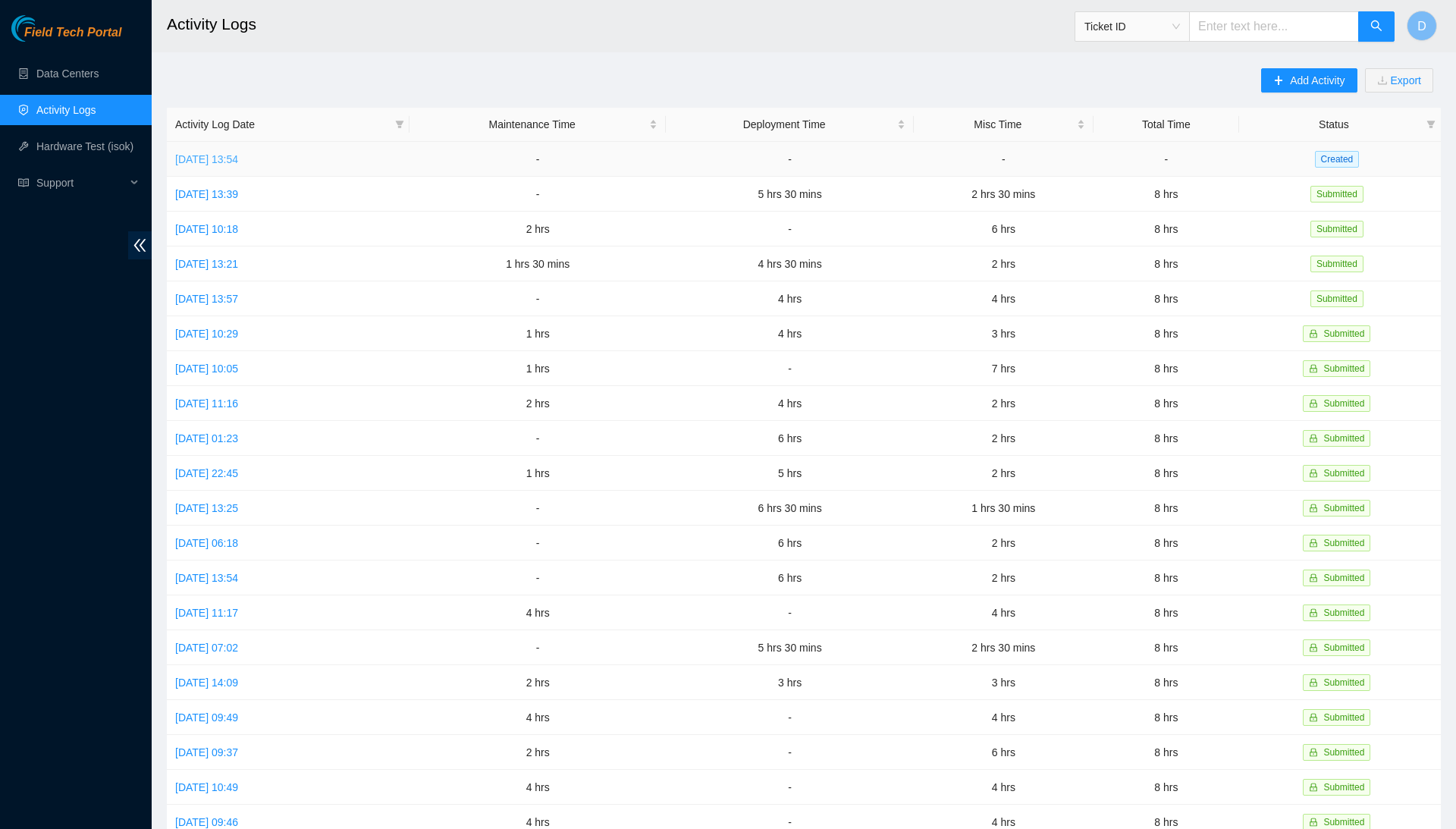
click at [238, 163] on link "[DATE] 13:54" at bounding box center [207, 159] width 63 height 12
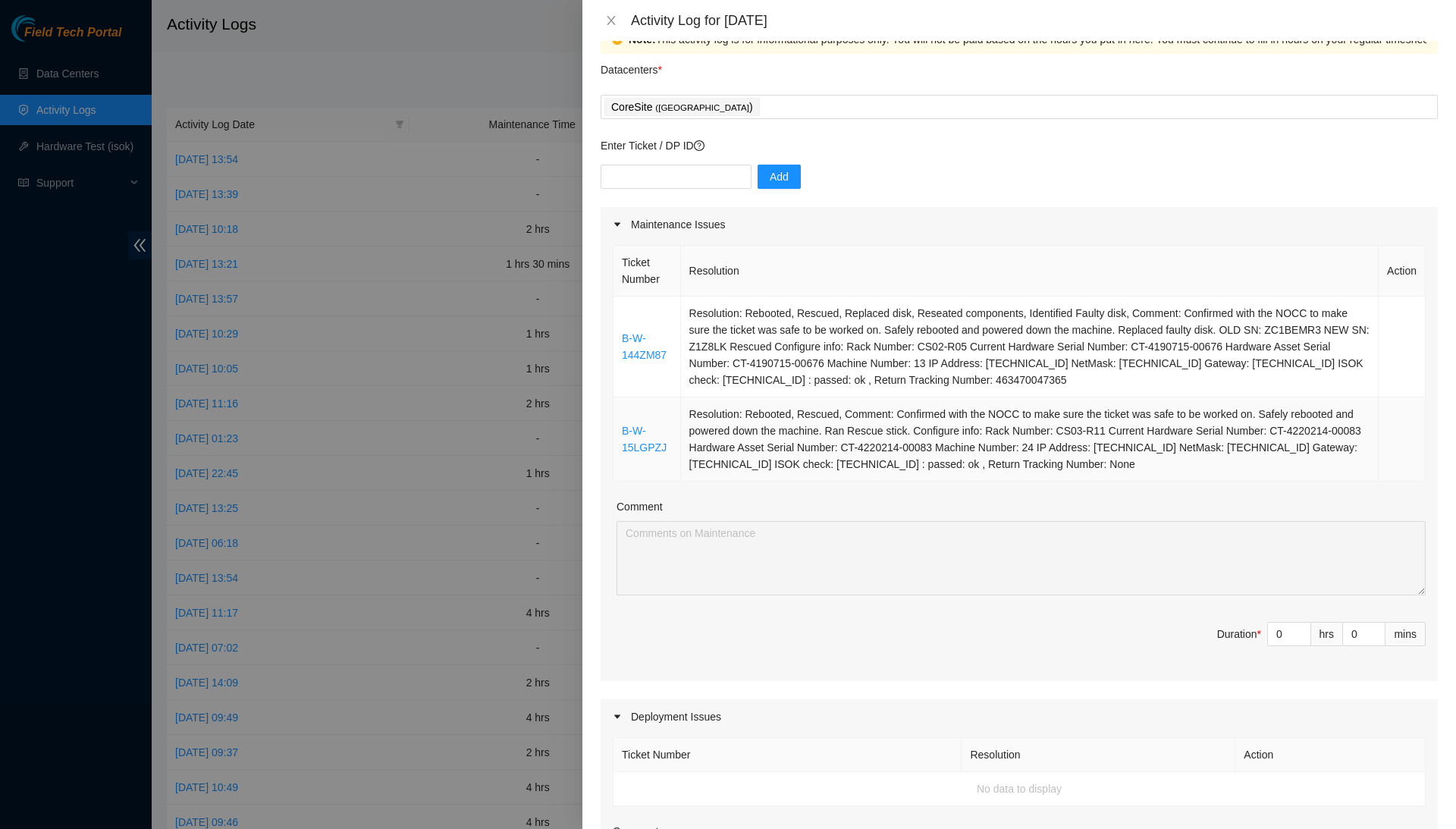
scroll to position [20, 0]
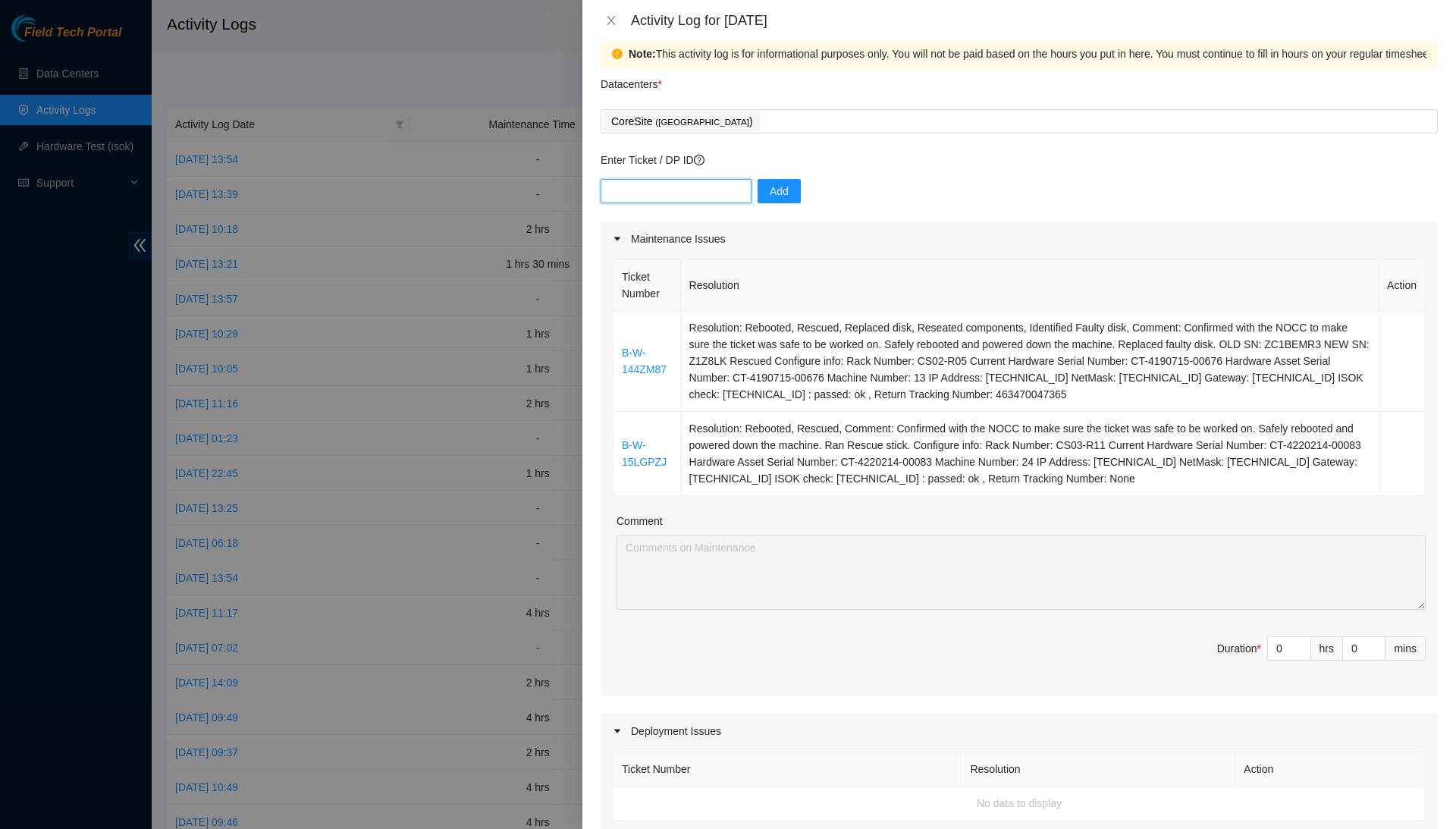
click at [710, 193] on input "text" at bounding box center [676, 191] width 151 height 24
paste input "DP77160"
type input "DP77160"
click at [798, 194] on button "Add" at bounding box center [779, 191] width 43 height 24
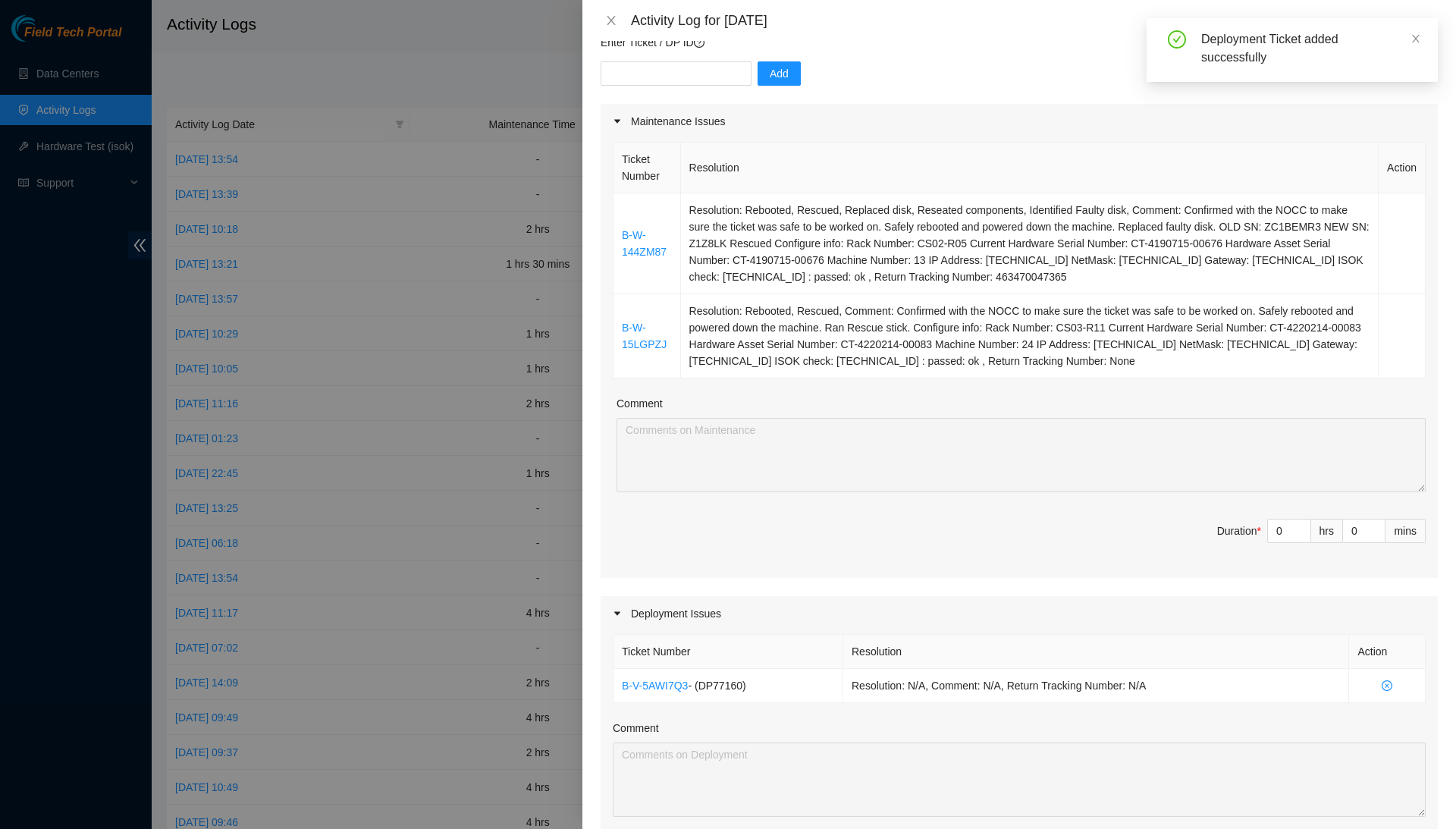
scroll to position [138, 0]
click at [1290, 520] on input "0" at bounding box center [1288, 530] width 42 height 22
type input "2"
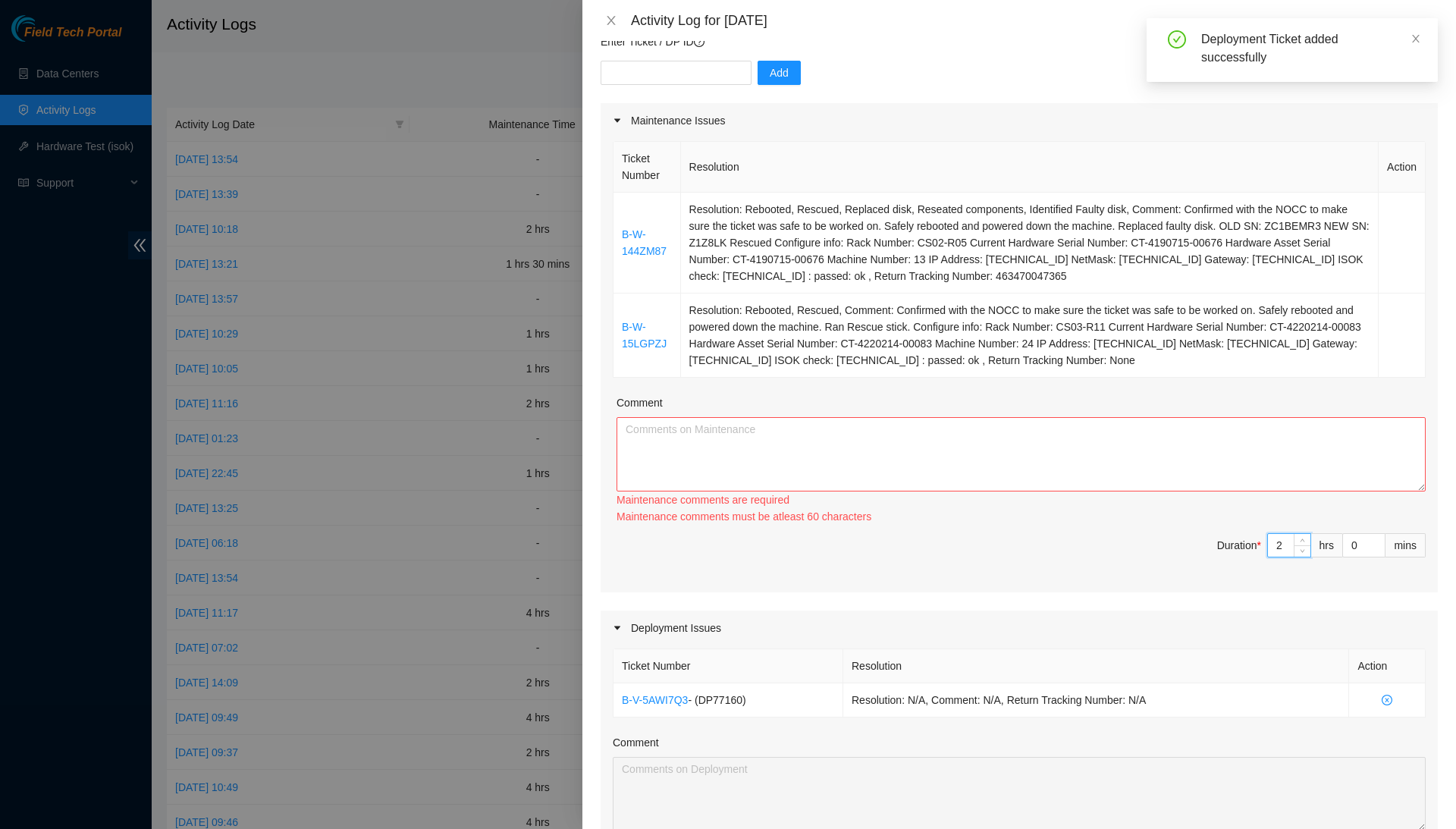
type input "0"
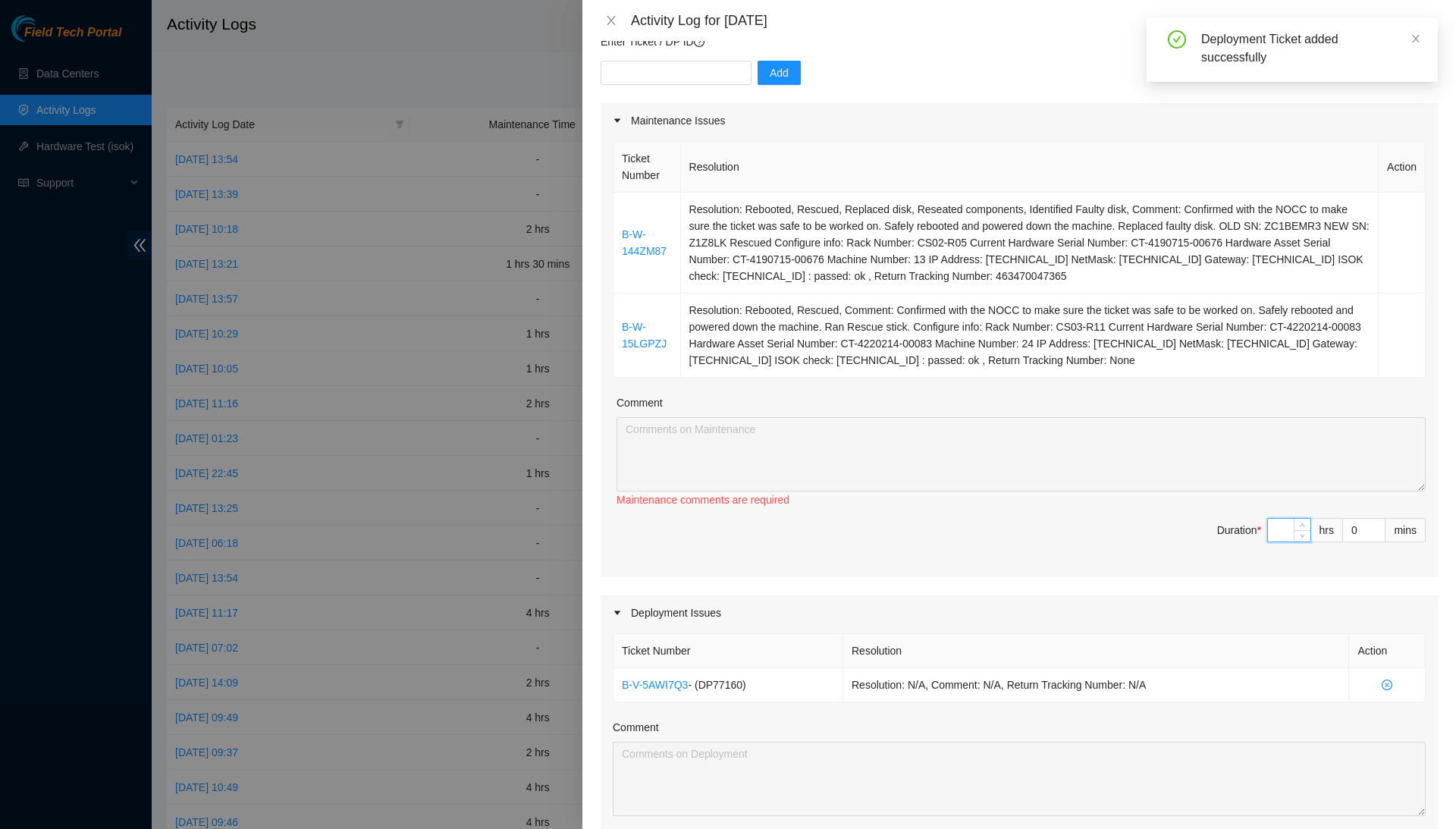
type input "1"
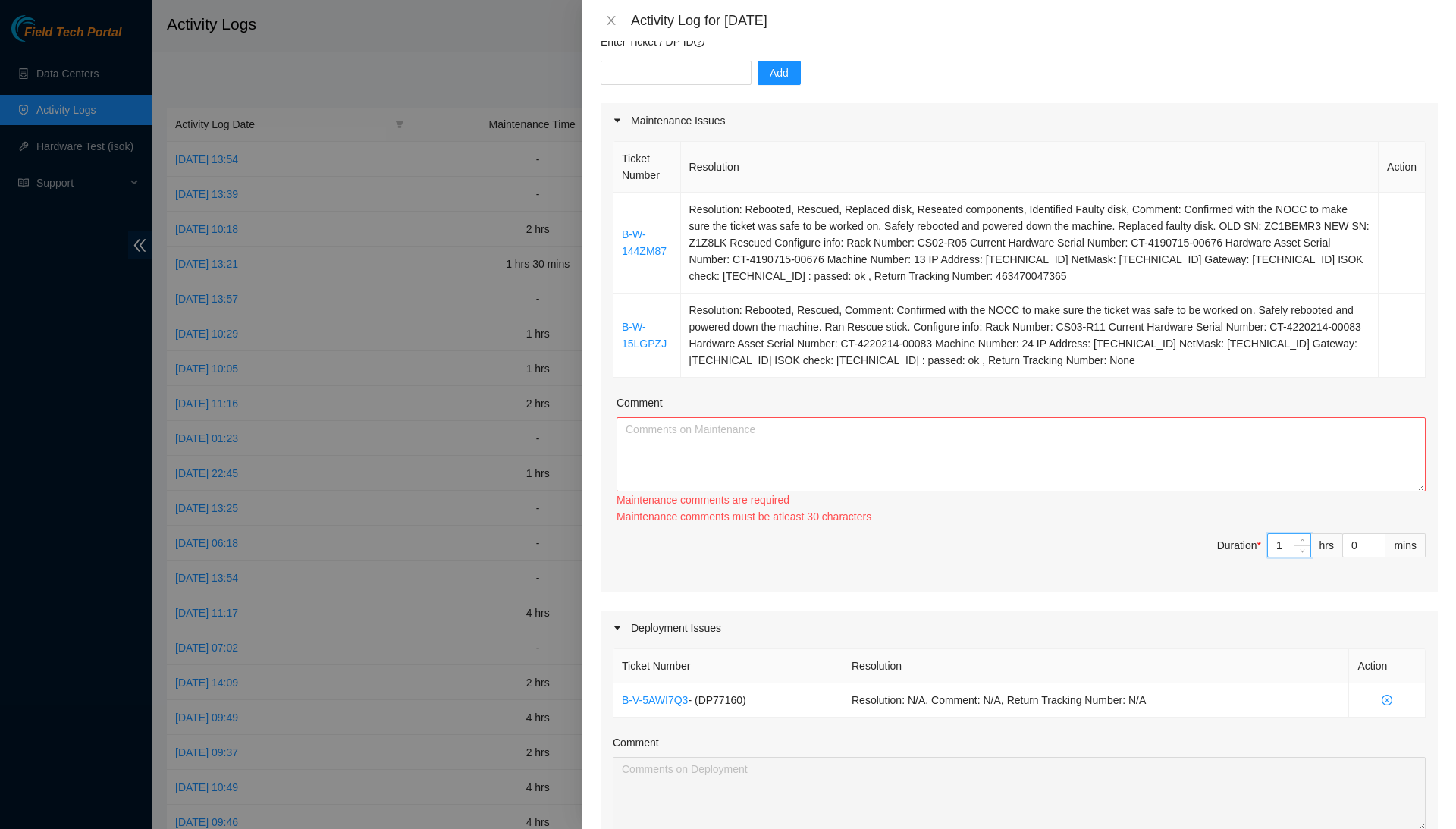
type input "13"
type input "1"
type input "0"
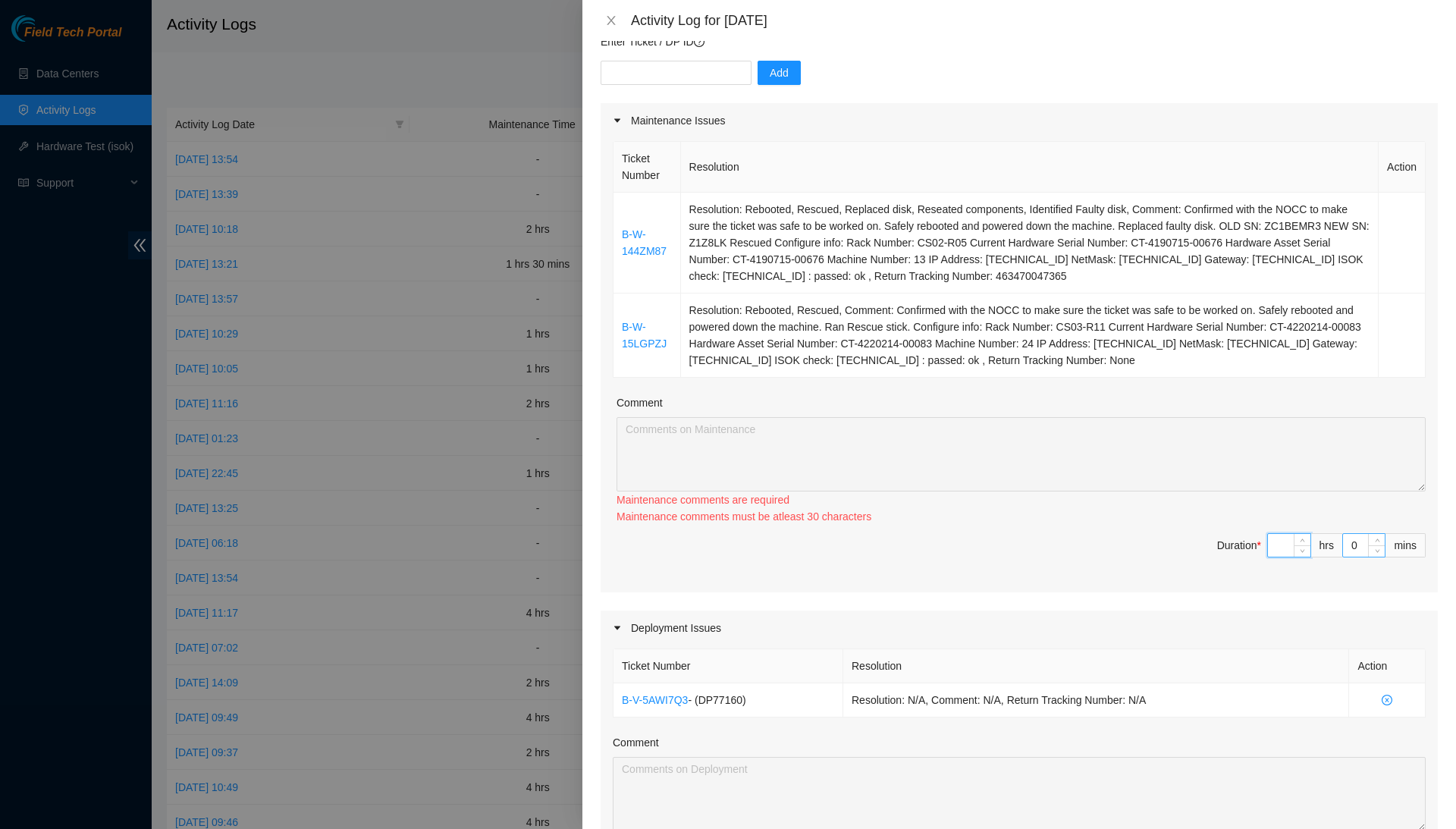
type input "2"
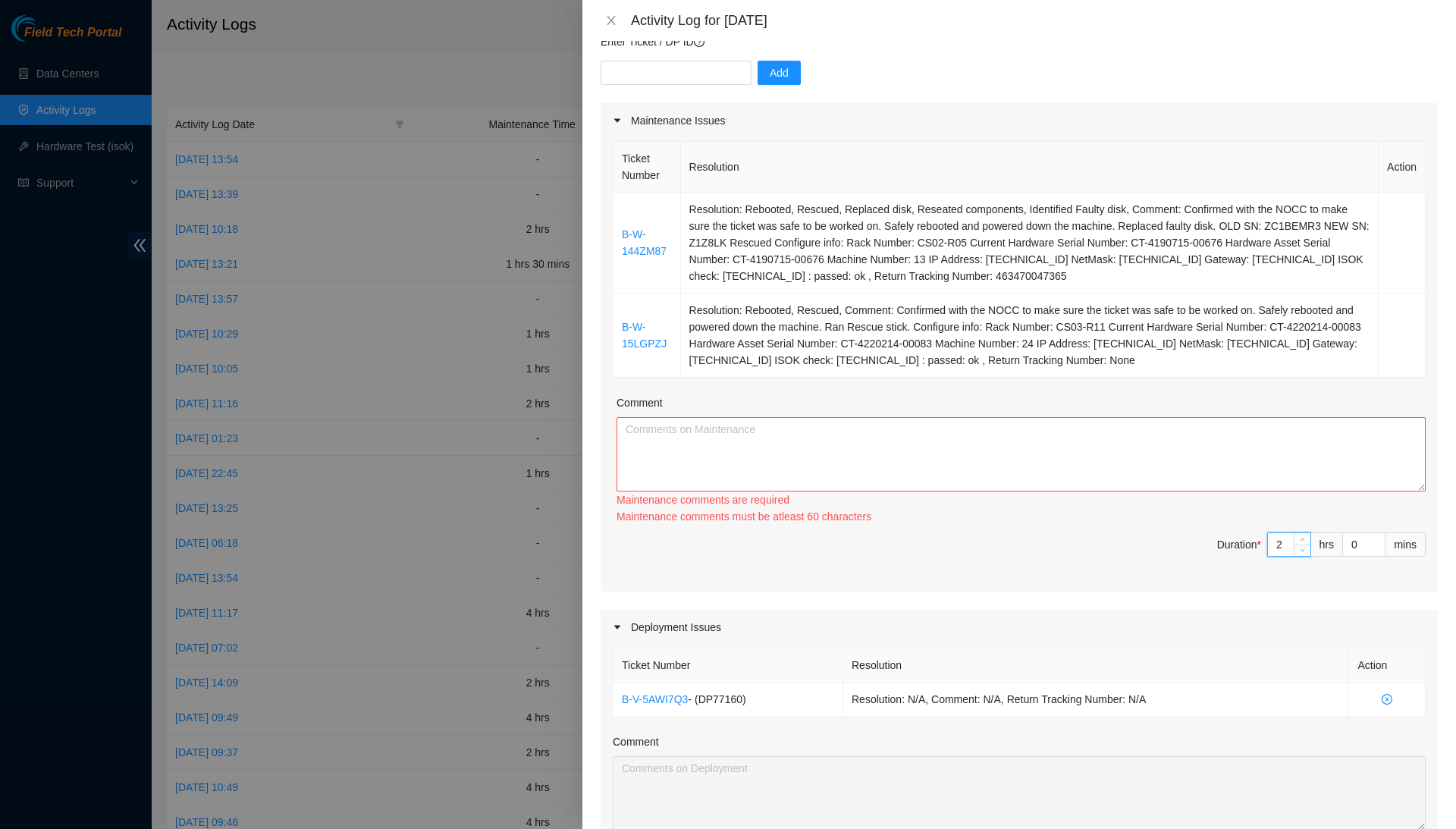
type input "2"
click at [1357, 450] on textarea "Comment" at bounding box center [1021, 455] width 809 height 74
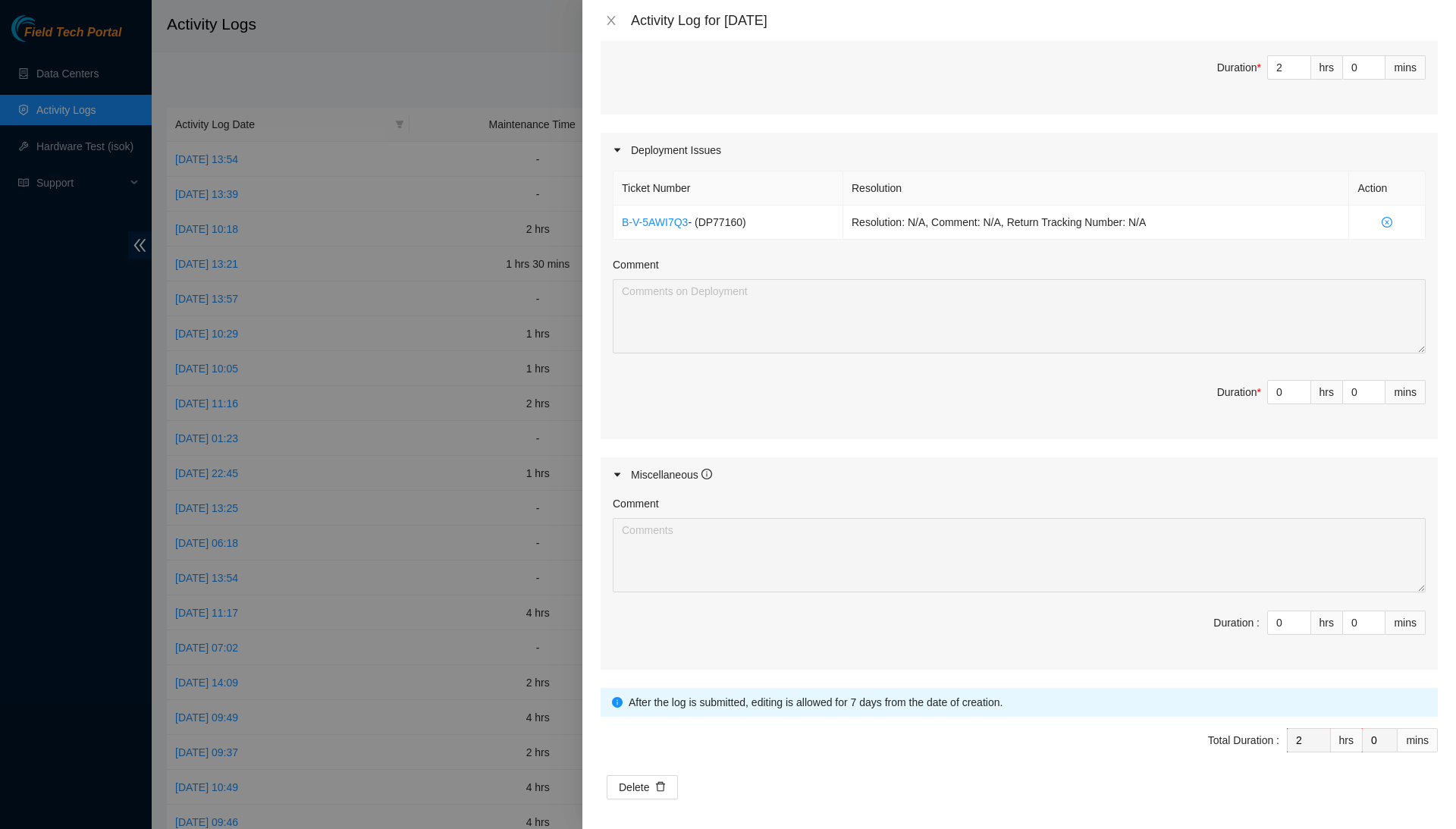
scroll to position [598, 0]
type textarea "Completed these tickets as usual, asked if it was safe with the NOCC and finish…"
click at [1290, 384] on input "0" at bounding box center [1288, 394] width 42 height 22
type input "T"
type input "7"
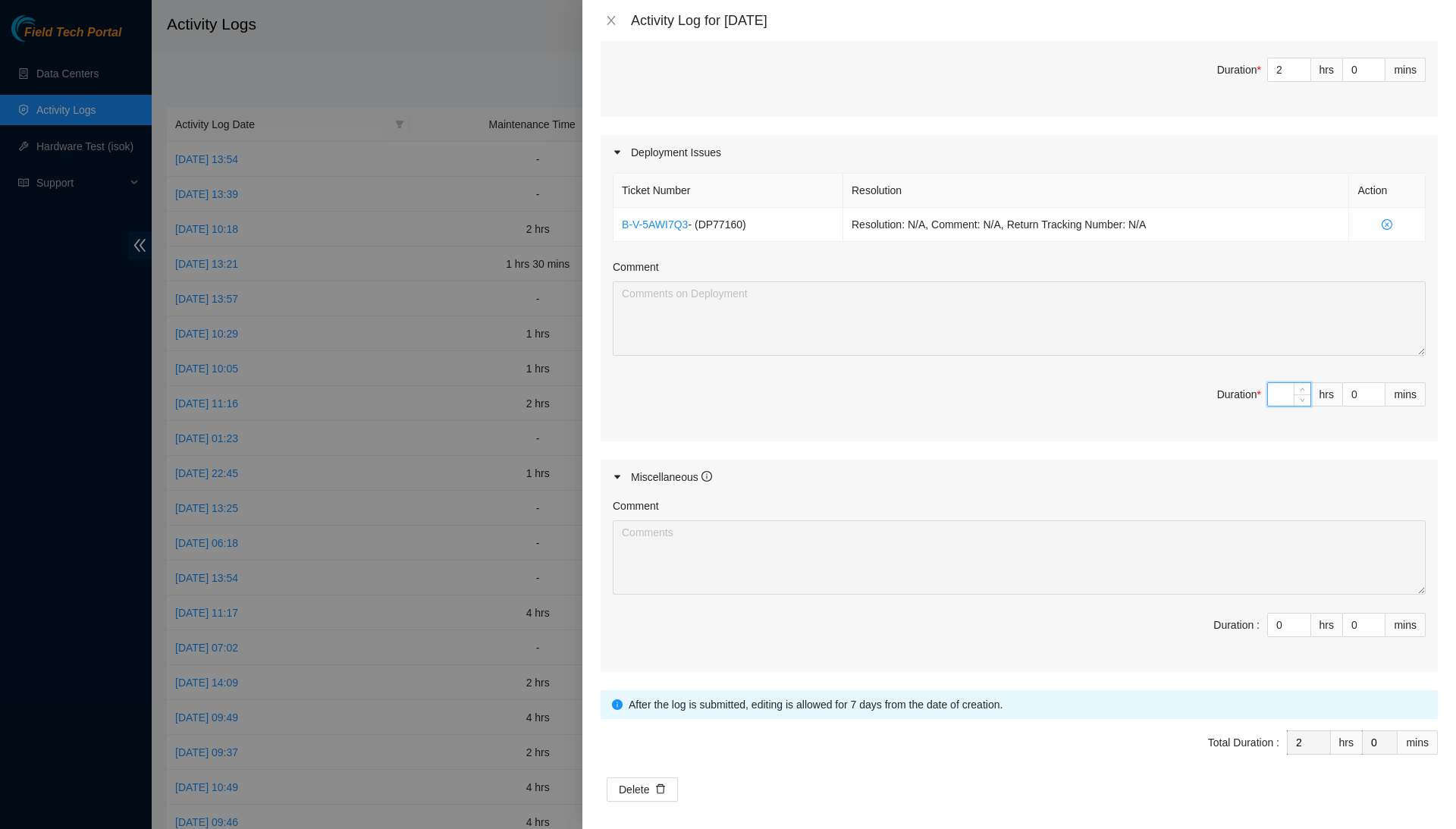
type input "9"
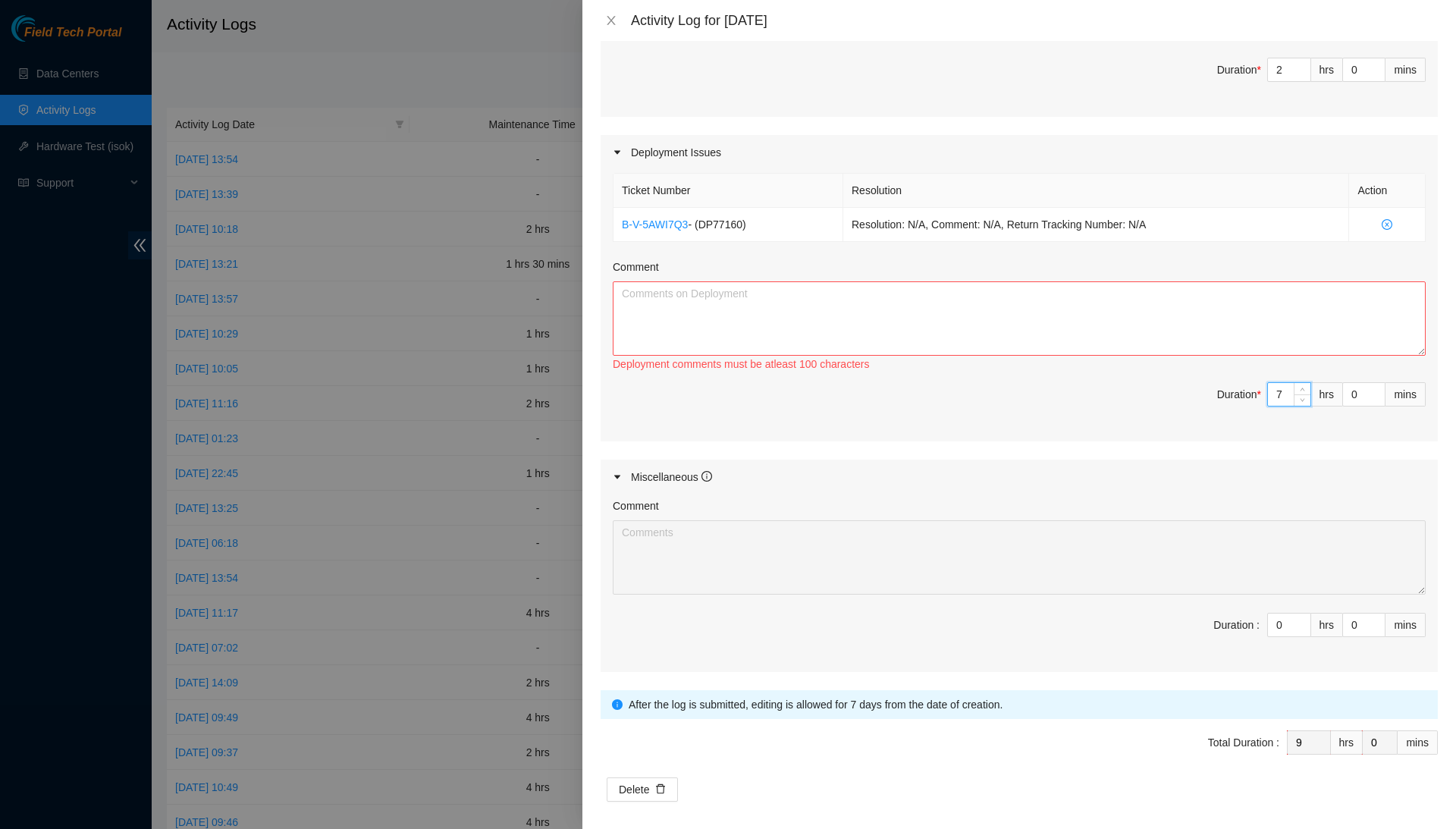
type input "2"
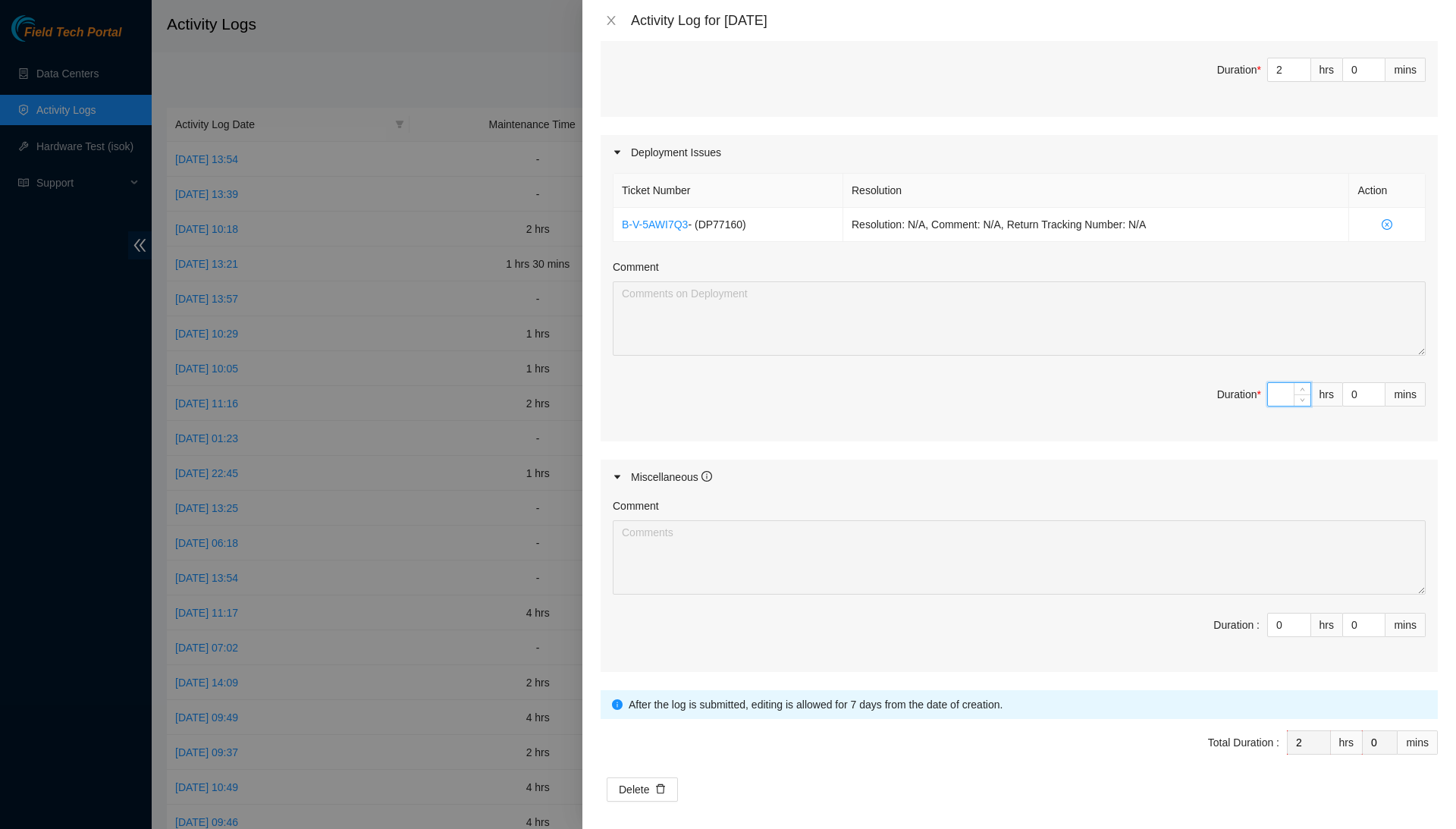
type input "6"
type input "8"
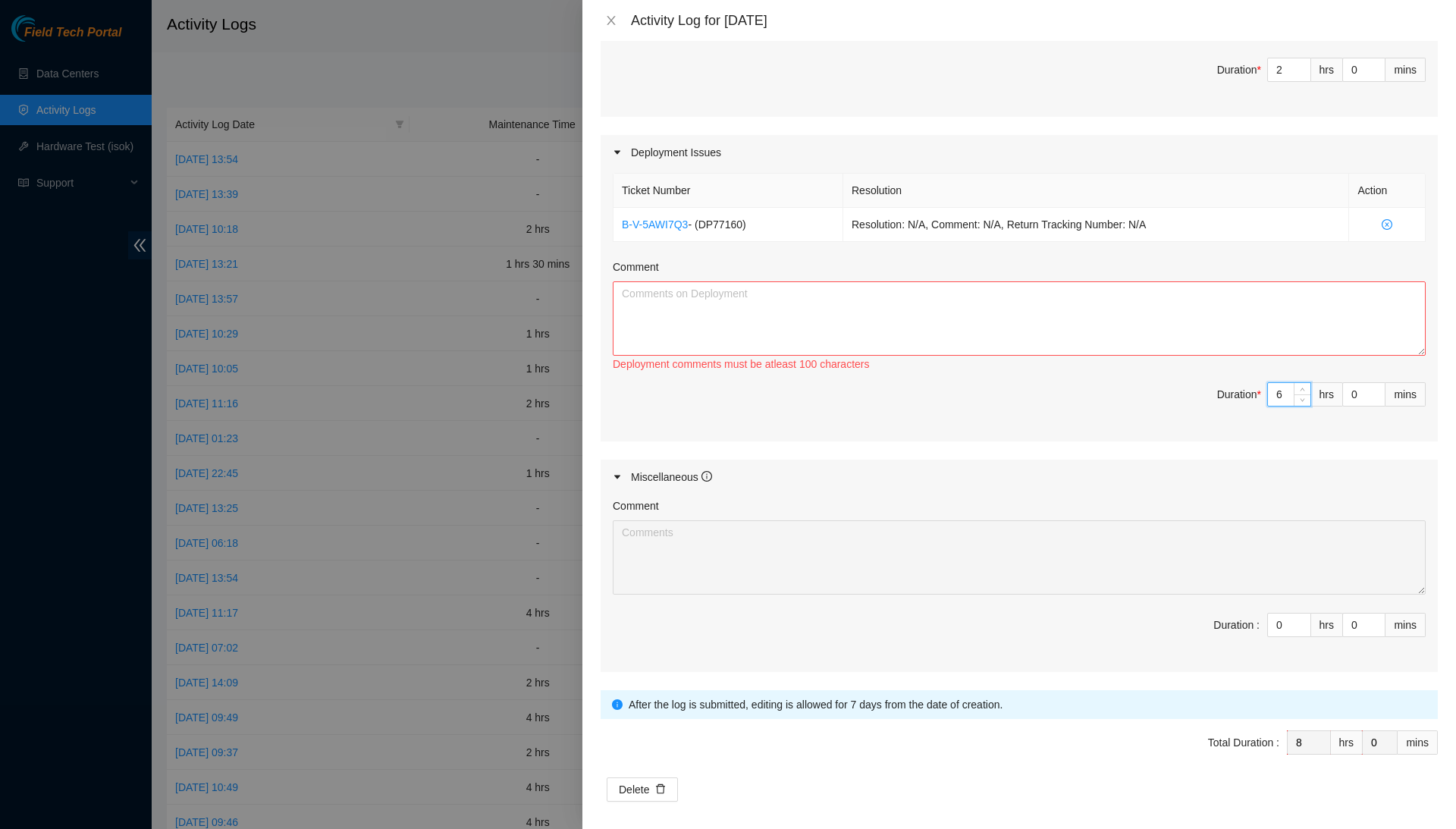
type input "2"
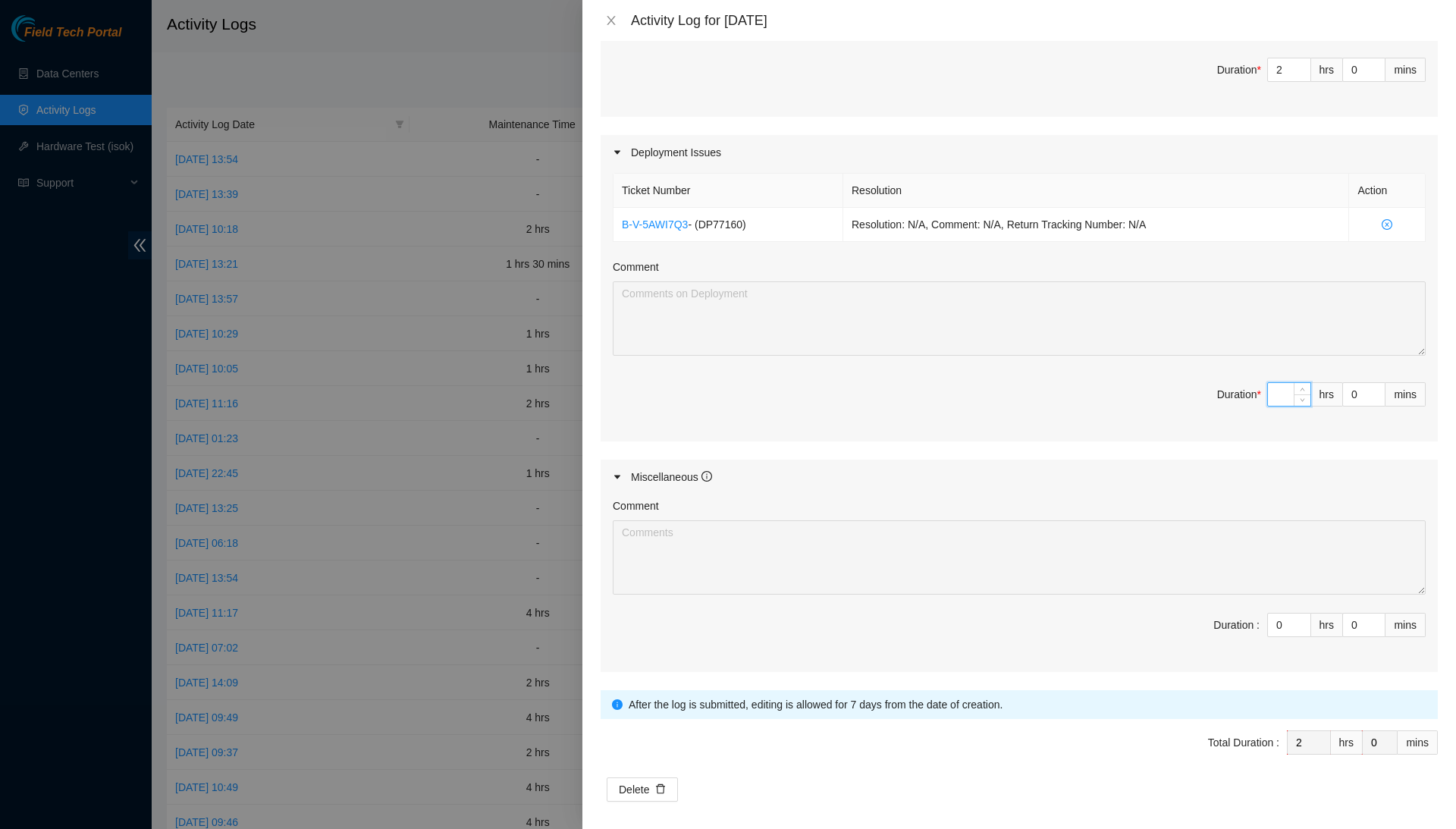
type input "5"
type input "7"
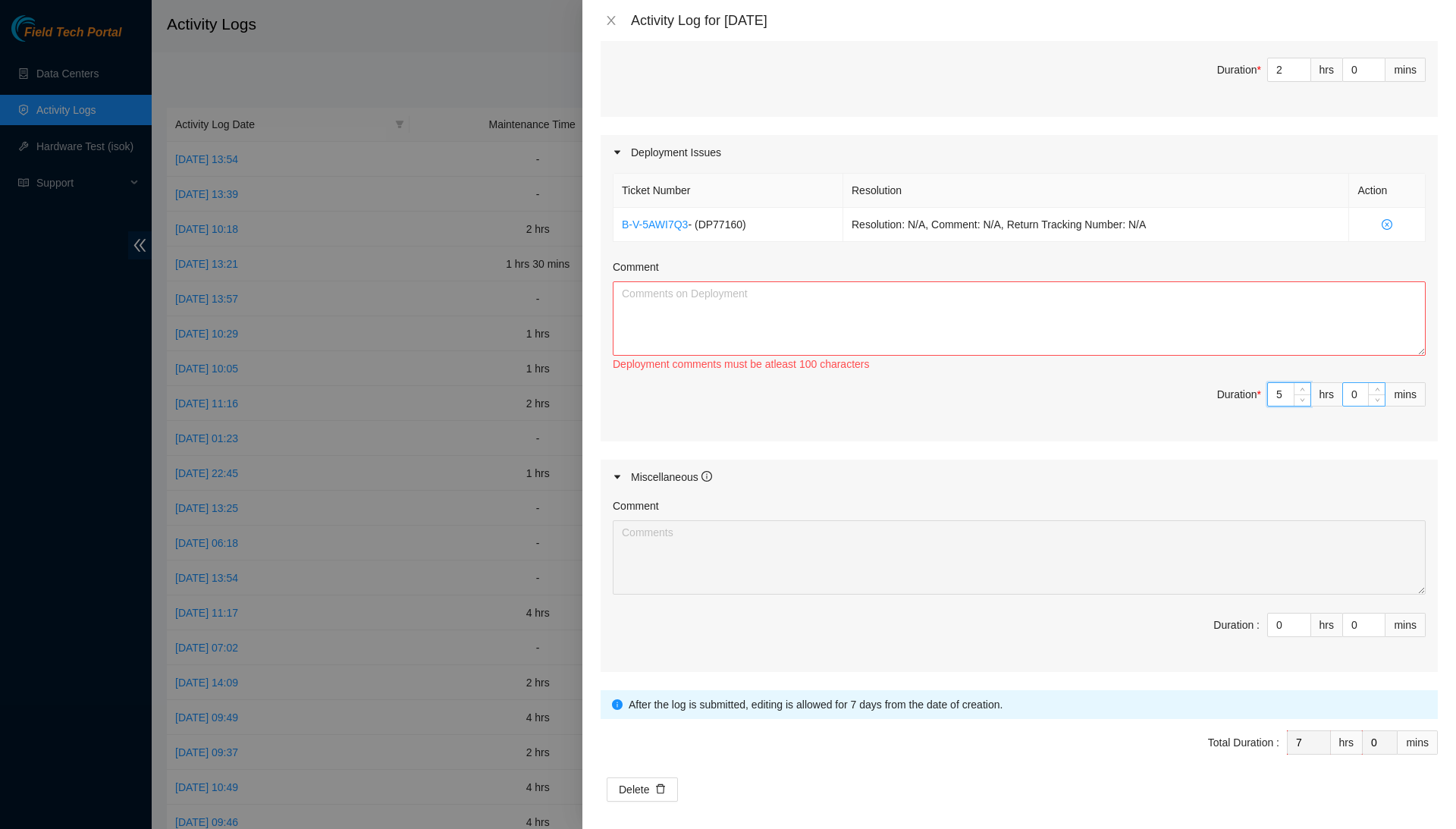
type input "5"
click at [1350, 388] on input "0" at bounding box center [1364, 394] width 41 height 22
type input "30"
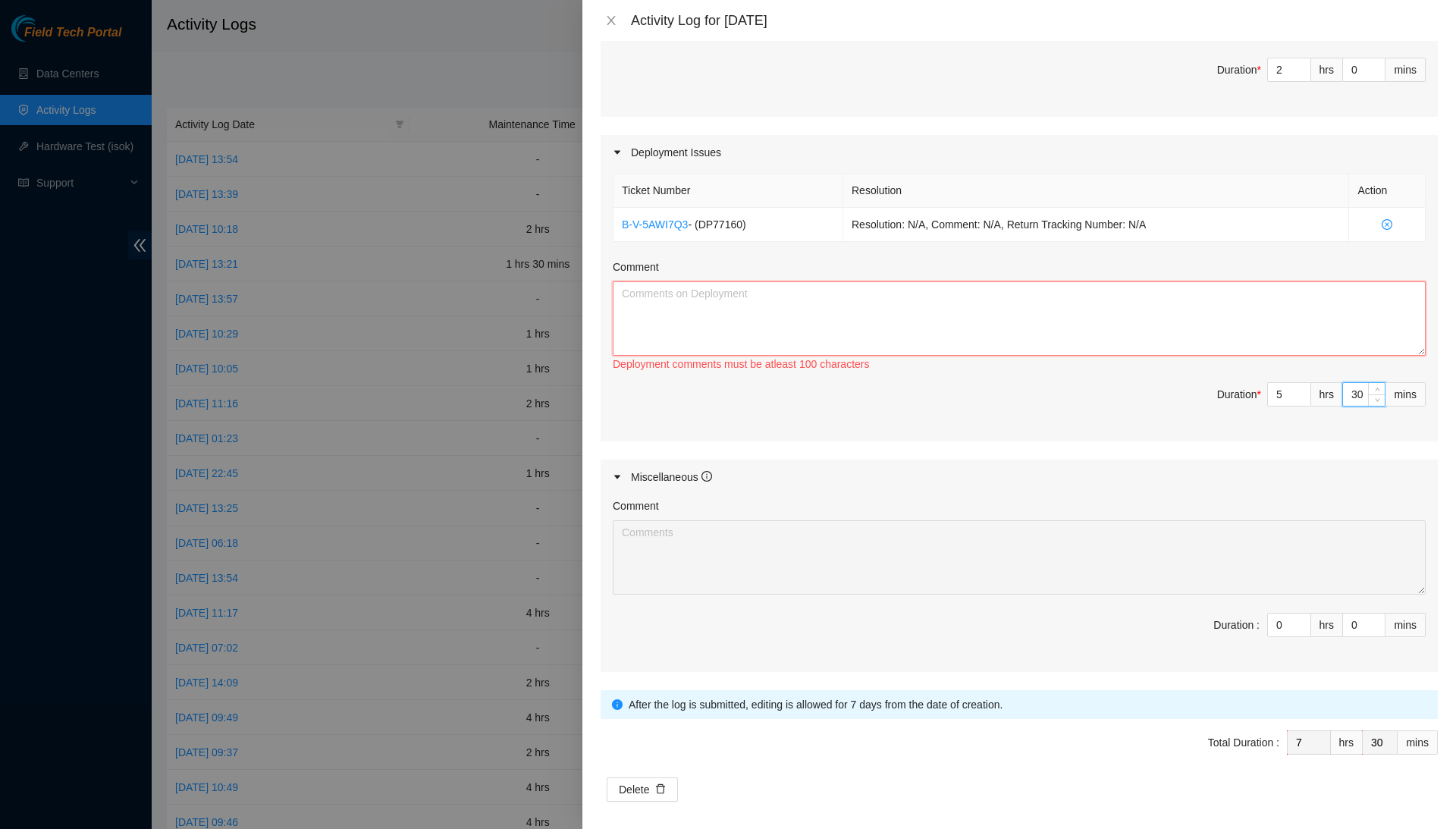
click at [1262, 328] on textarea "Comment" at bounding box center [1019, 319] width 813 height 74
type textarea "F"
type textarea "P"
click at [1159, 289] on textarea "I finished with palletizing all the machines from the deployment, and removed t…" at bounding box center [1019, 319] width 813 height 74
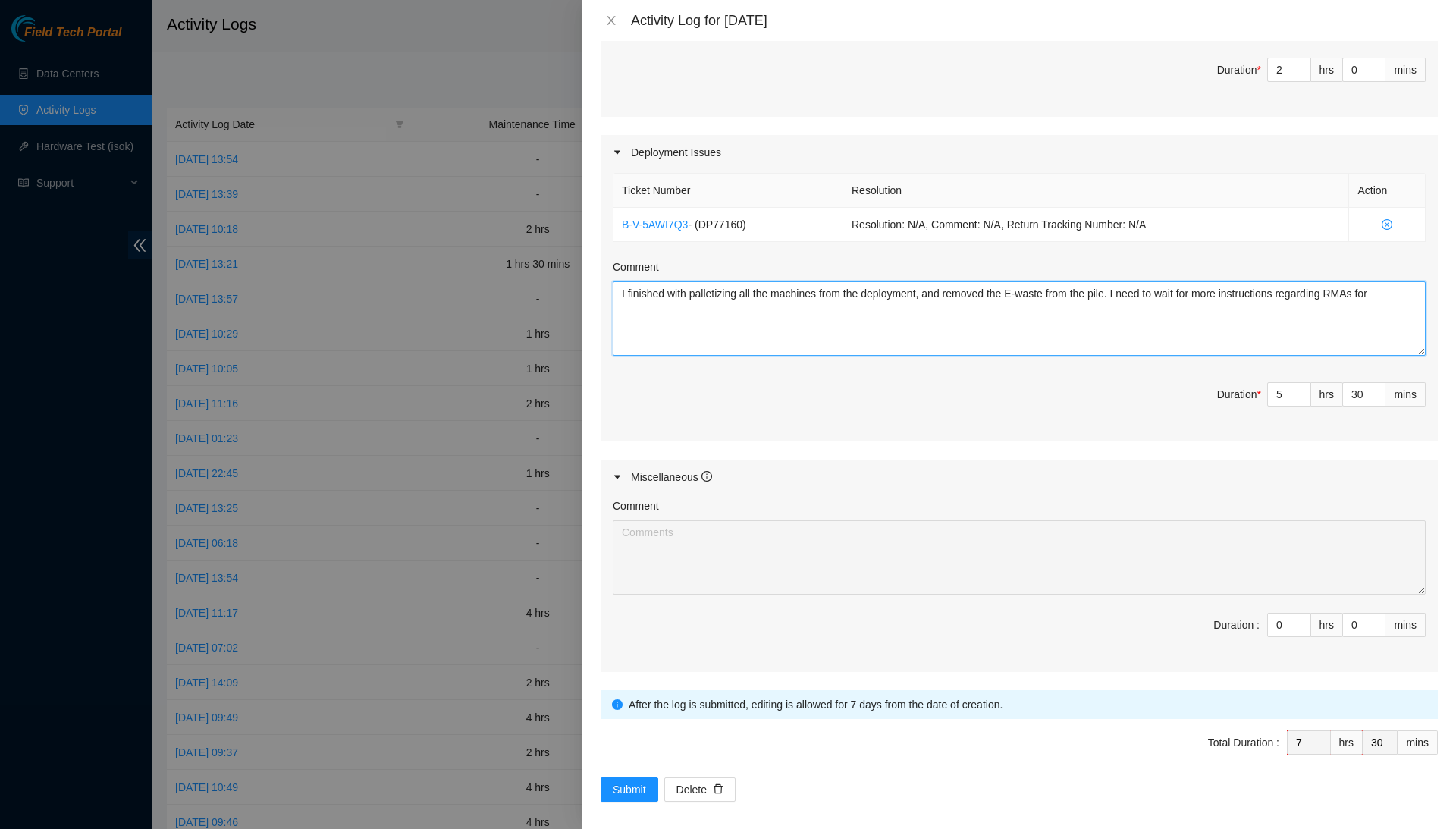
click at [1215, 307] on textarea "I finished with palletizing all the machines from the deployment, and removed t…" at bounding box center [1019, 319] width 813 height 74
click at [1135, 303] on textarea "I finished with palletizing all the machines from the deployment, and removed t…" at bounding box center [1019, 319] width 813 height 74
click at [1148, 304] on textarea "I finished with palletizing all the machines from the deployment, and removed t…" at bounding box center [1019, 319] width 813 height 74
type textarea "I finished with palletizing all the machines from the deployment, and removed t…"
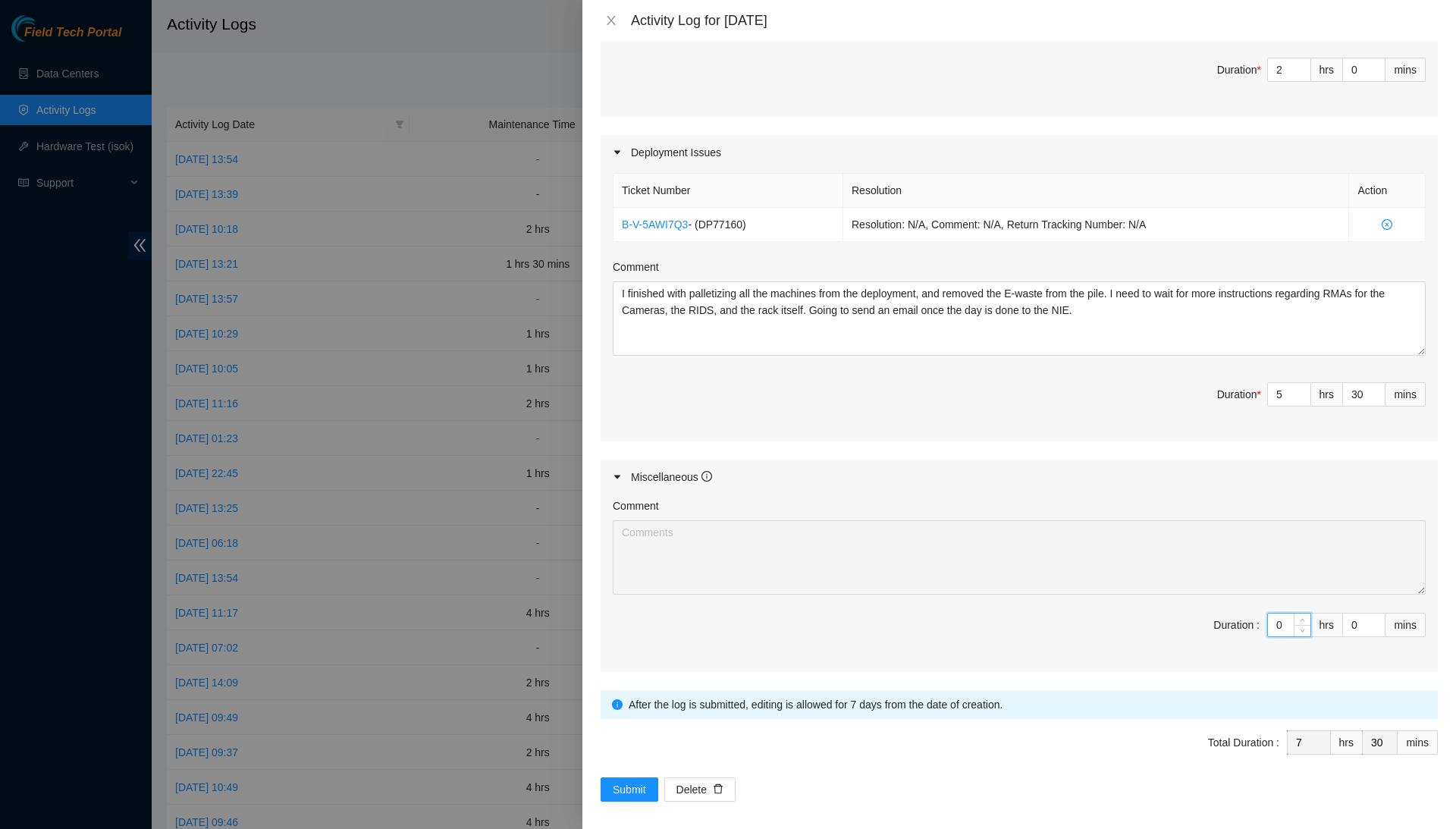
click at [1288, 614] on input "0" at bounding box center [1288, 625] width 42 height 22
type input "0"
click at [1285, 614] on input "0" at bounding box center [1288, 625] width 42 height 22
click at [1350, 614] on input "0" at bounding box center [1364, 625] width 41 height 22
type input "30"
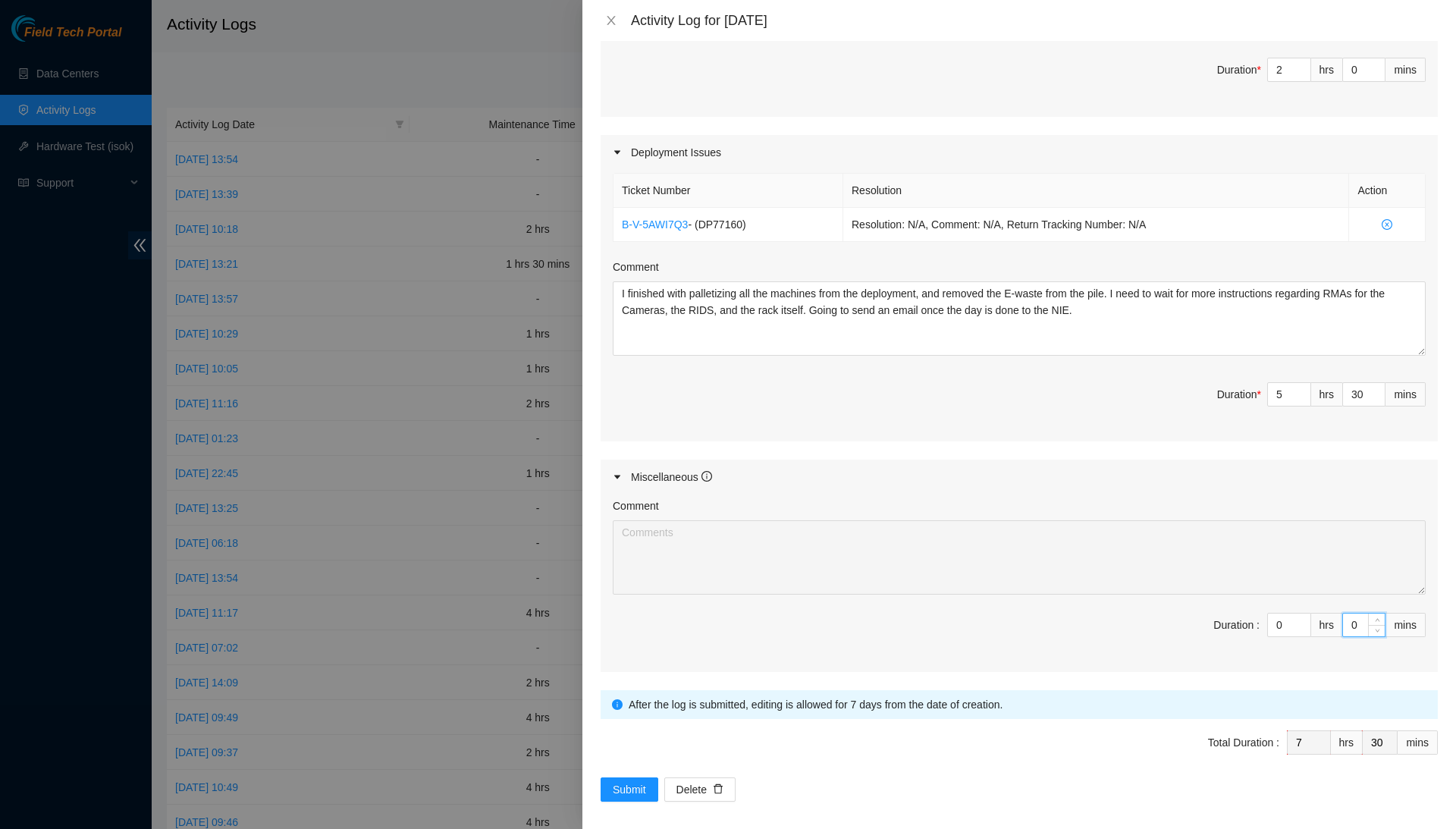
type input "8"
type input "0"
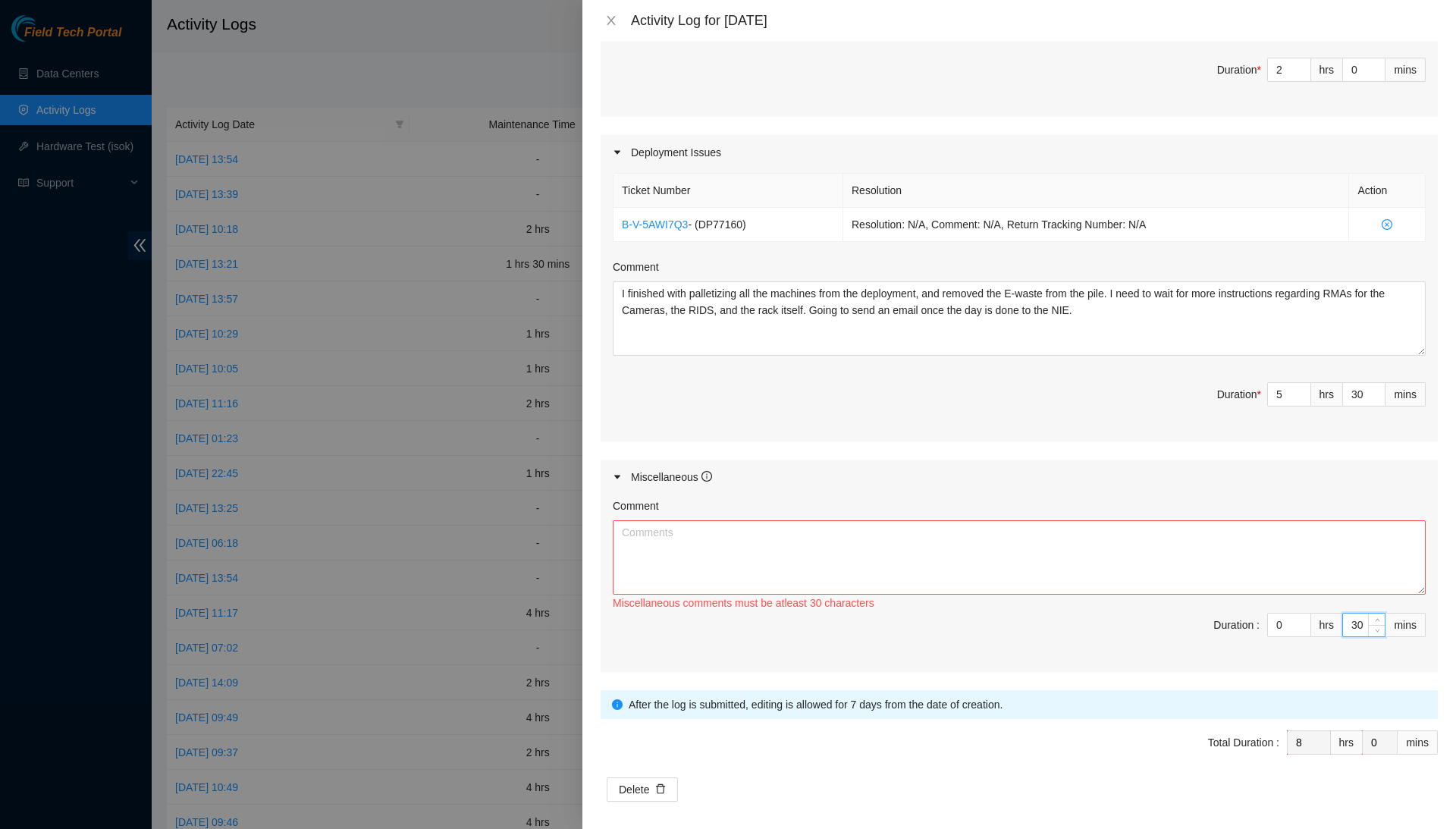
type input "30"
click at [1350, 542] on textarea "Comment" at bounding box center [1019, 558] width 813 height 74
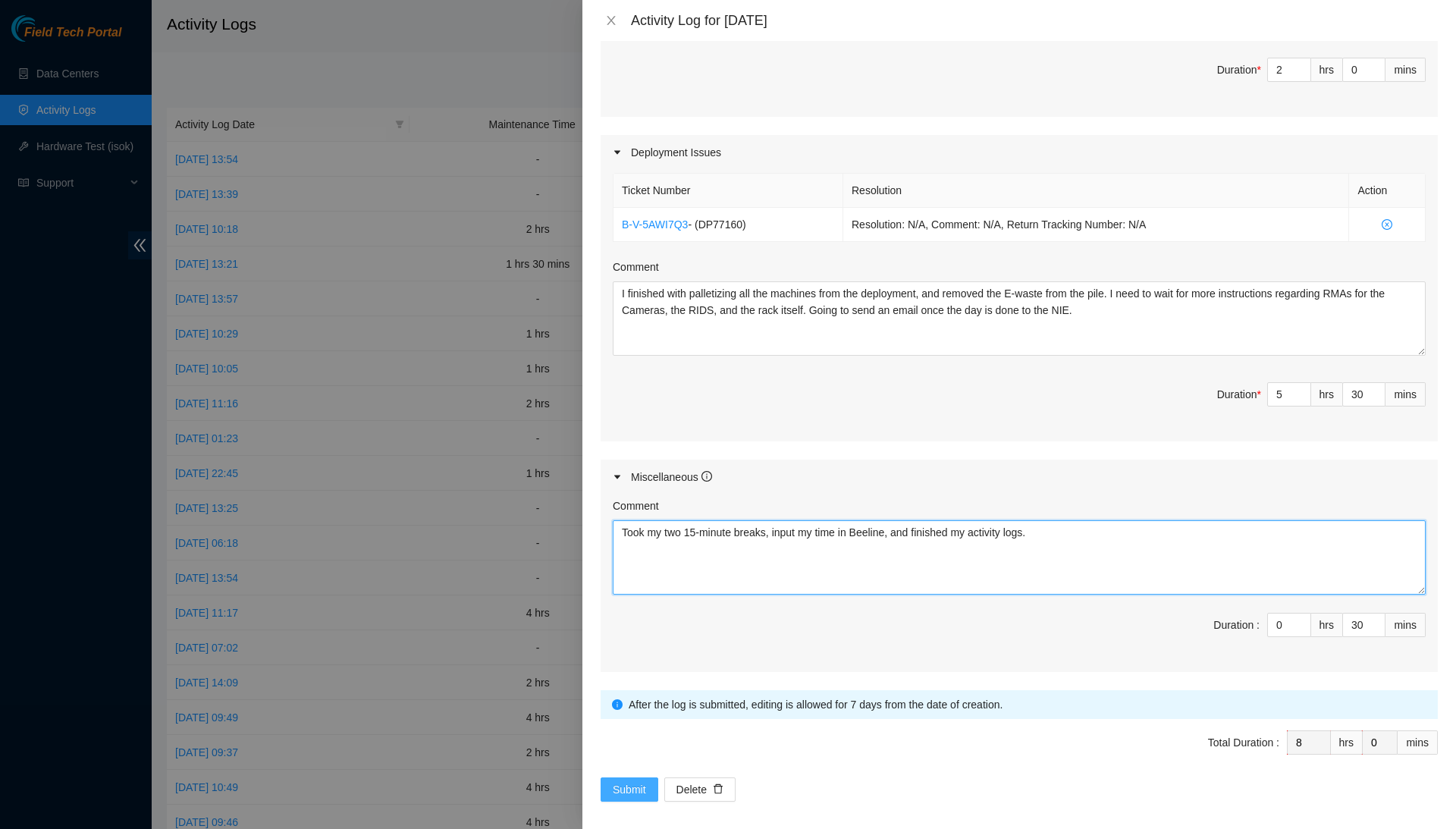
type textarea "Took my two 15-minute breaks, input my time in Beeline, and finished my activit…"
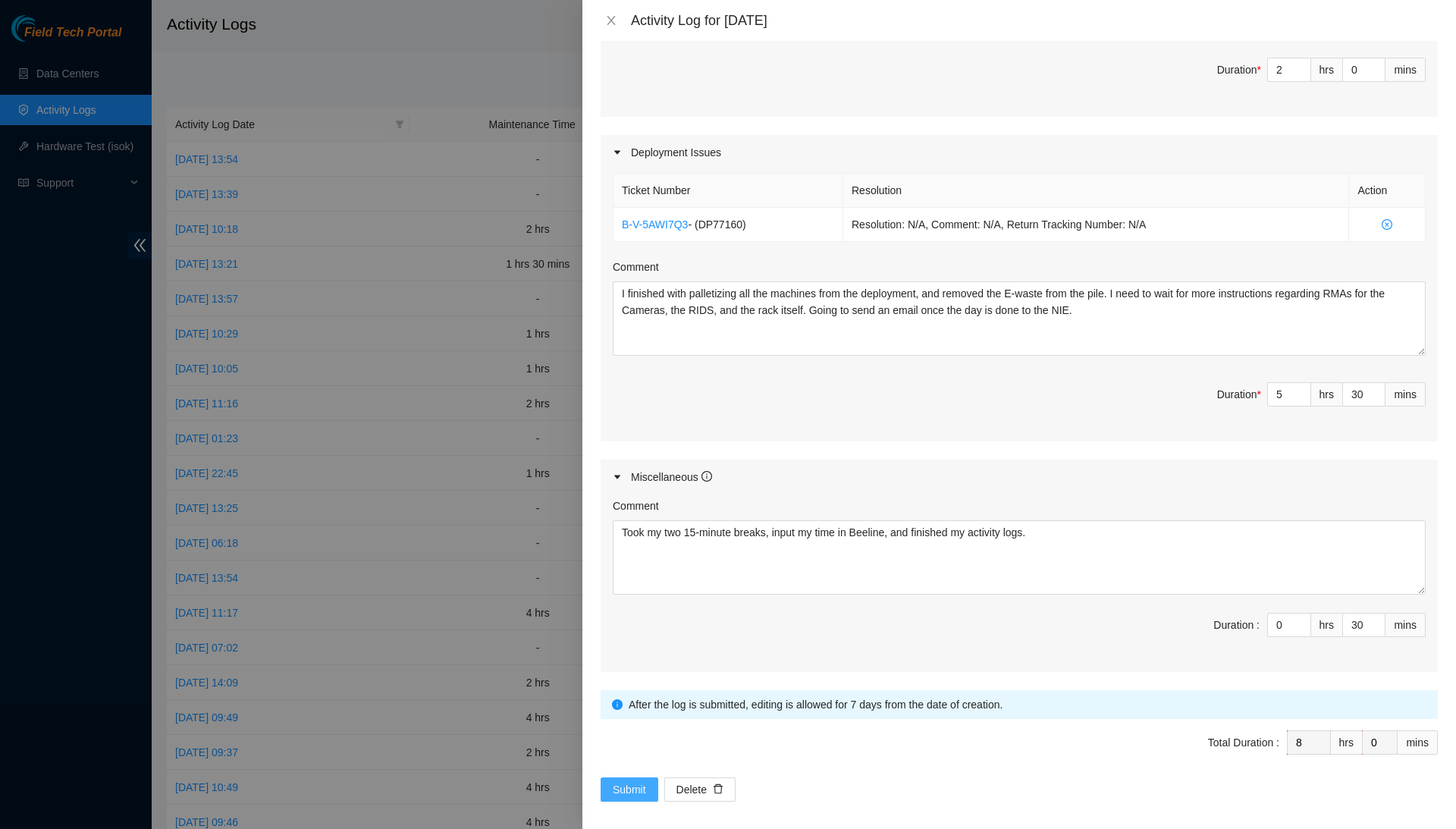
click at [635, 778] on button "Submit" at bounding box center [629, 790] width 58 height 24
